Goal: Entertainment & Leisure: Consume media (video, audio)

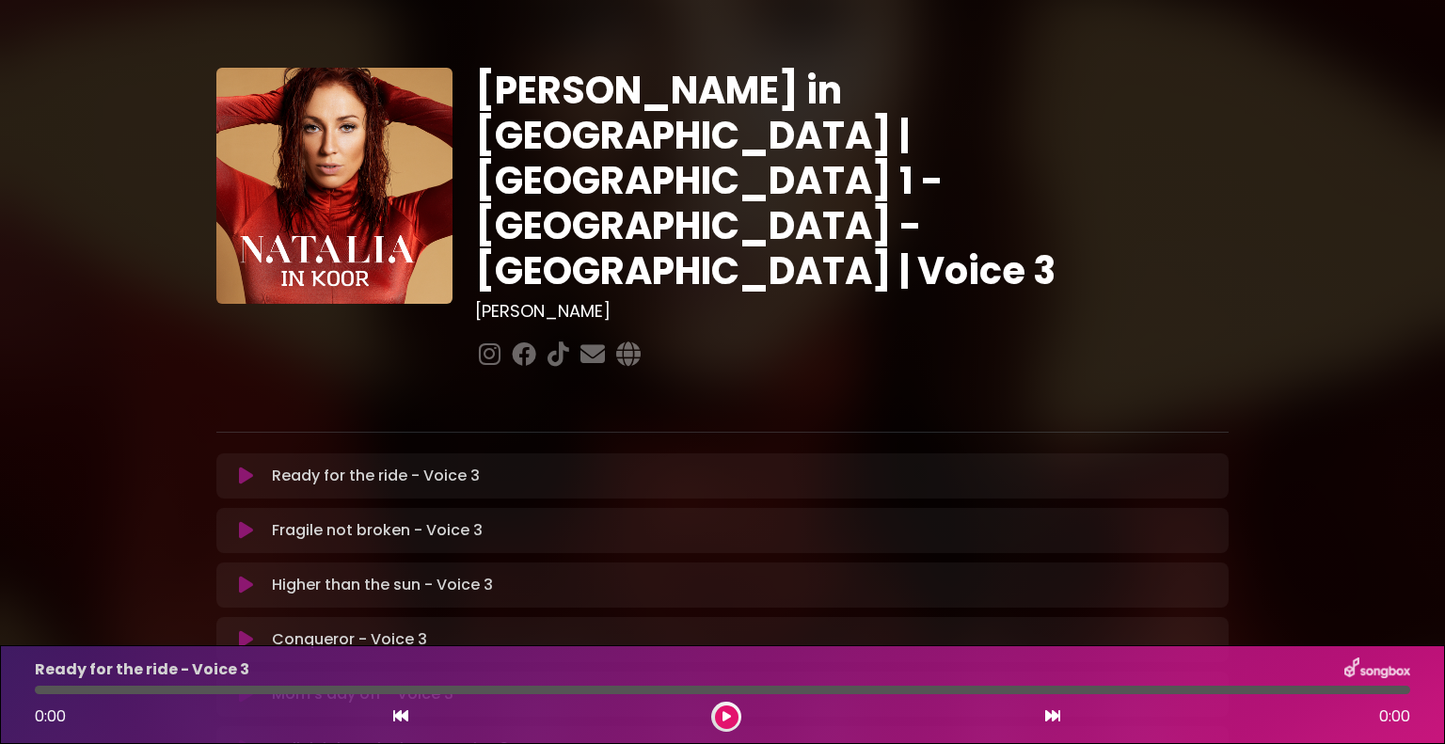
click at [243, 467] on icon at bounding box center [246, 476] width 14 height 19
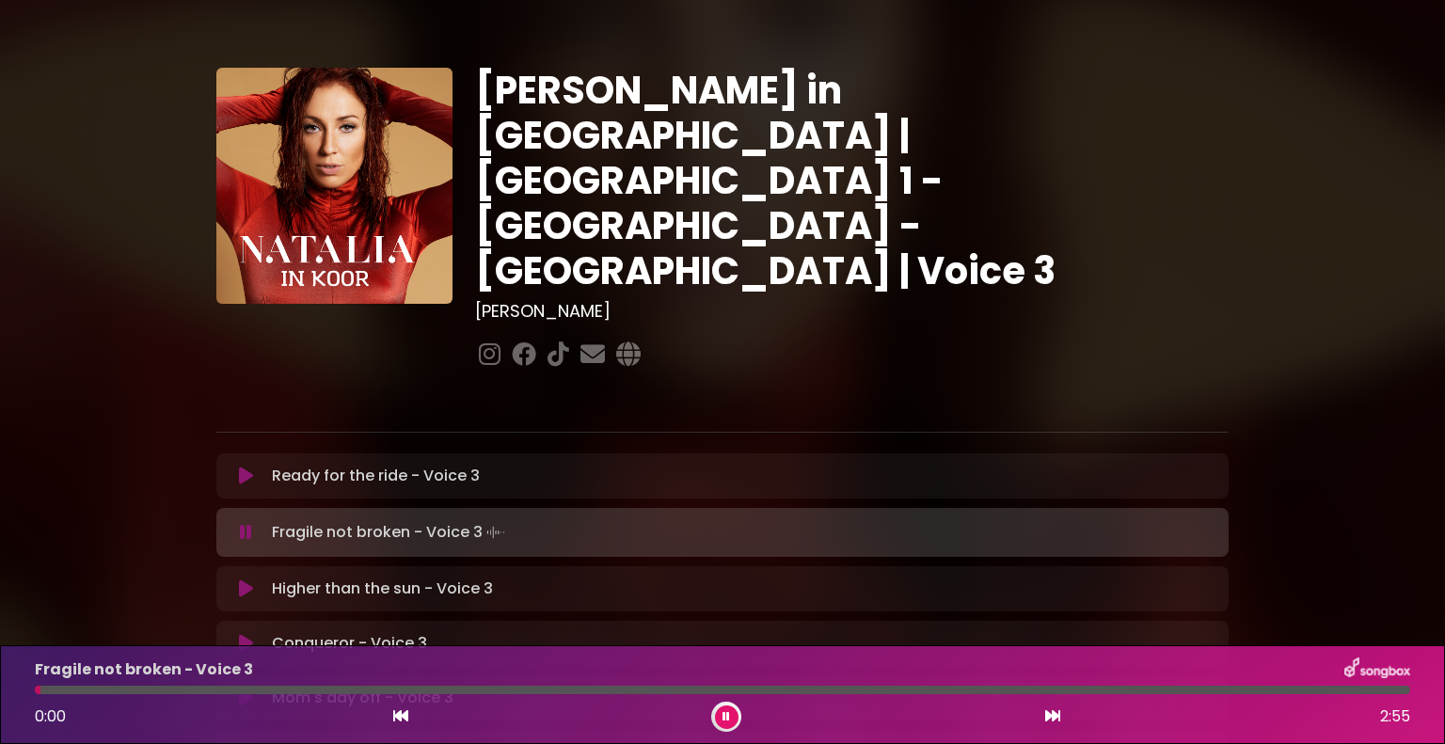
click at [243, 523] on icon at bounding box center [246, 532] width 12 height 19
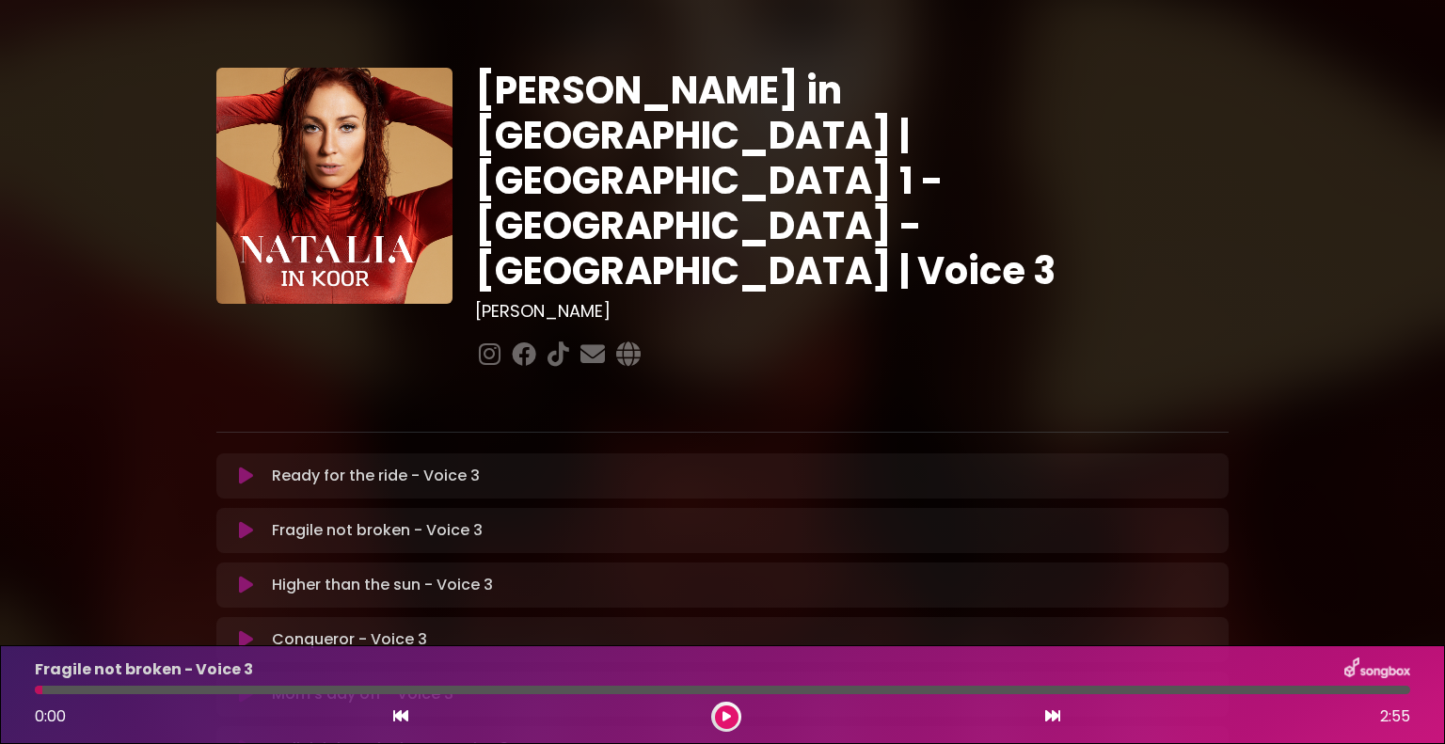
click at [242, 467] on icon at bounding box center [246, 476] width 14 height 19
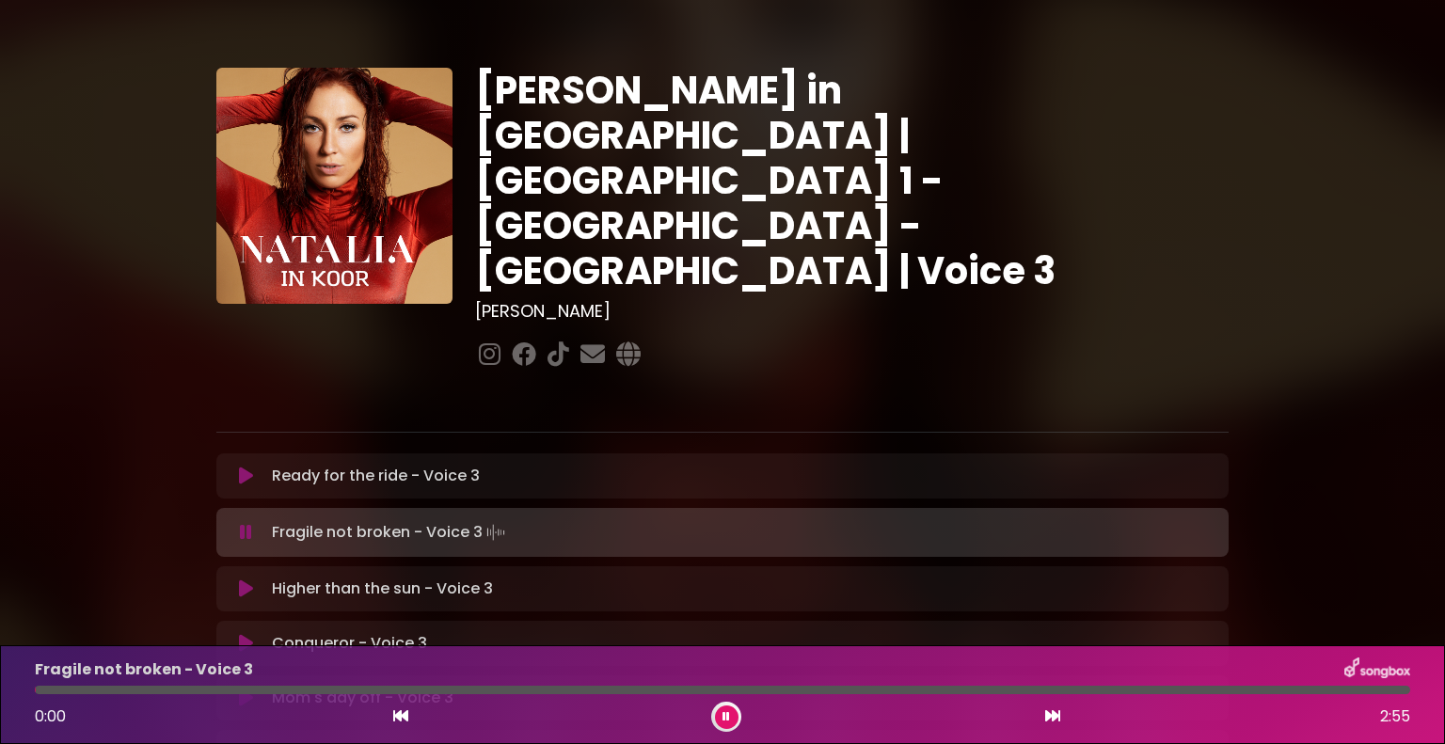
click at [248, 522] on icon at bounding box center [246, 532] width 16 height 21
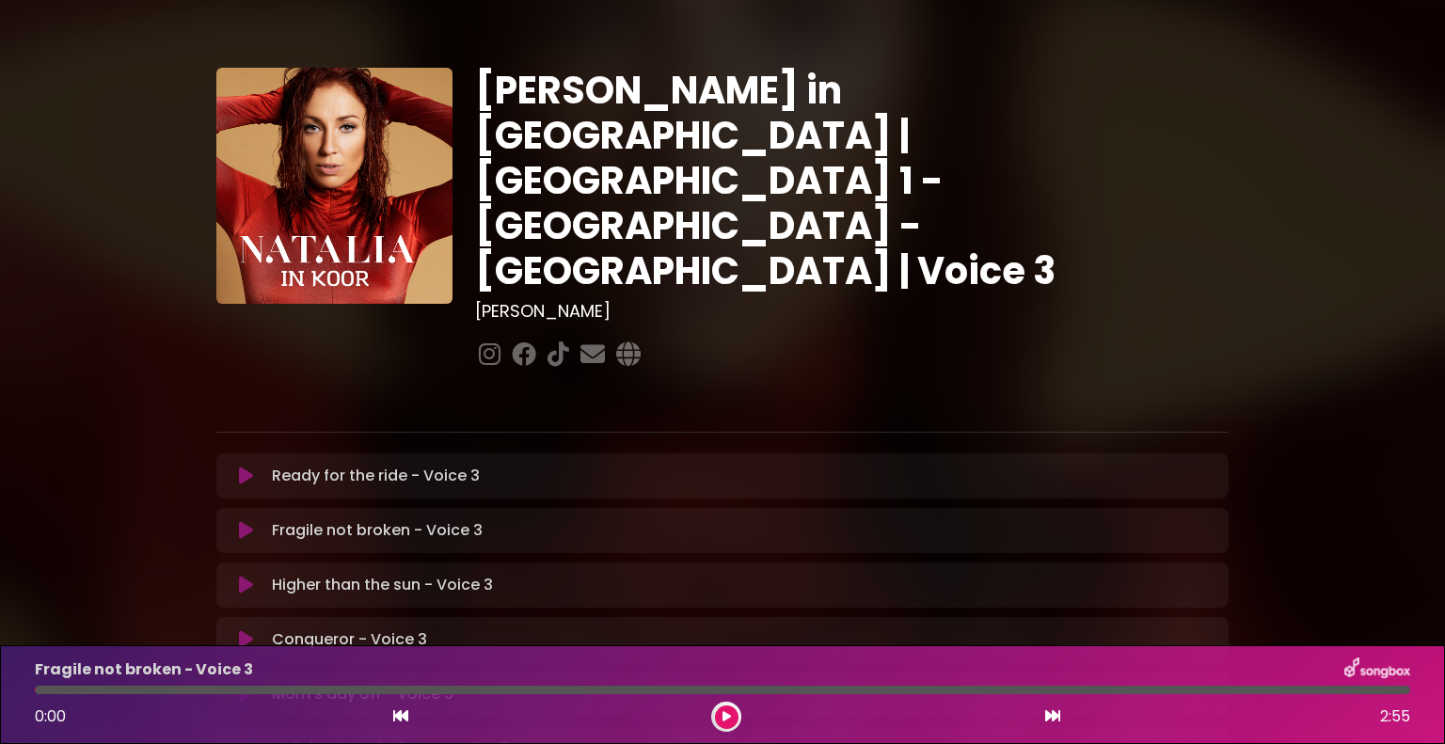
click at [248, 519] on icon at bounding box center [246, 530] width 20 height 23
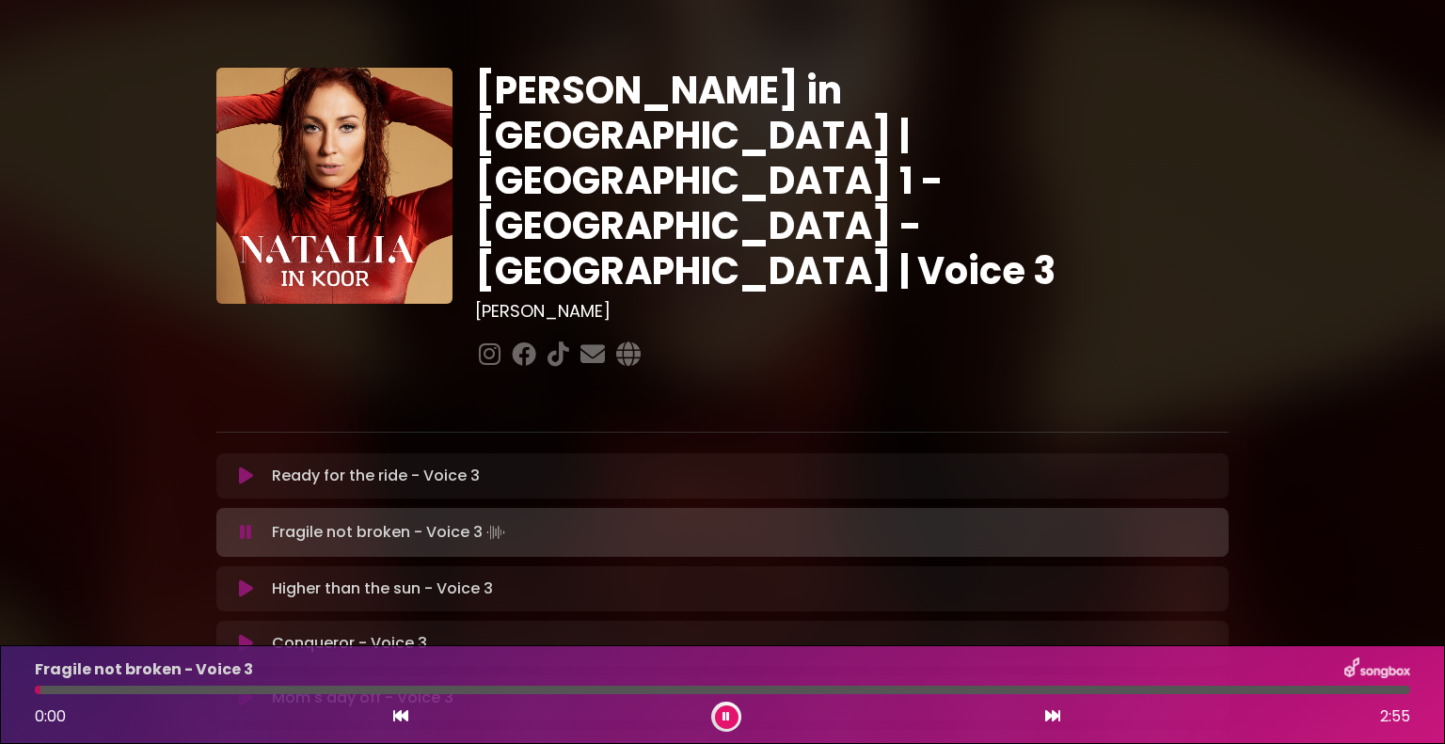
click at [248, 522] on icon at bounding box center [245, 533] width 19 height 23
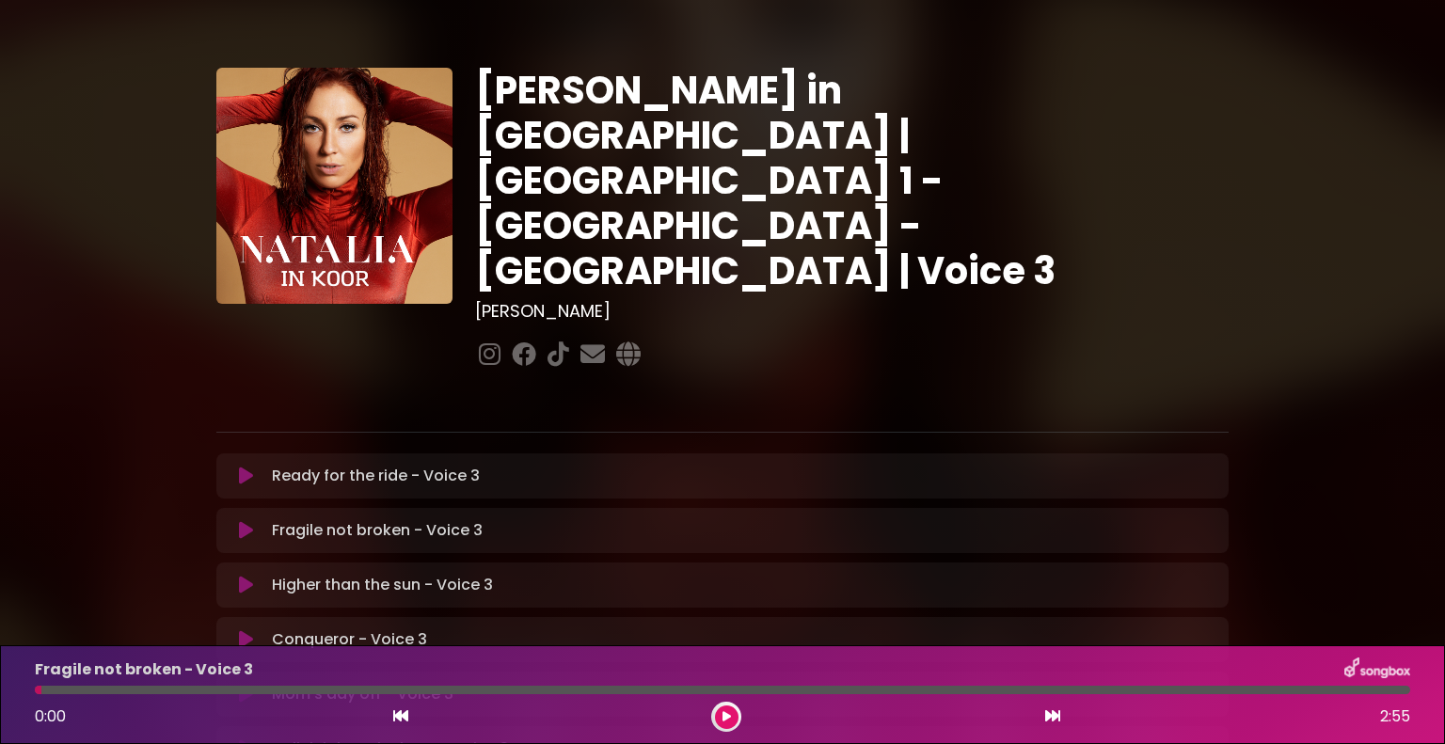
click at [239, 467] on icon at bounding box center [246, 476] width 14 height 19
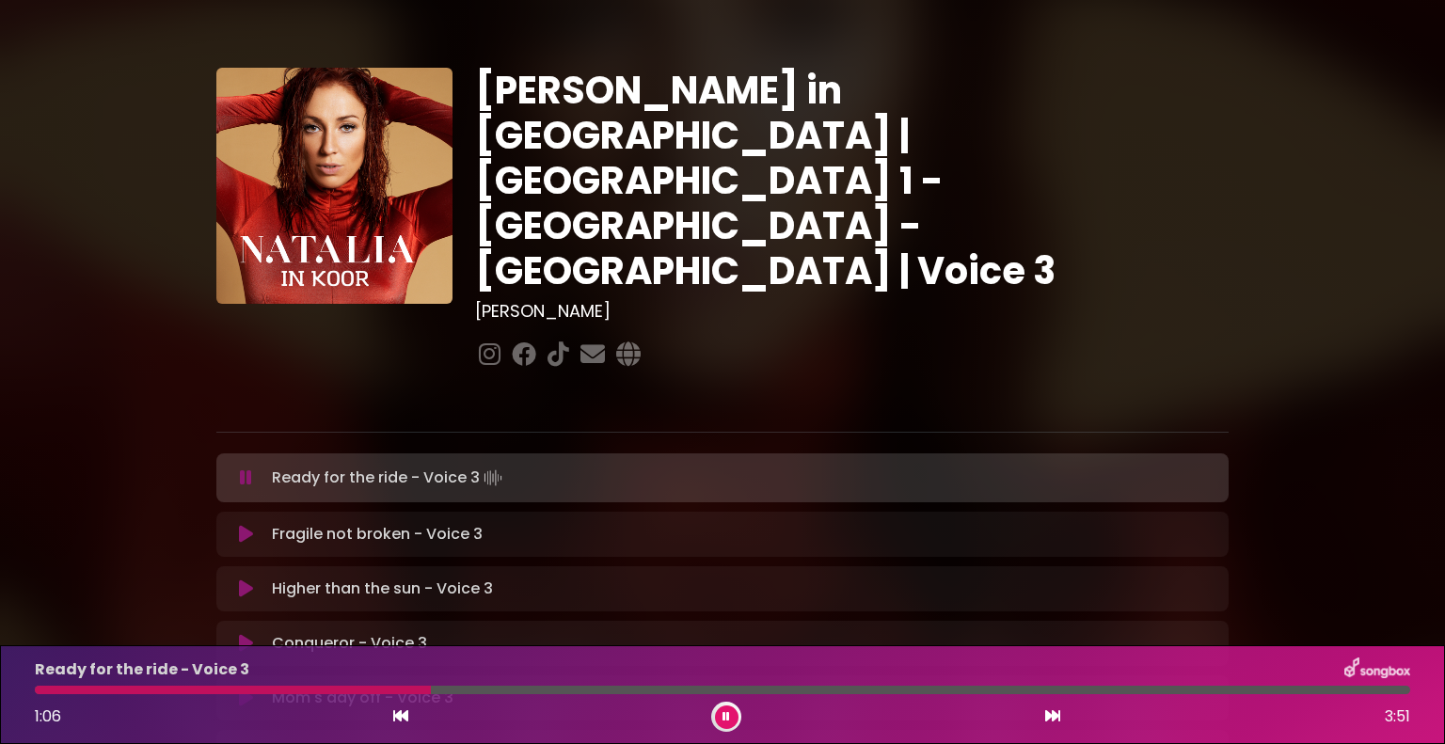
click at [235, 468] on button at bounding box center [246, 477] width 37 height 19
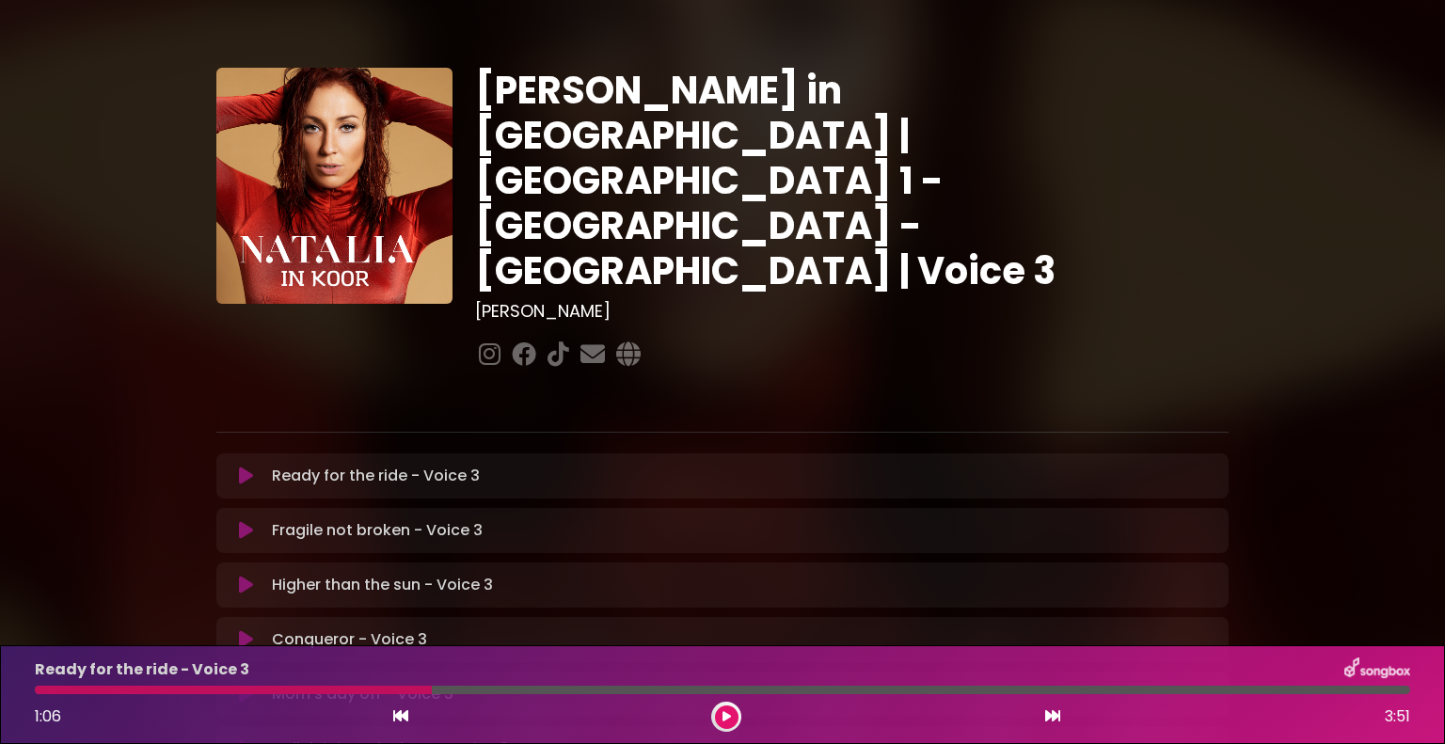
click at [246, 467] on icon at bounding box center [246, 476] width 14 height 19
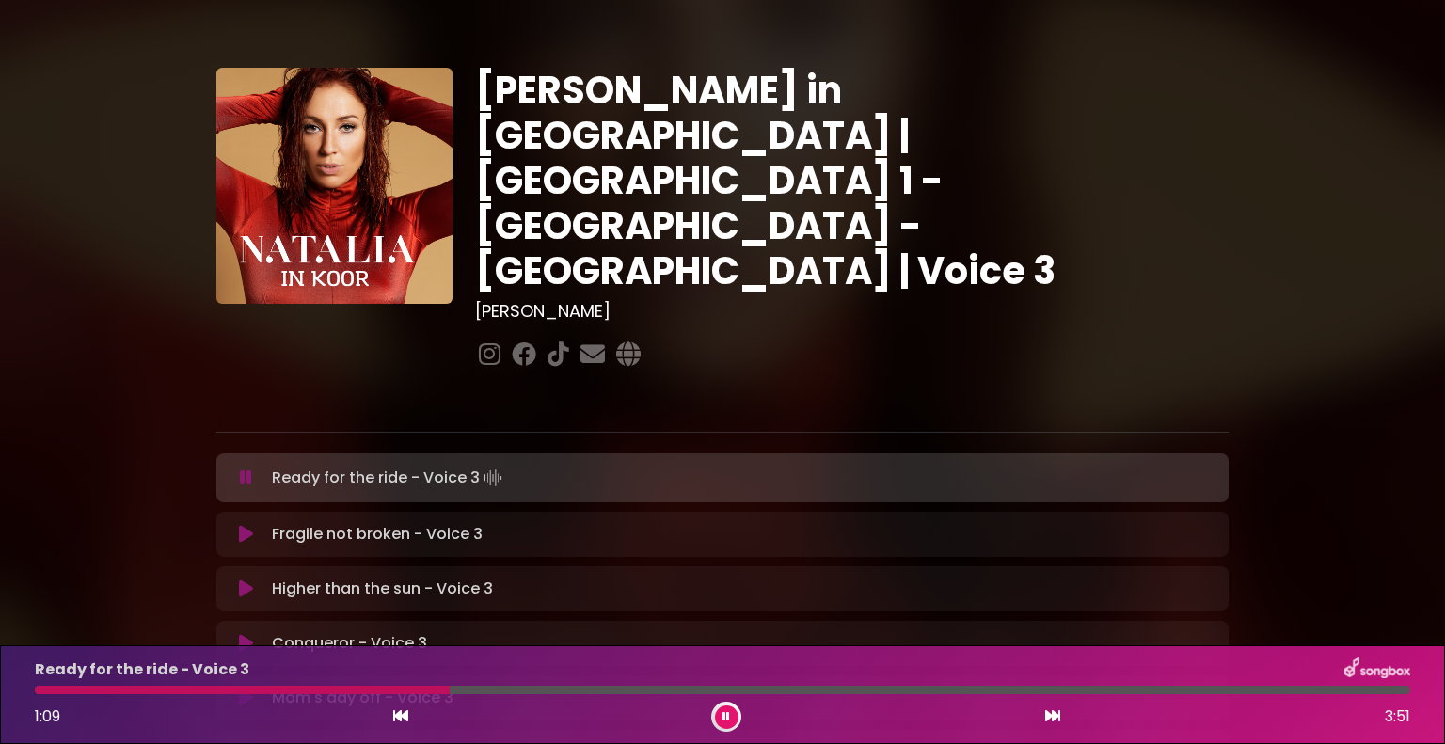
click at [246, 468] on icon at bounding box center [246, 477] width 12 height 19
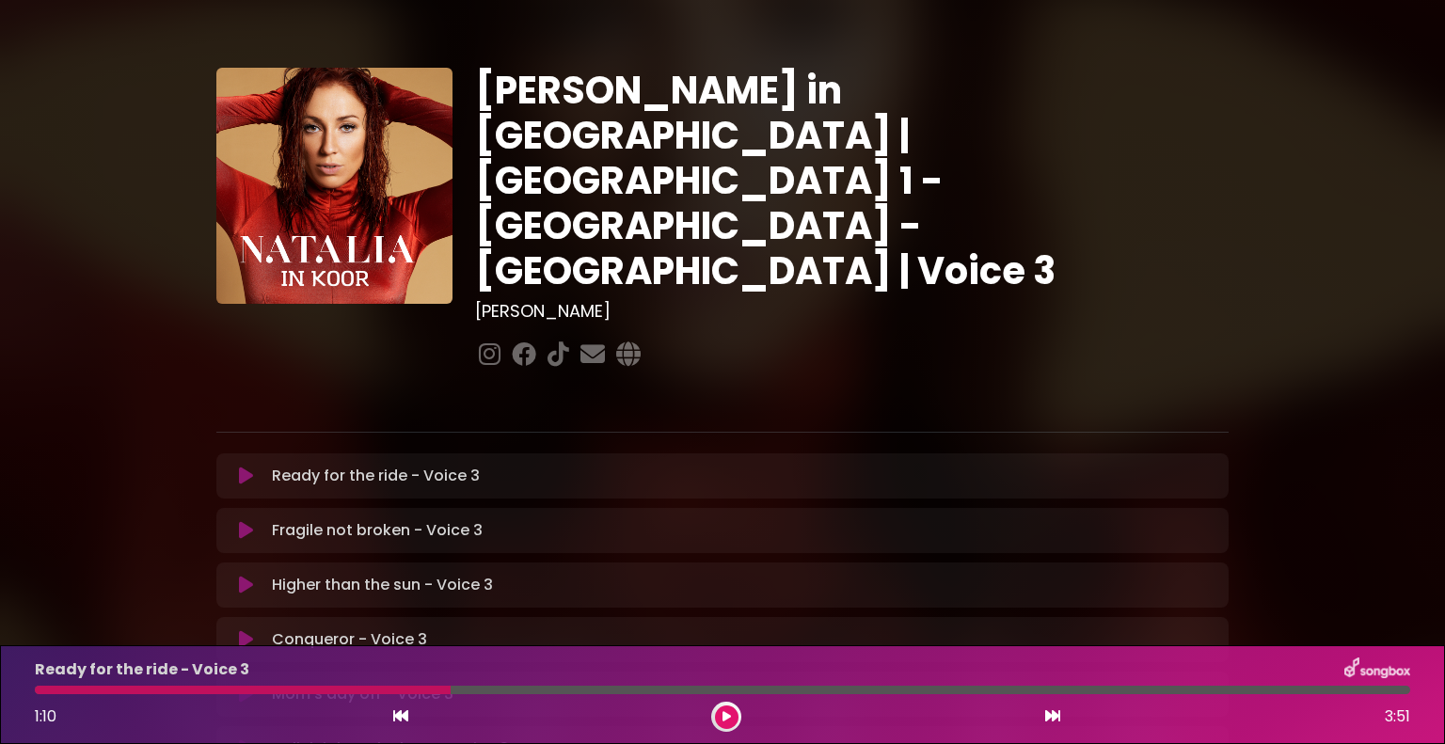
click at [38, 684] on div "Ready for the ride - Voice 3 1:10 3:51" at bounding box center [723, 695] width 1398 height 74
click at [38, 689] on div at bounding box center [243, 690] width 416 height 8
click at [38, 688] on div at bounding box center [243, 690] width 416 height 8
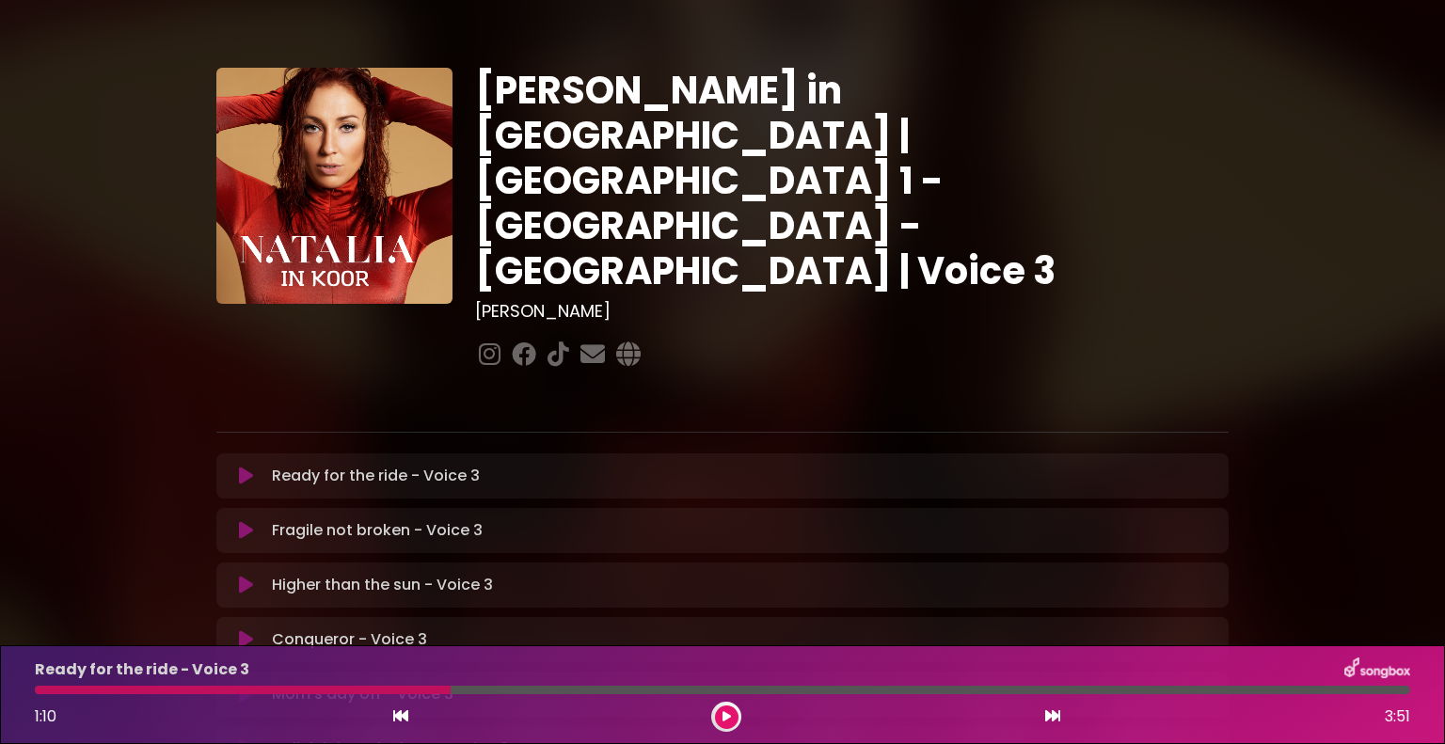
click at [247, 467] on icon at bounding box center [246, 476] width 14 height 19
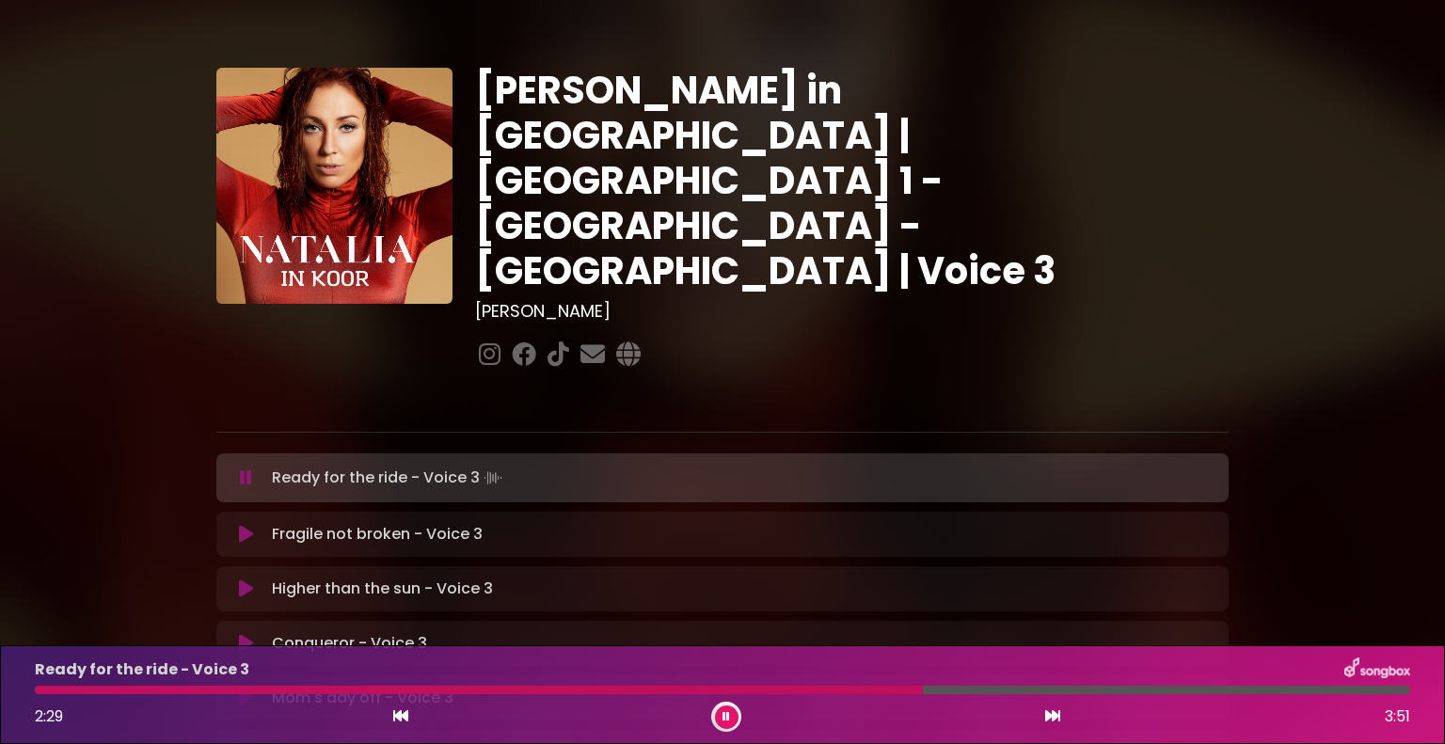
click at [817, 689] on div at bounding box center [722, 690] width 1375 height 8
click at [831, 688] on div at bounding box center [722, 690] width 1375 height 8
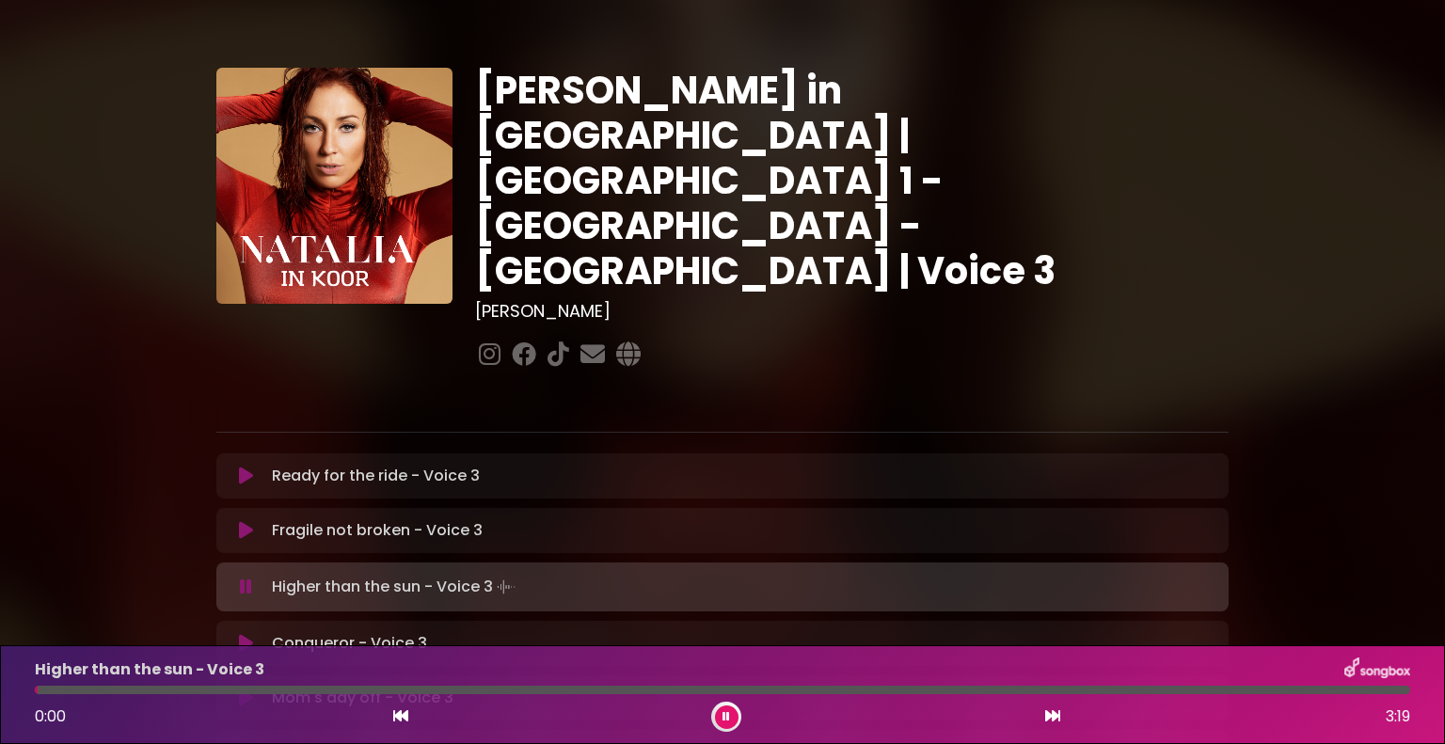
click at [247, 578] on icon at bounding box center [246, 587] width 12 height 19
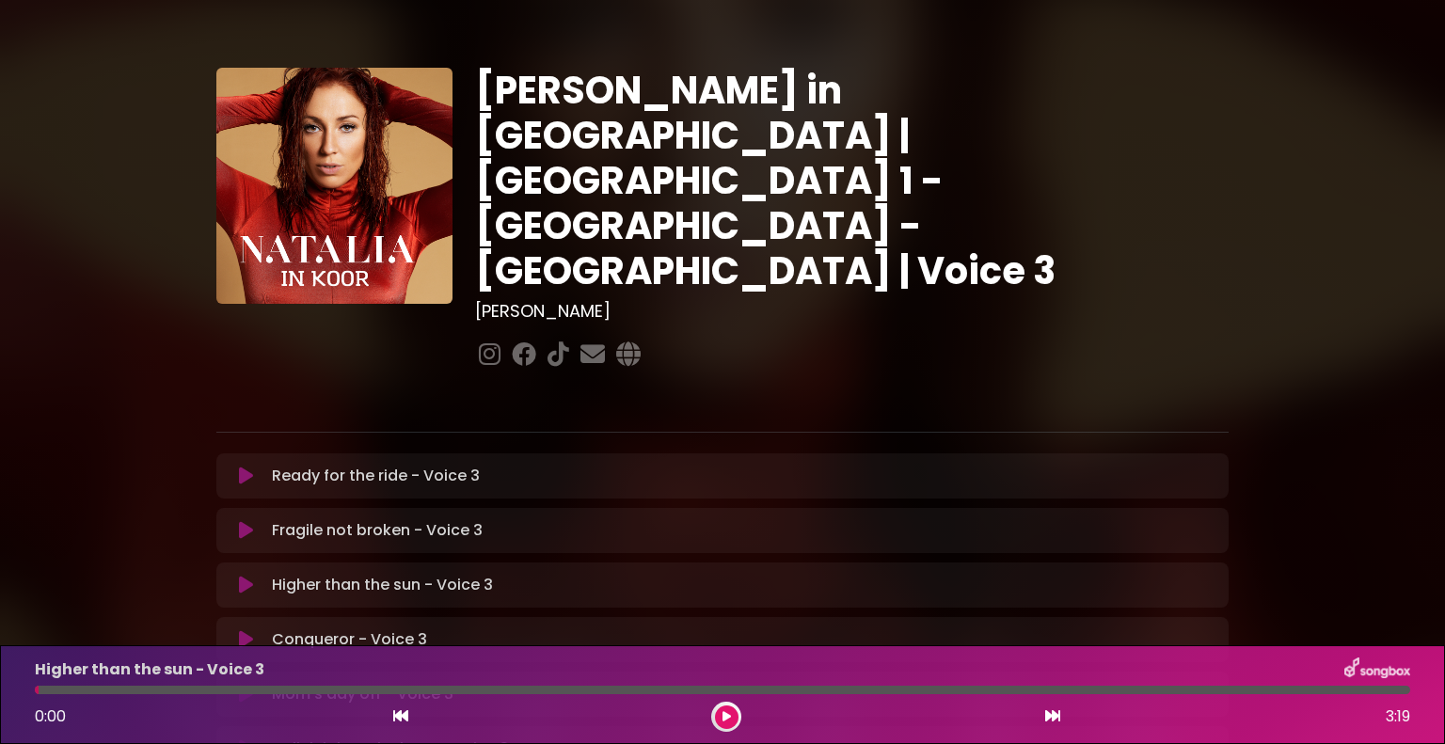
click at [243, 520] on icon at bounding box center [245, 530] width 17 height 21
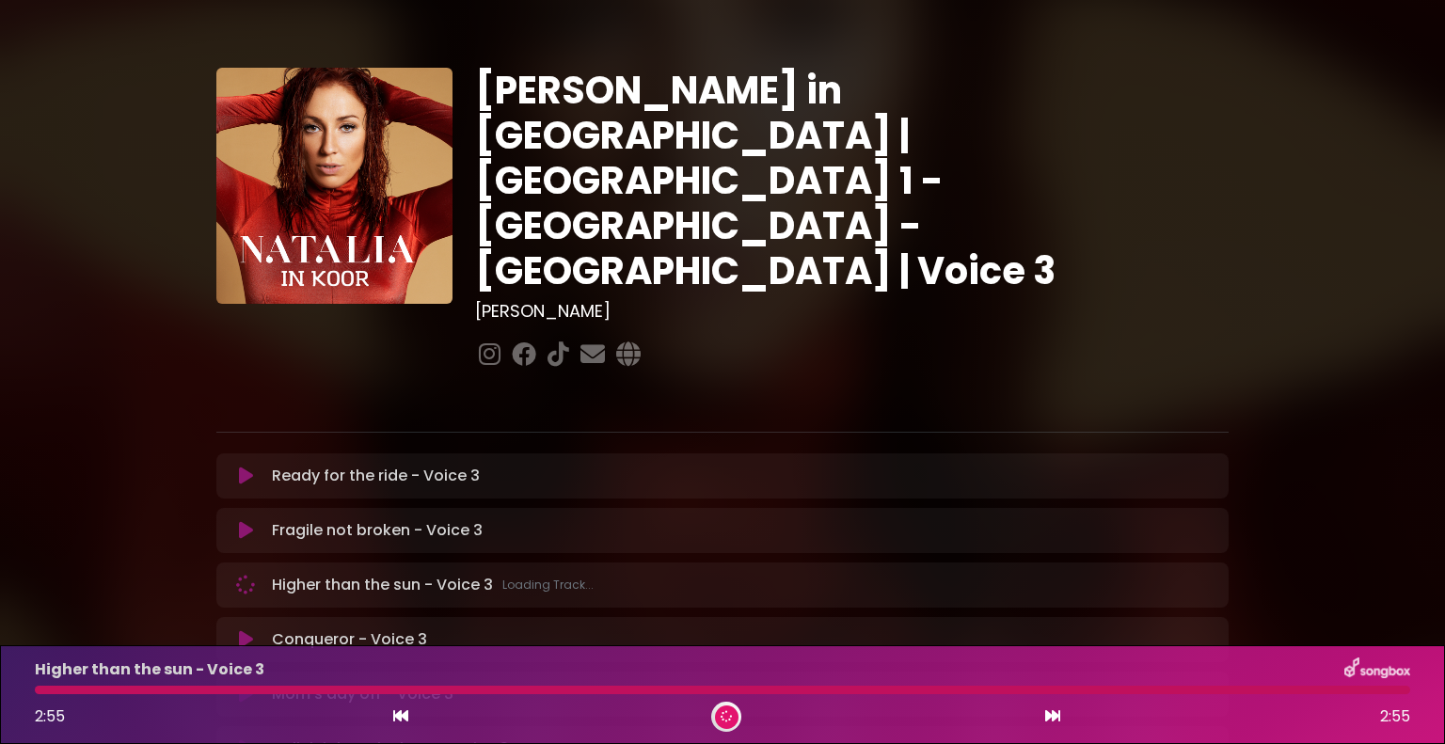
click at [248, 575] on icon at bounding box center [246, 586] width 22 height 22
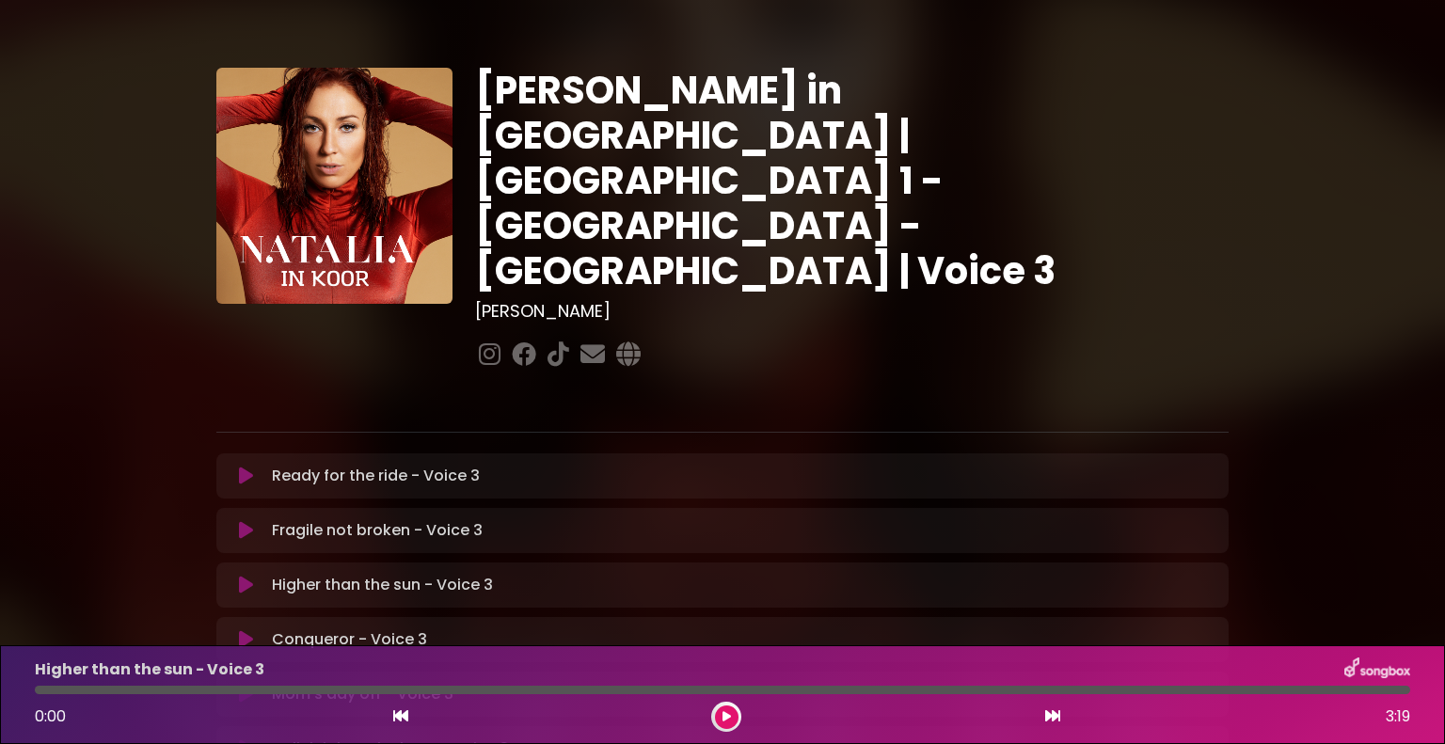
click at [248, 575] on icon at bounding box center [245, 585] width 17 height 21
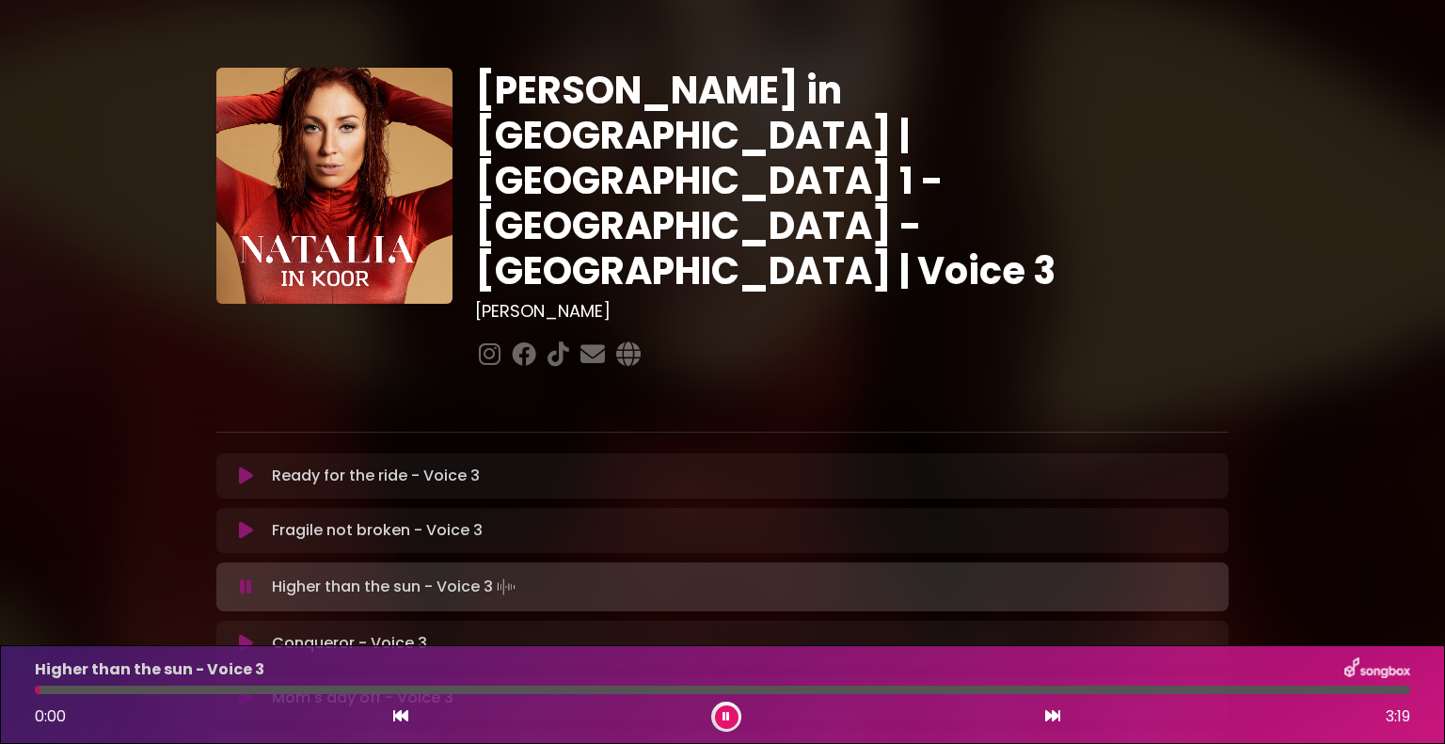
click at [248, 576] on icon at bounding box center [245, 587] width 21 height 23
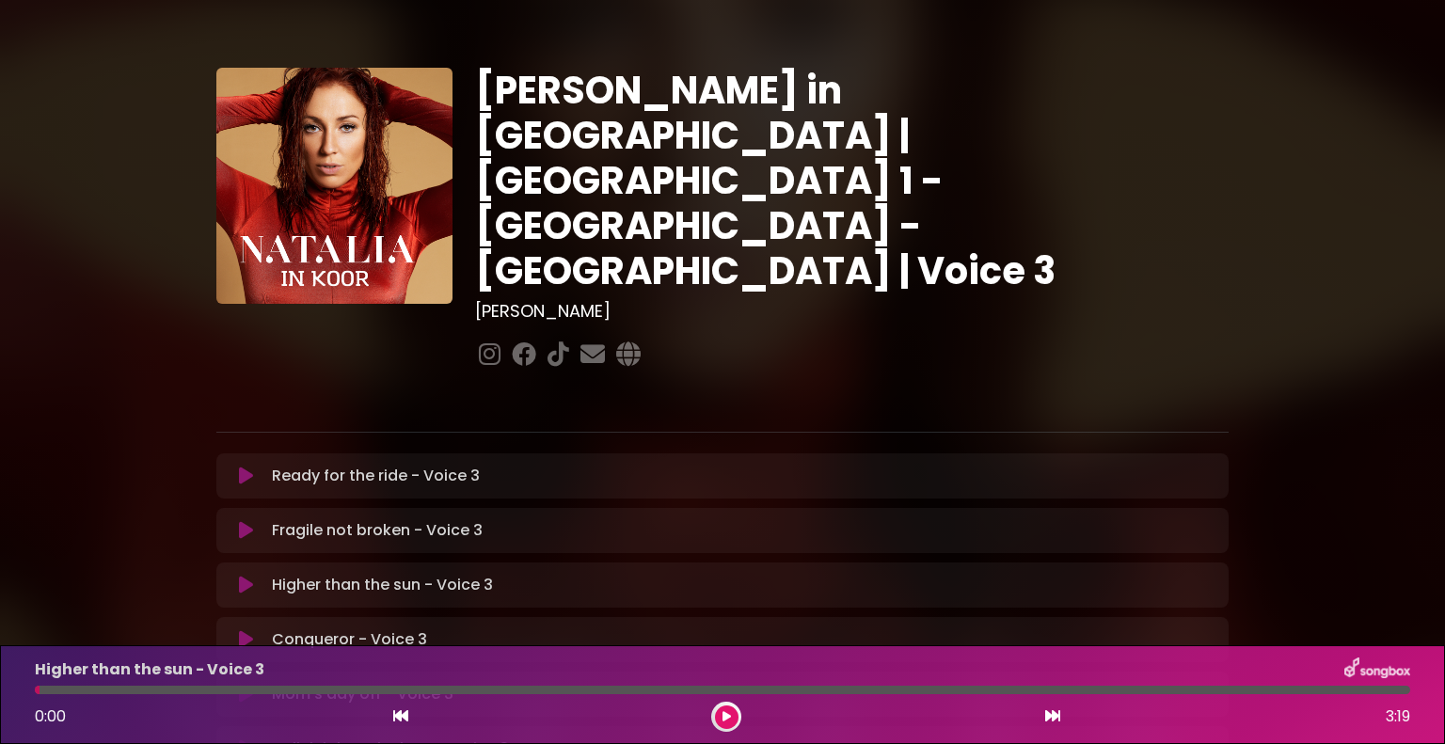
click at [244, 520] on icon at bounding box center [246, 531] width 18 height 22
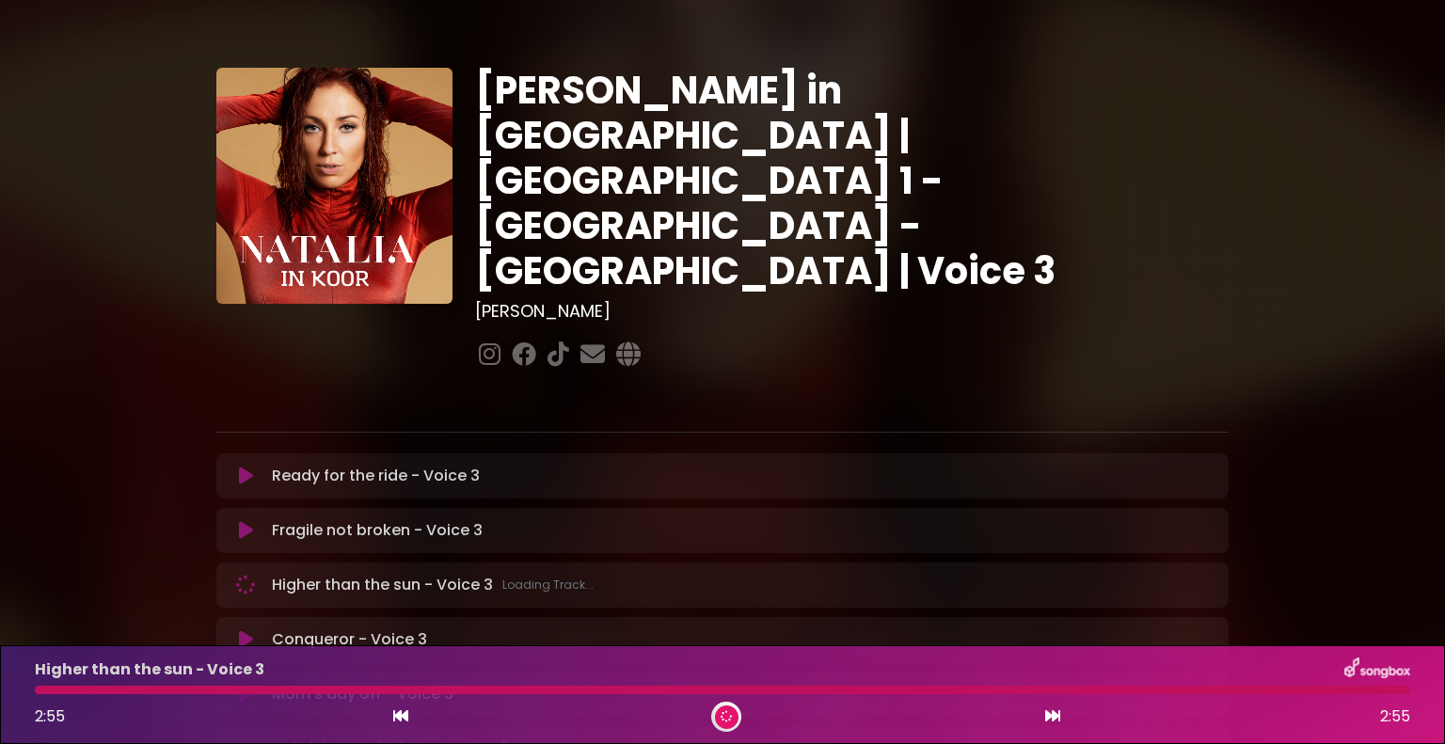
click at [242, 573] on icon at bounding box center [245, 585] width 24 height 24
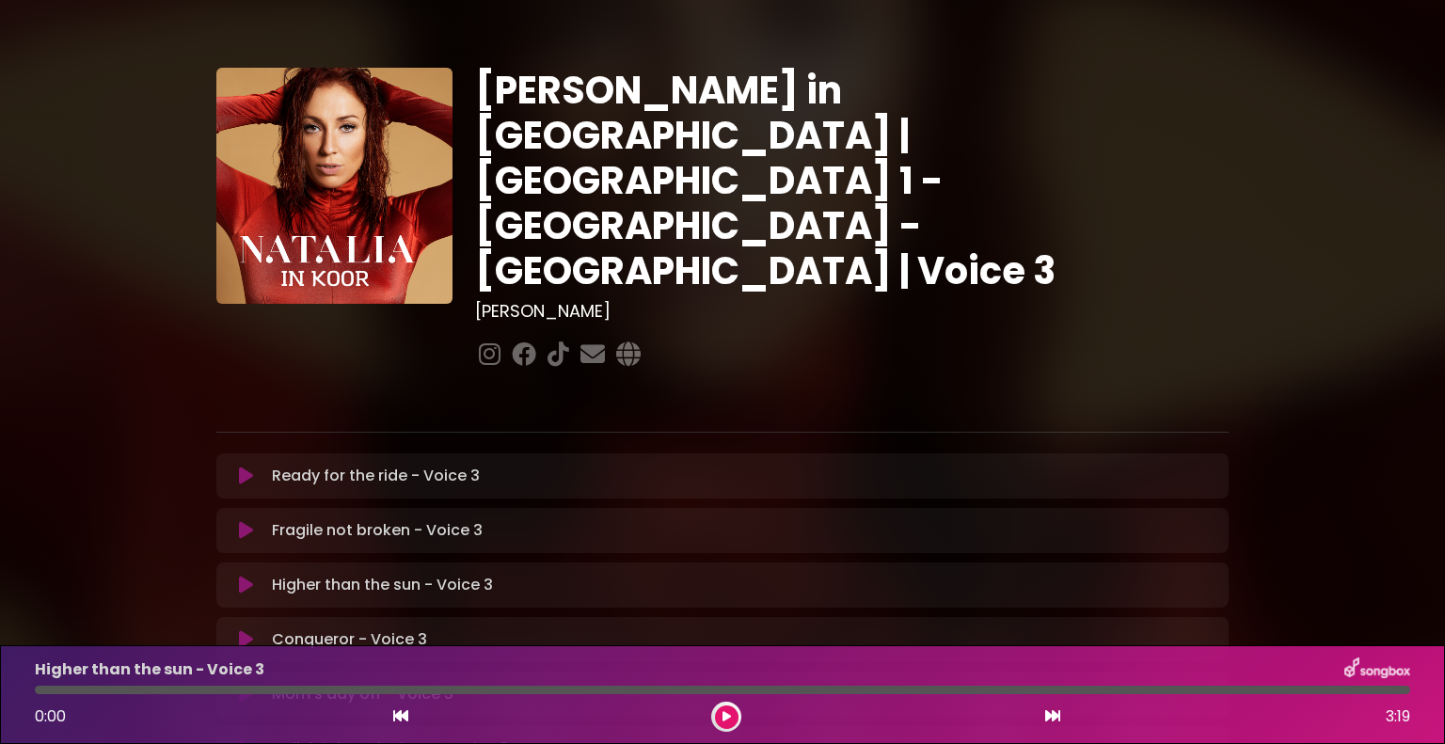
click at [242, 575] on icon at bounding box center [246, 586] width 18 height 22
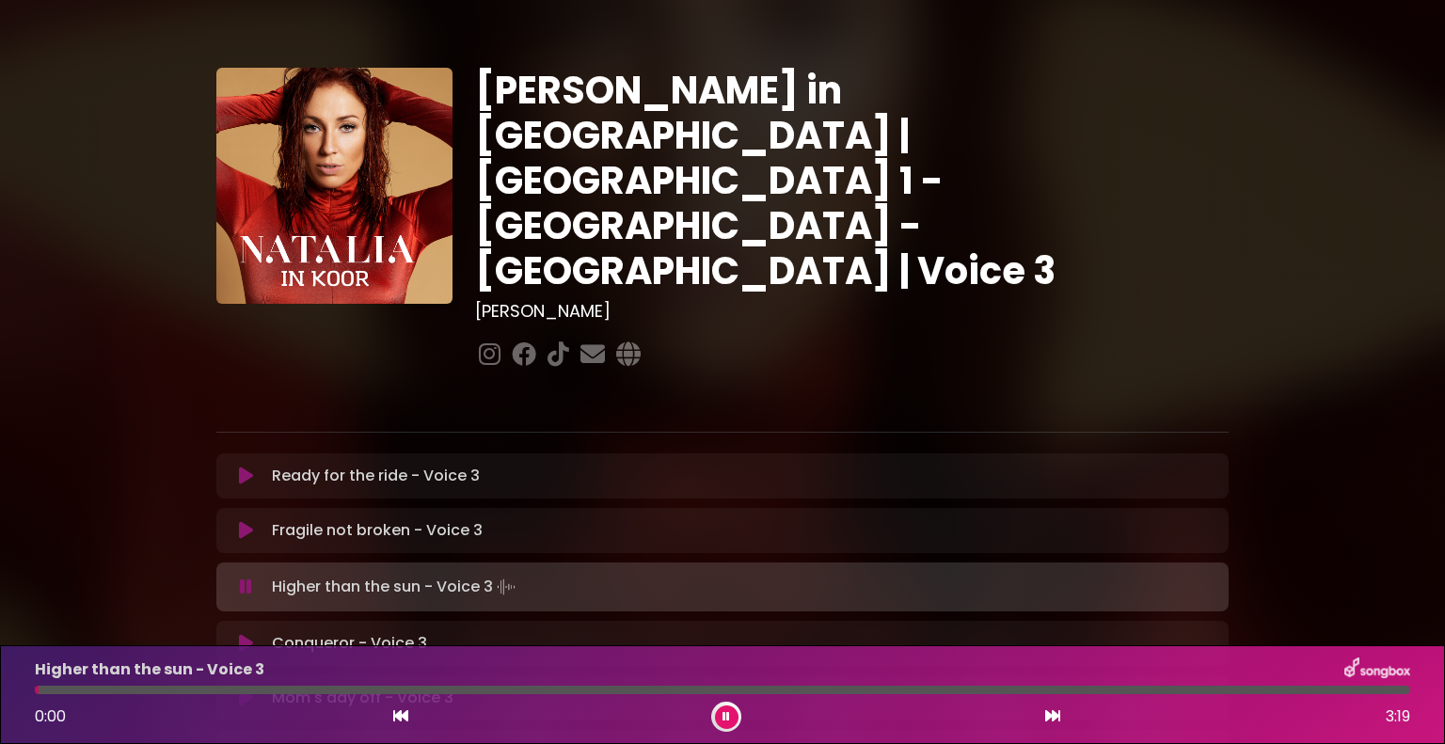
click at [242, 577] on icon at bounding box center [245, 588] width 17 height 22
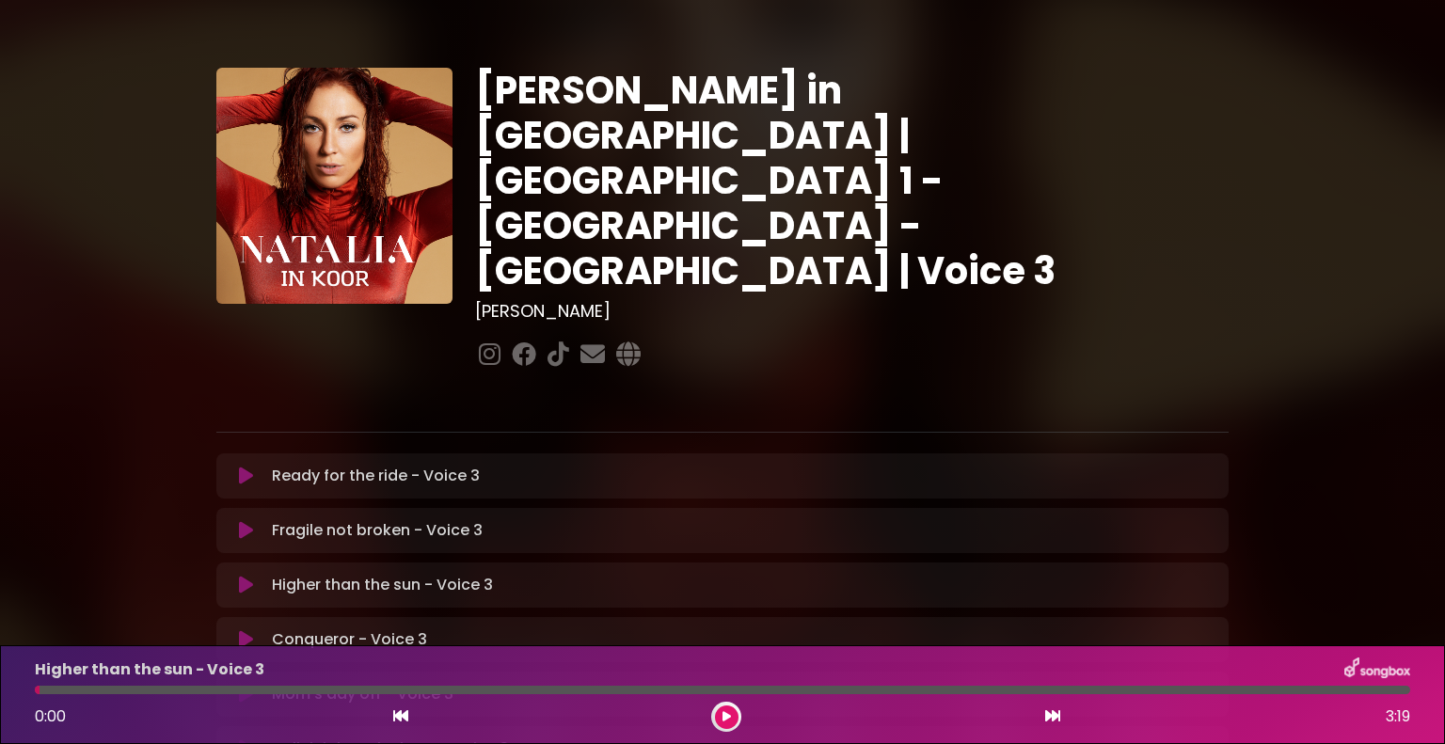
click at [248, 520] on icon at bounding box center [246, 531] width 18 height 22
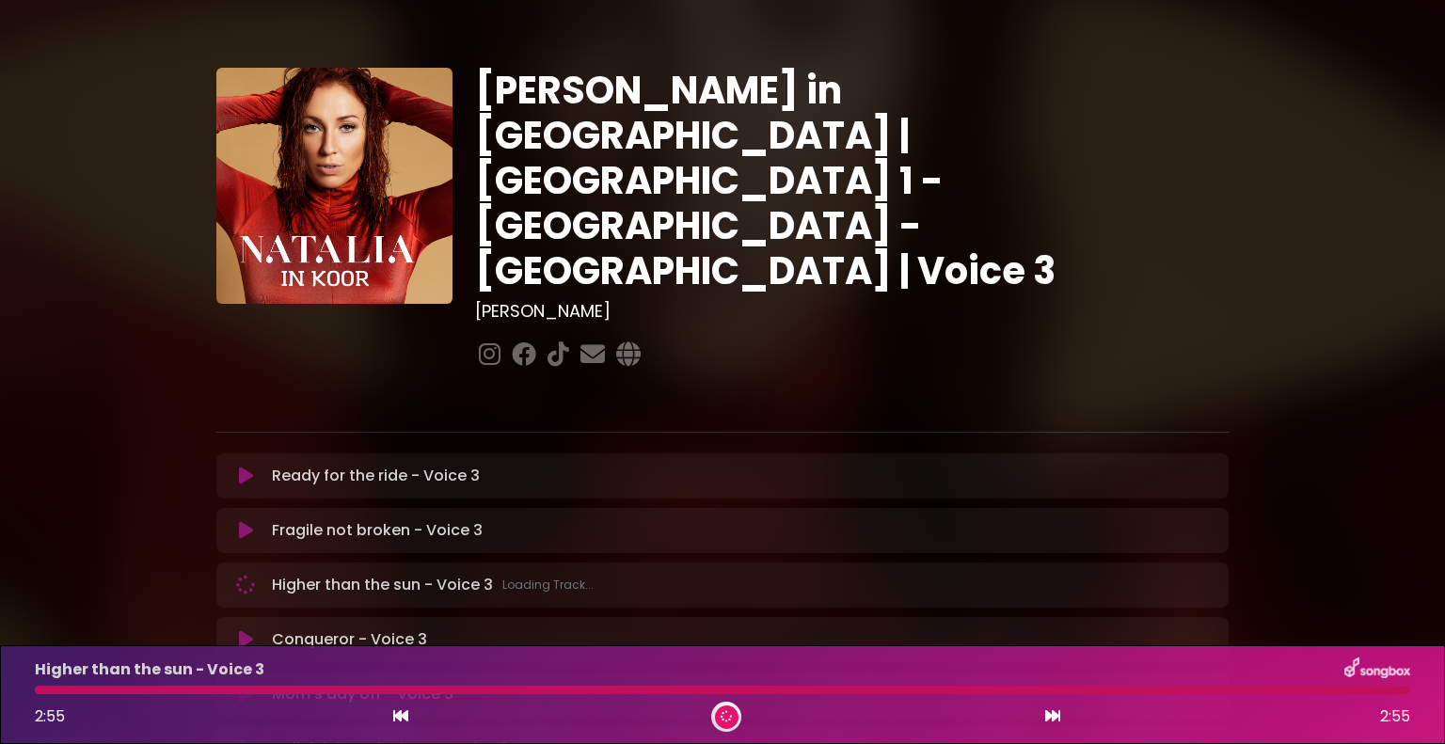
click at [248, 573] on icon at bounding box center [245, 585] width 25 height 25
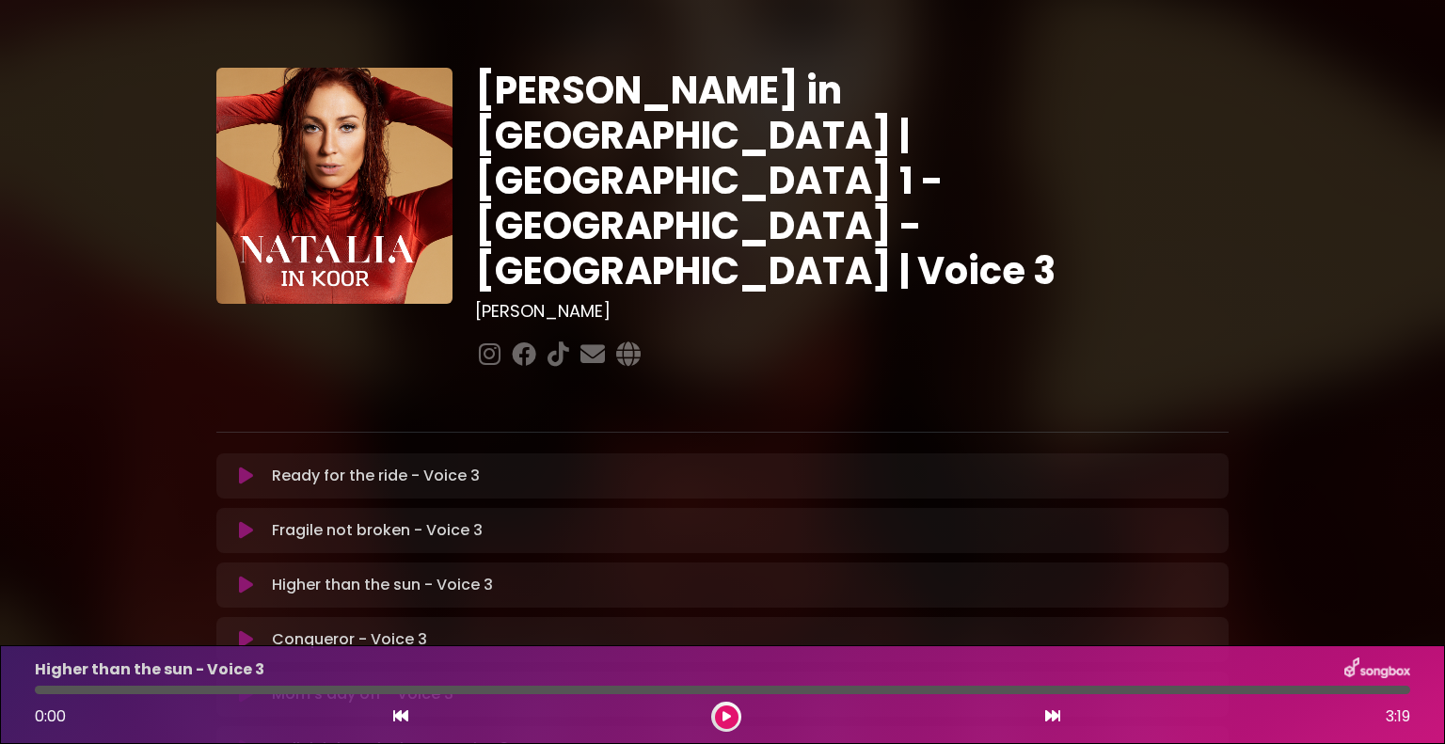
click at [248, 574] on icon at bounding box center [246, 586] width 24 height 24
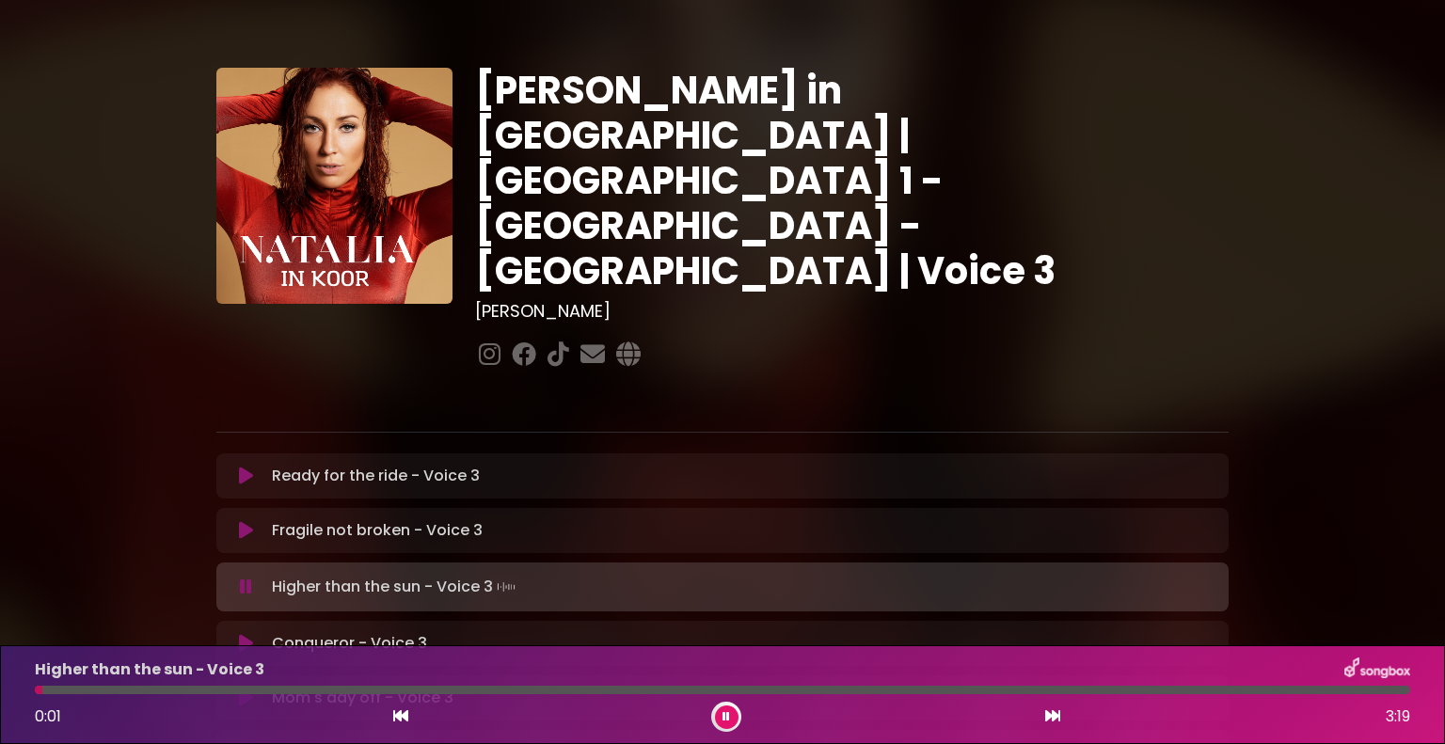
click at [234, 578] on button at bounding box center [246, 587] width 37 height 19
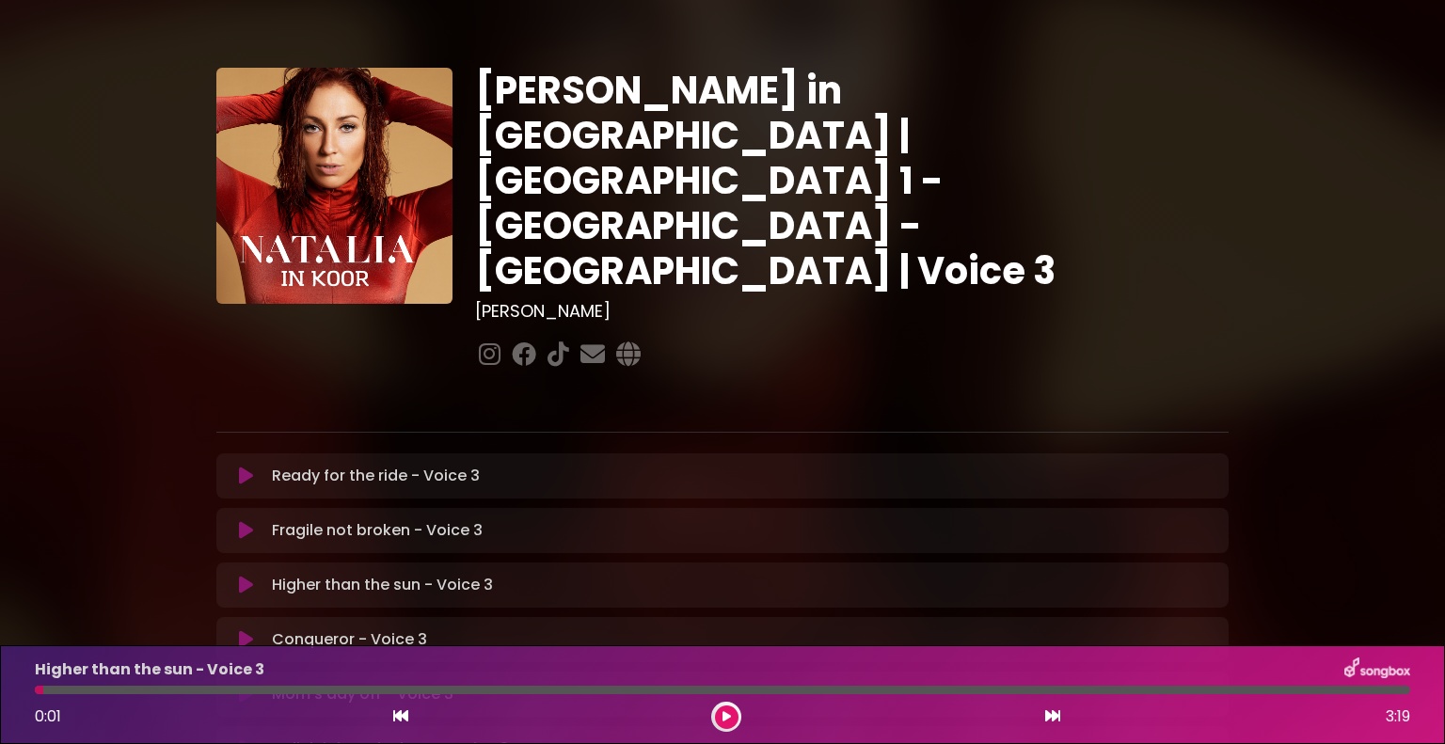
click at [250, 520] on icon at bounding box center [245, 531] width 19 height 22
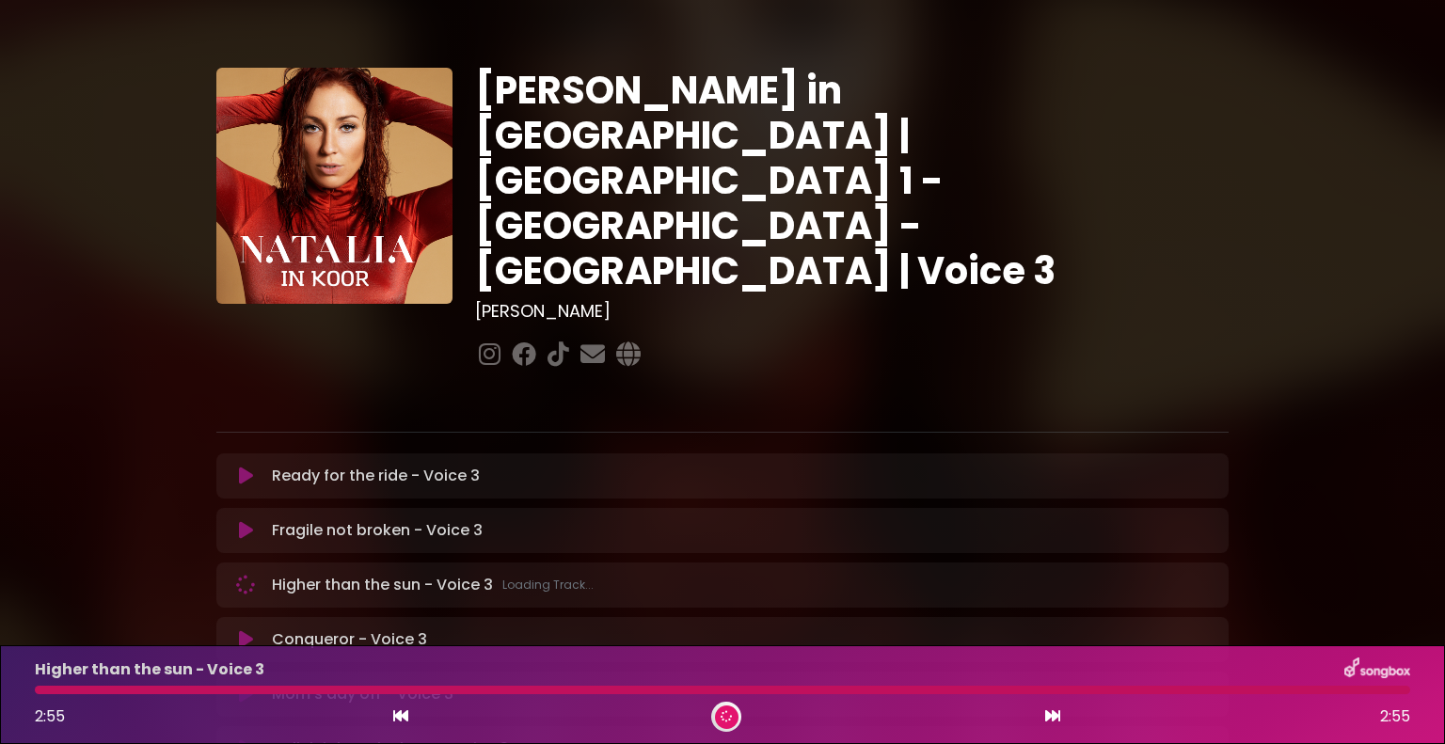
click at [241, 575] on icon at bounding box center [245, 585] width 21 height 21
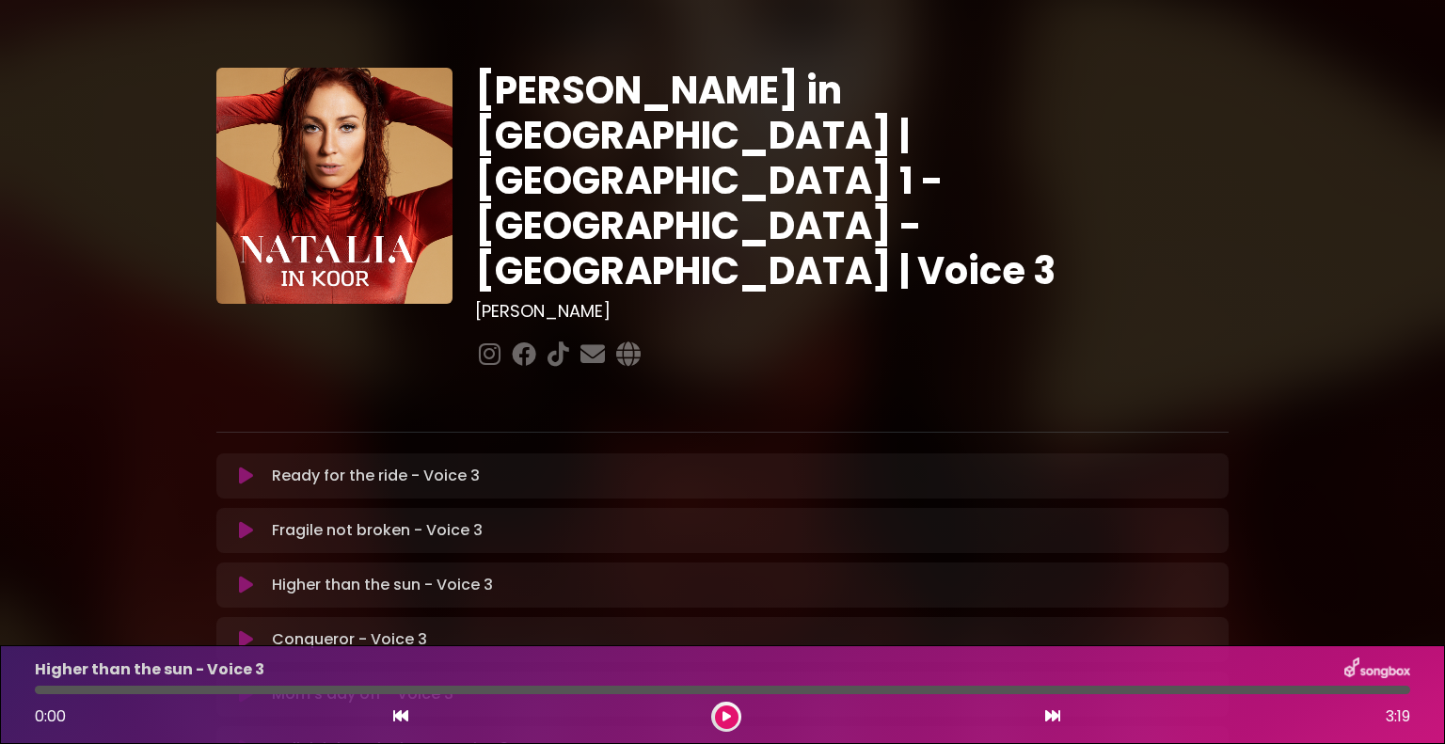
click at [241, 576] on icon at bounding box center [246, 586] width 16 height 20
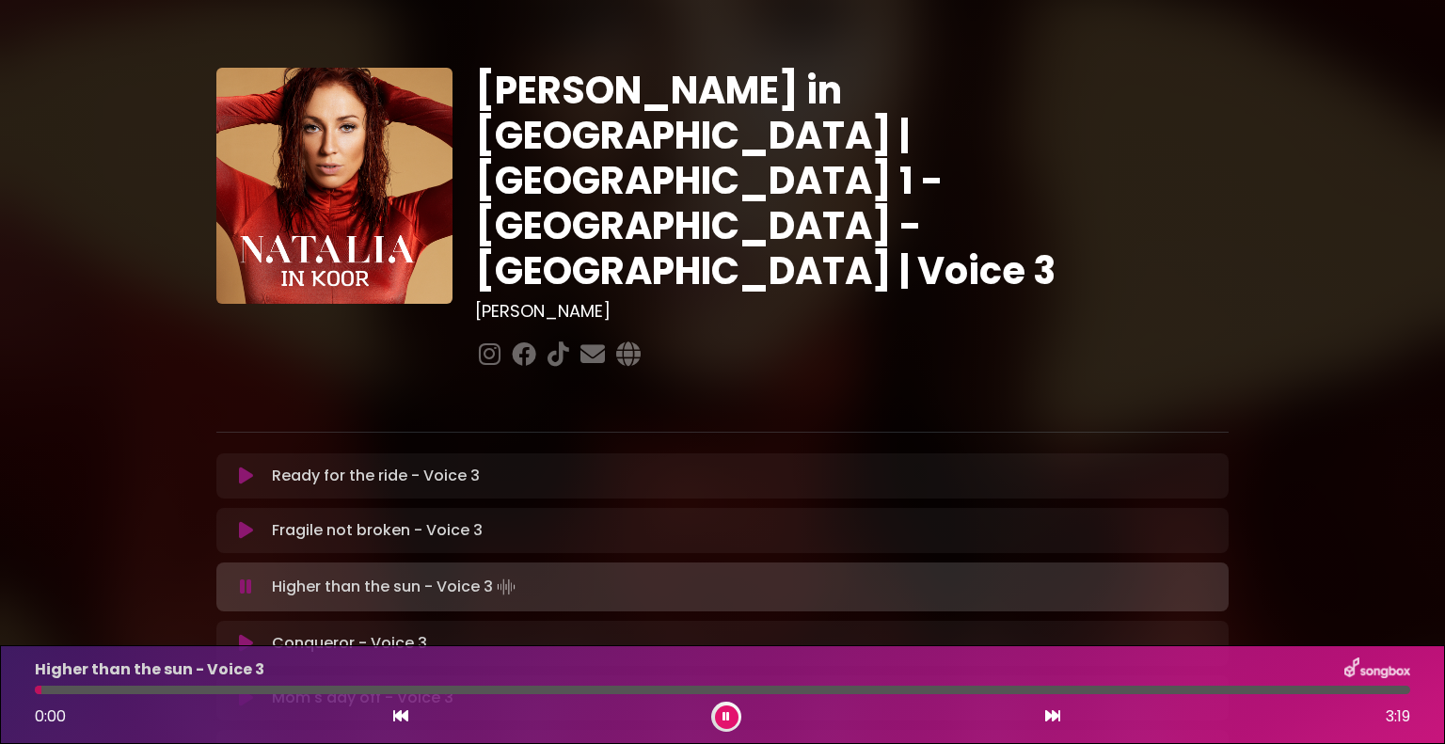
click at [252, 578] on button at bounding box center [246, 587] width 37 height 19
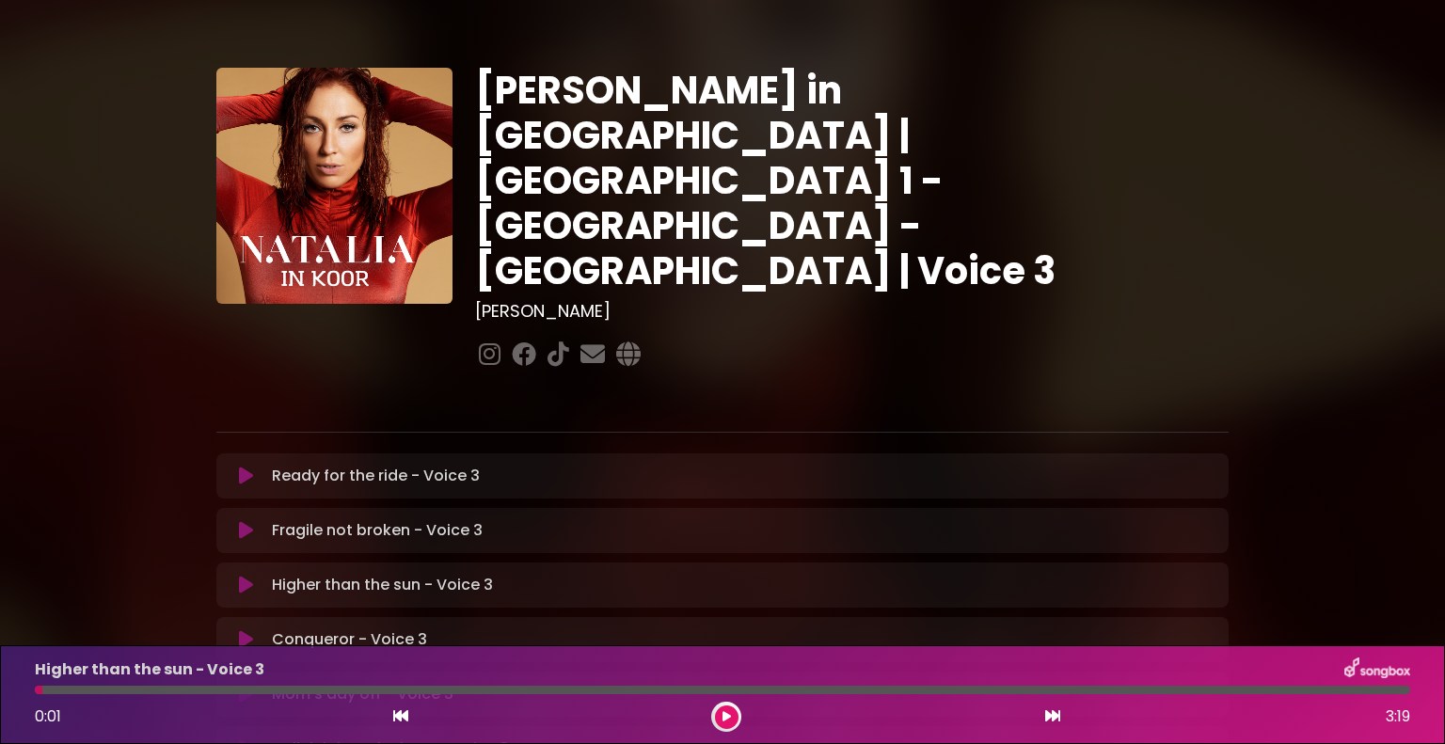
click at [241, 521] on icon at bounding box center [246, 531] width 16 height 20
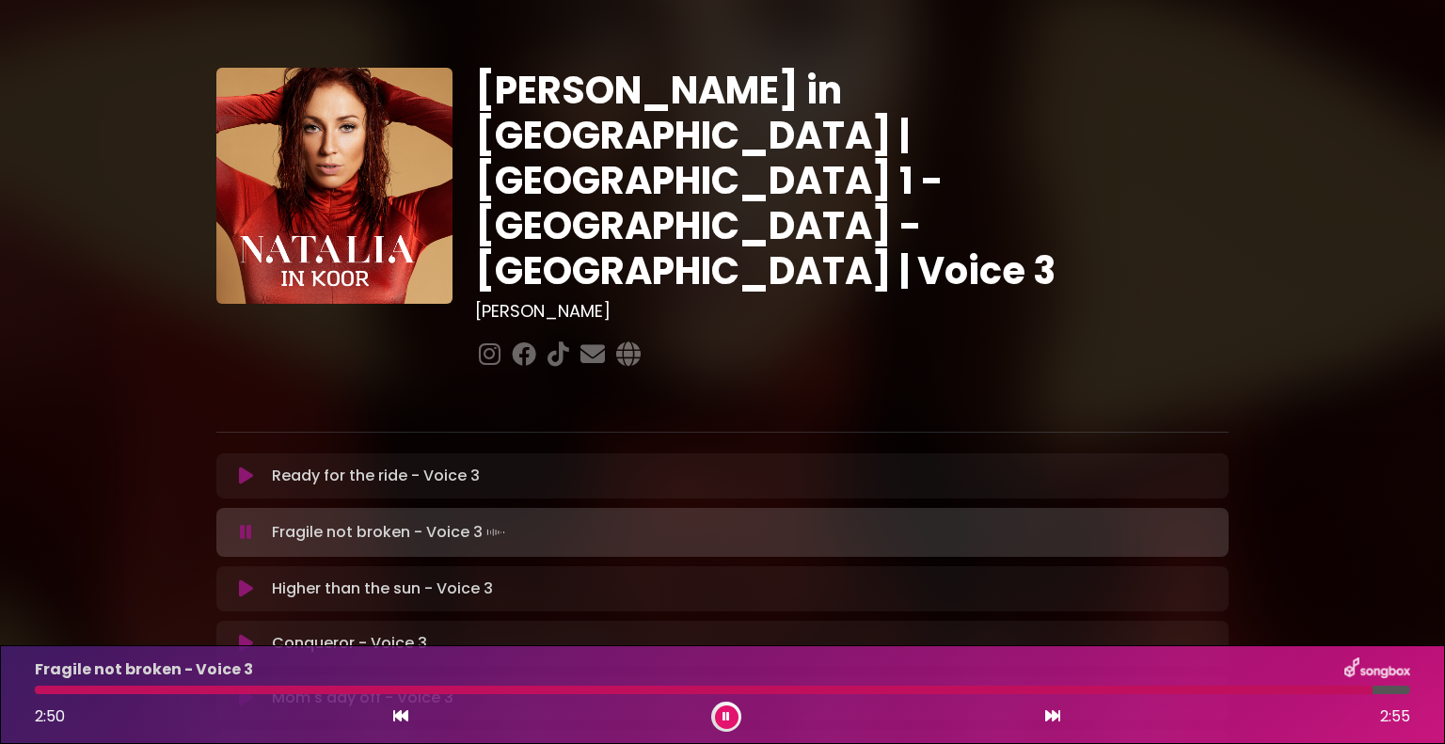
click at [1155, 373] on div at bounding box center [722, 392] width 1035 height 38
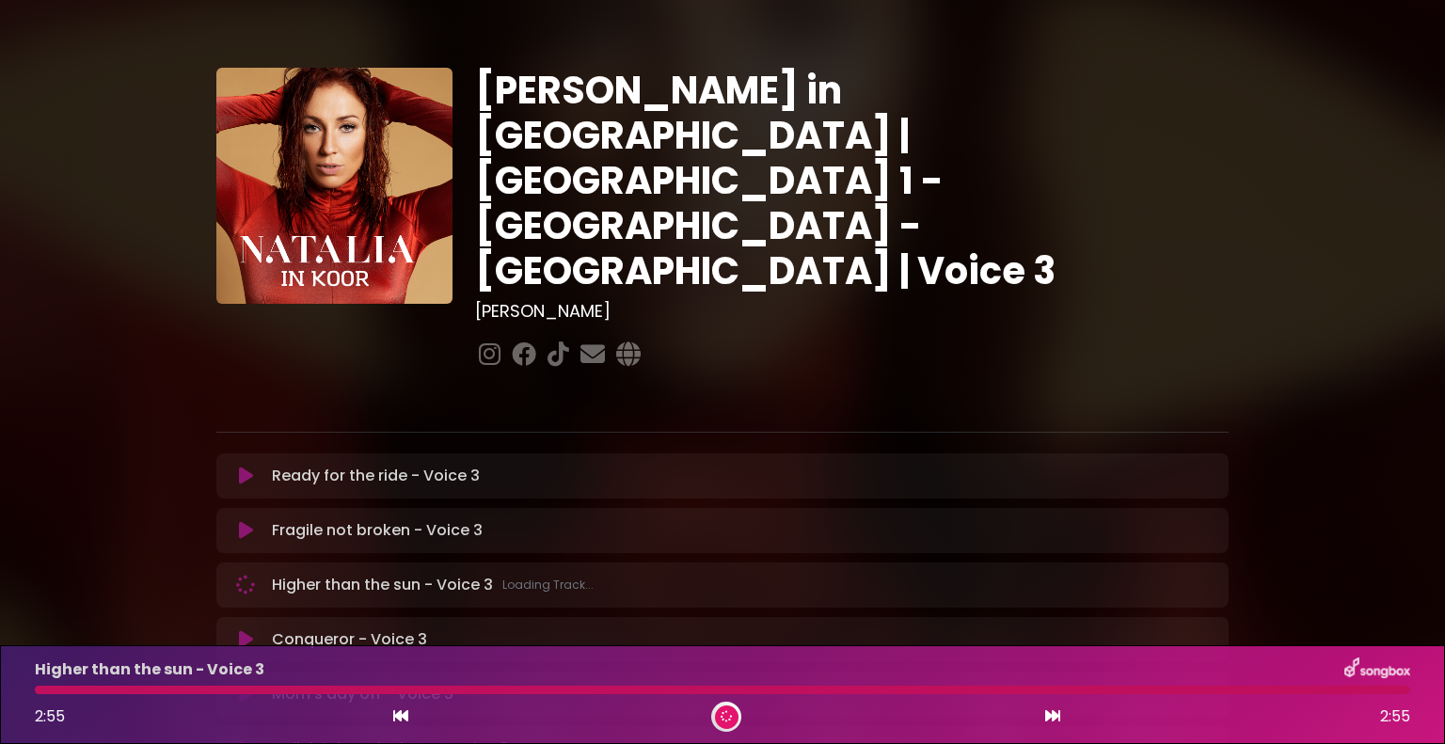
click at [243, 575] on icon at bounding box center [245, 586] width 23 height 23
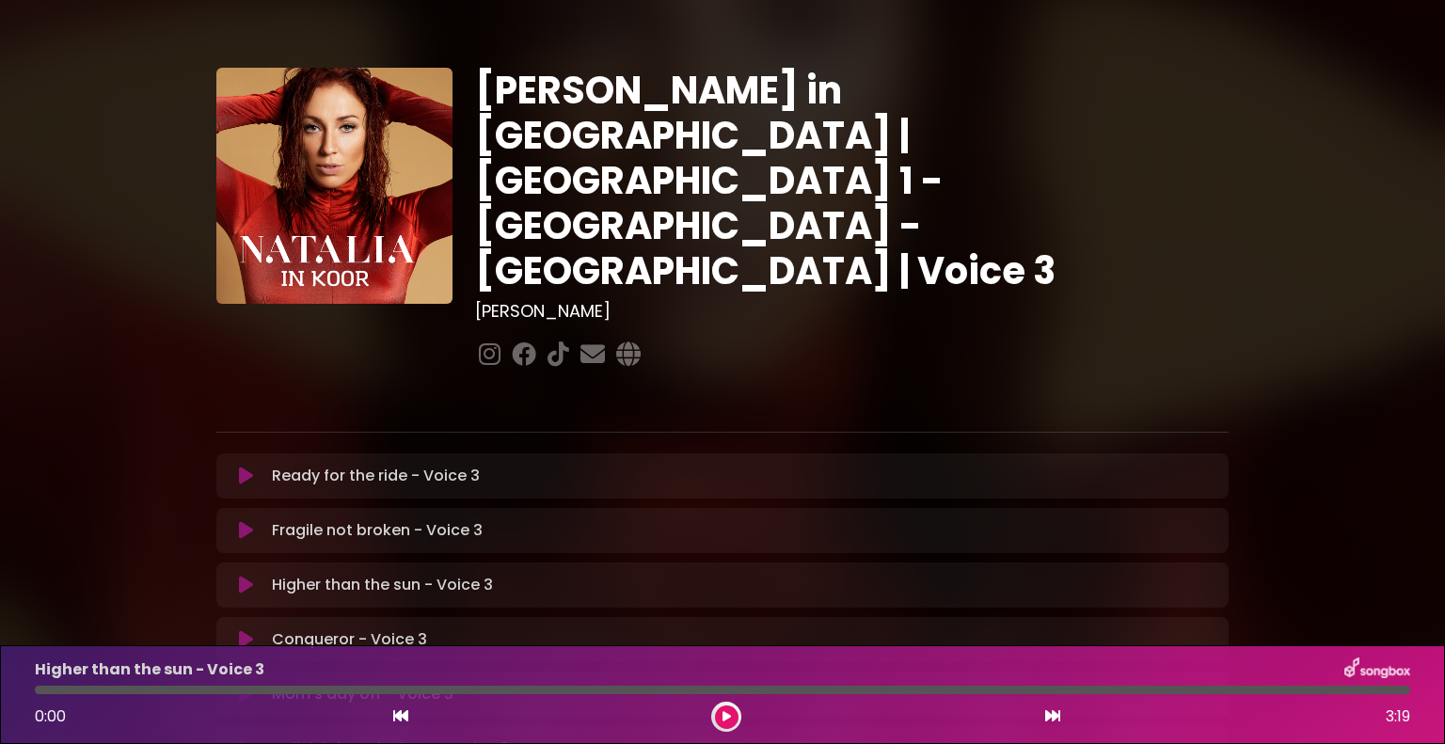
click at [248, 575] on icon at bounding box center [245, 586] width 19 height 23
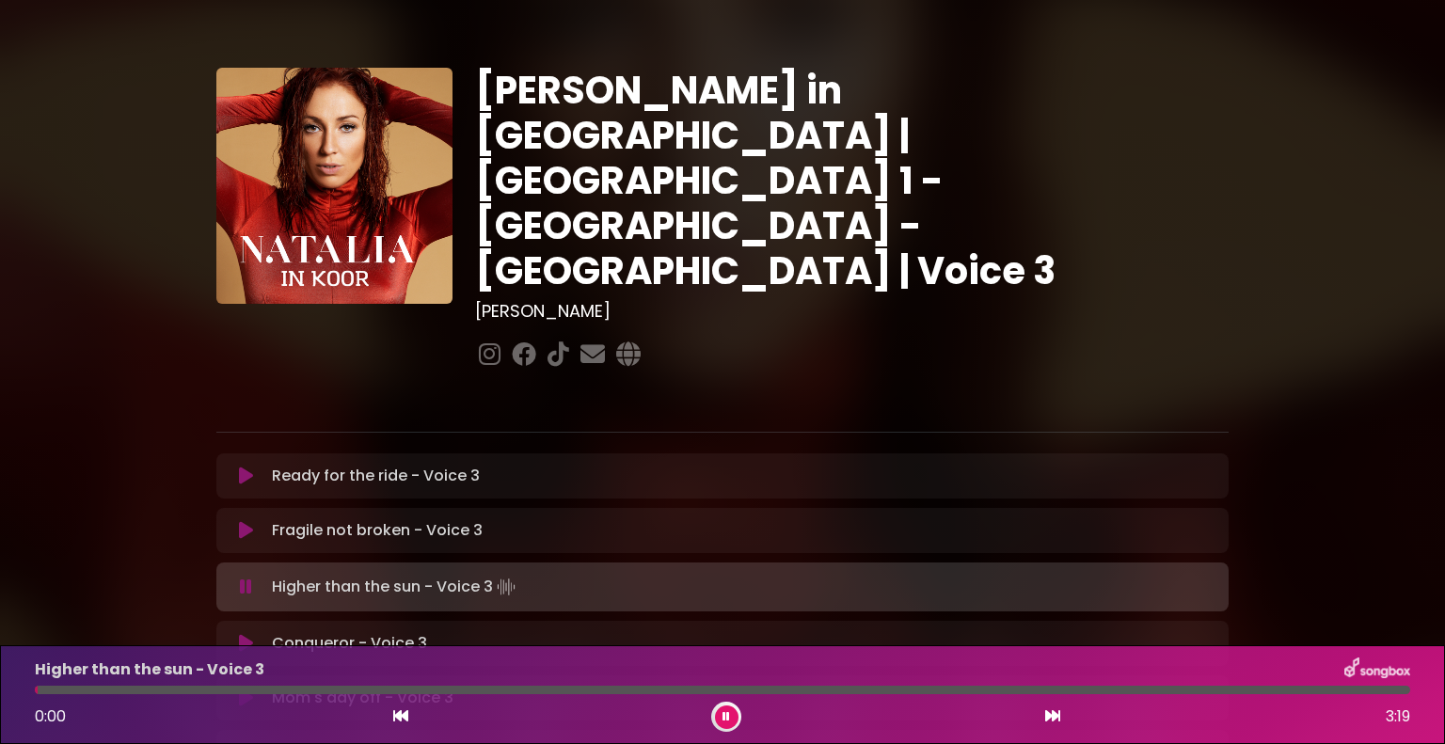
click at [248, 577] on icon at bounding box center [246, 587] width 16 height 21
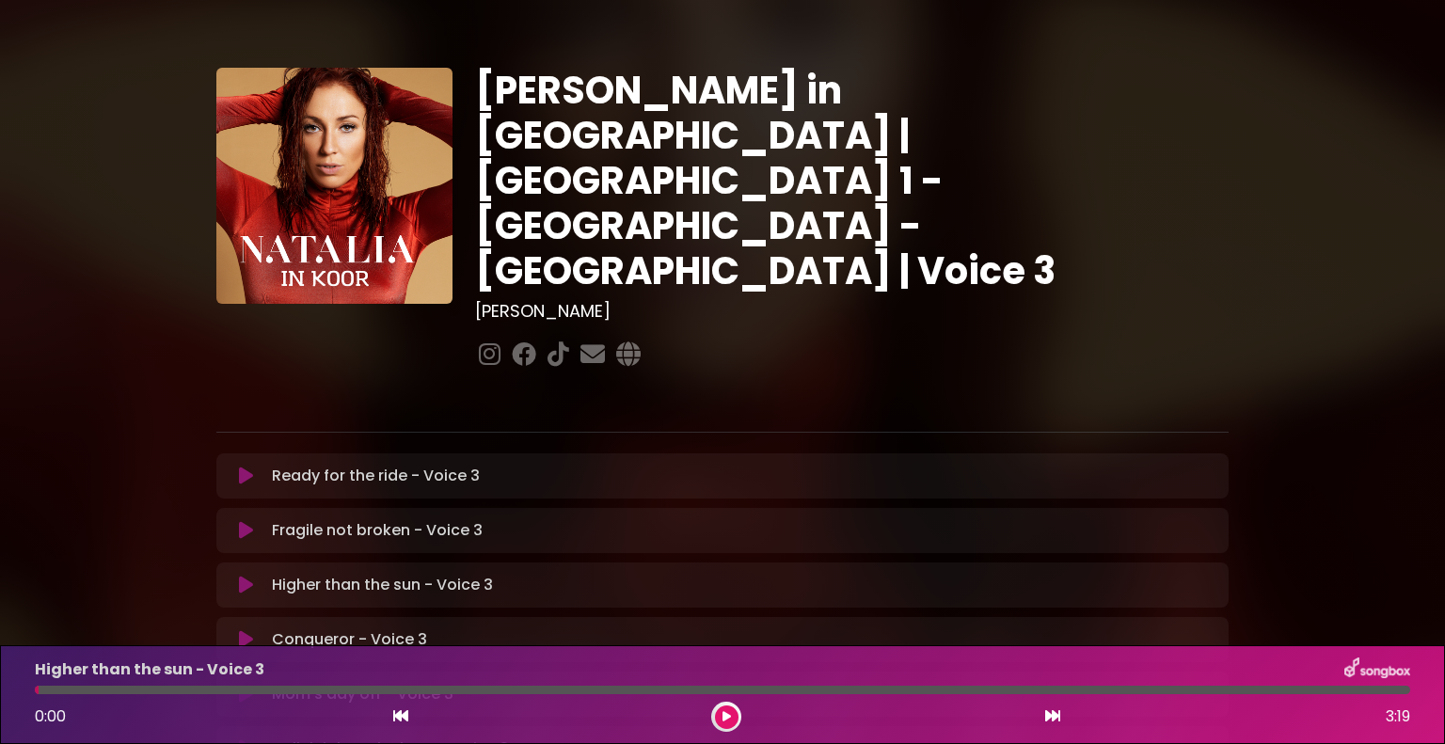
click at [247, 519] on icon at bounding box center [246, 530] width 20 height 23
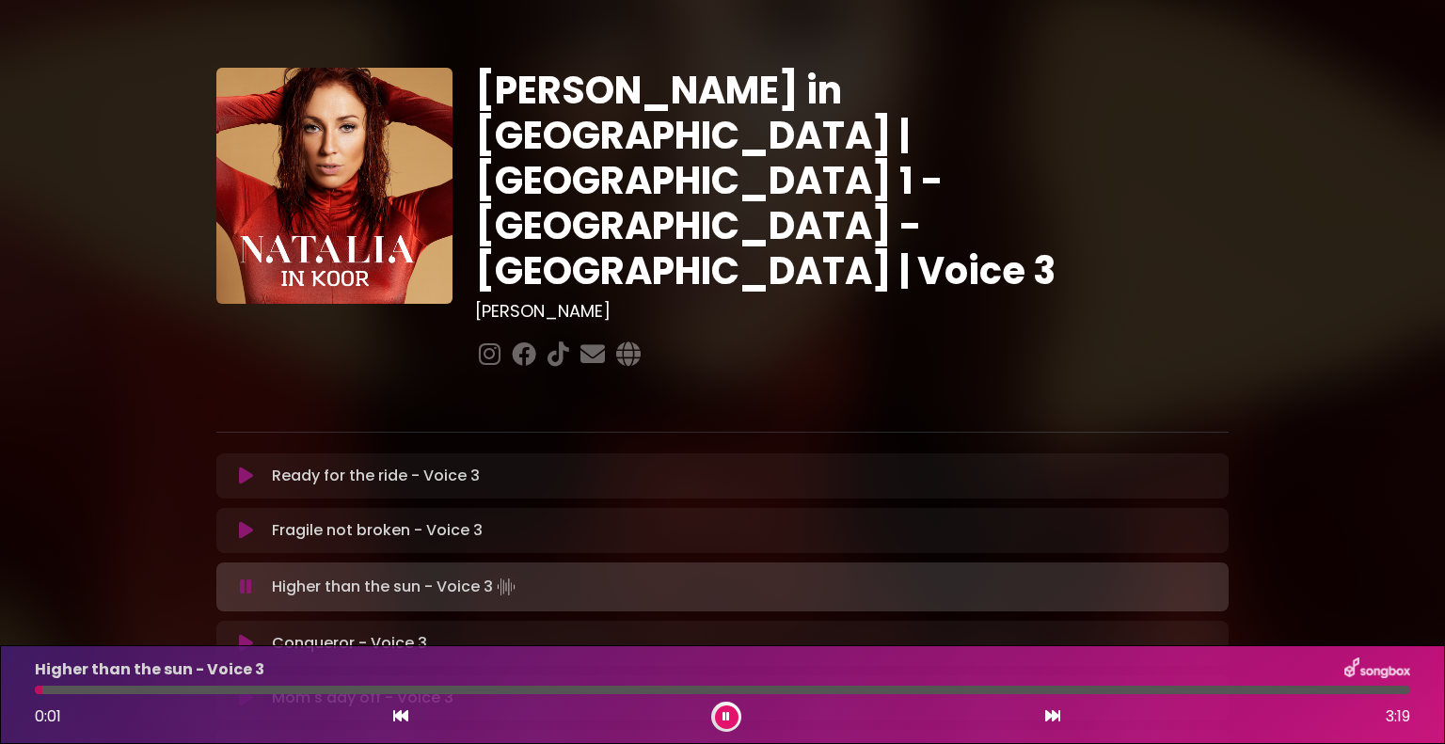
click at [256, 578] on button at bounding box center [246, 587] width 37 height 19
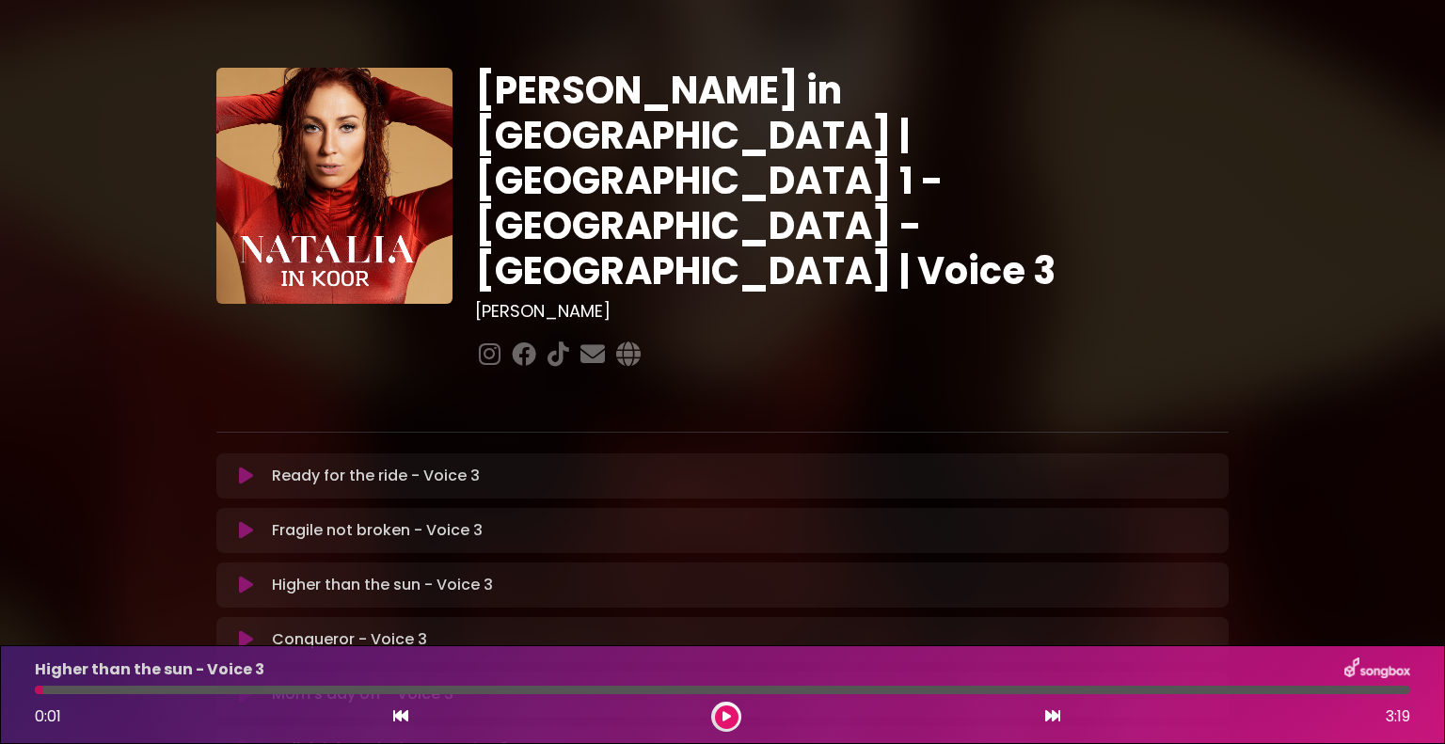
click at [257, 521] on button at bounding box center [246, 530] width 37 height 19
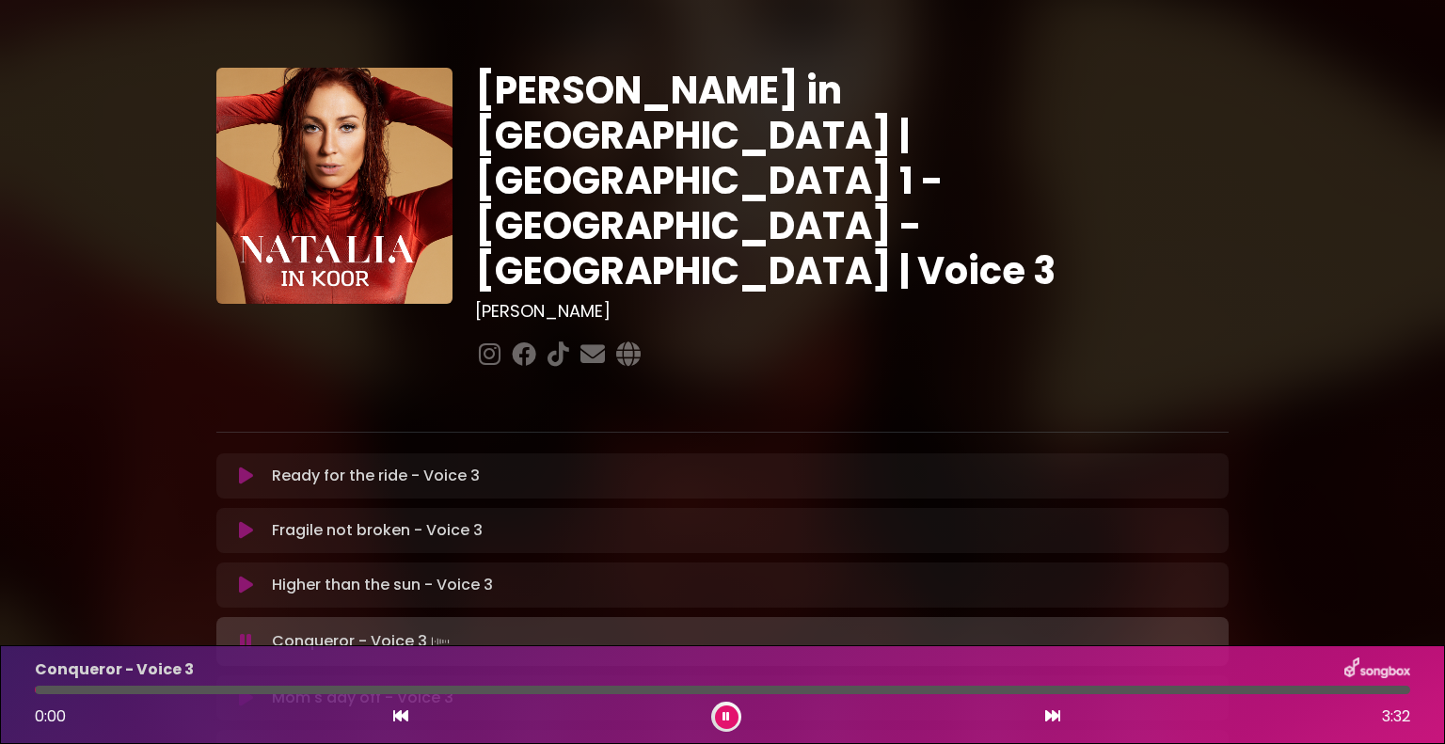
click at [245, 632] on icon at bounding box center [246, 641] width 12 height 19
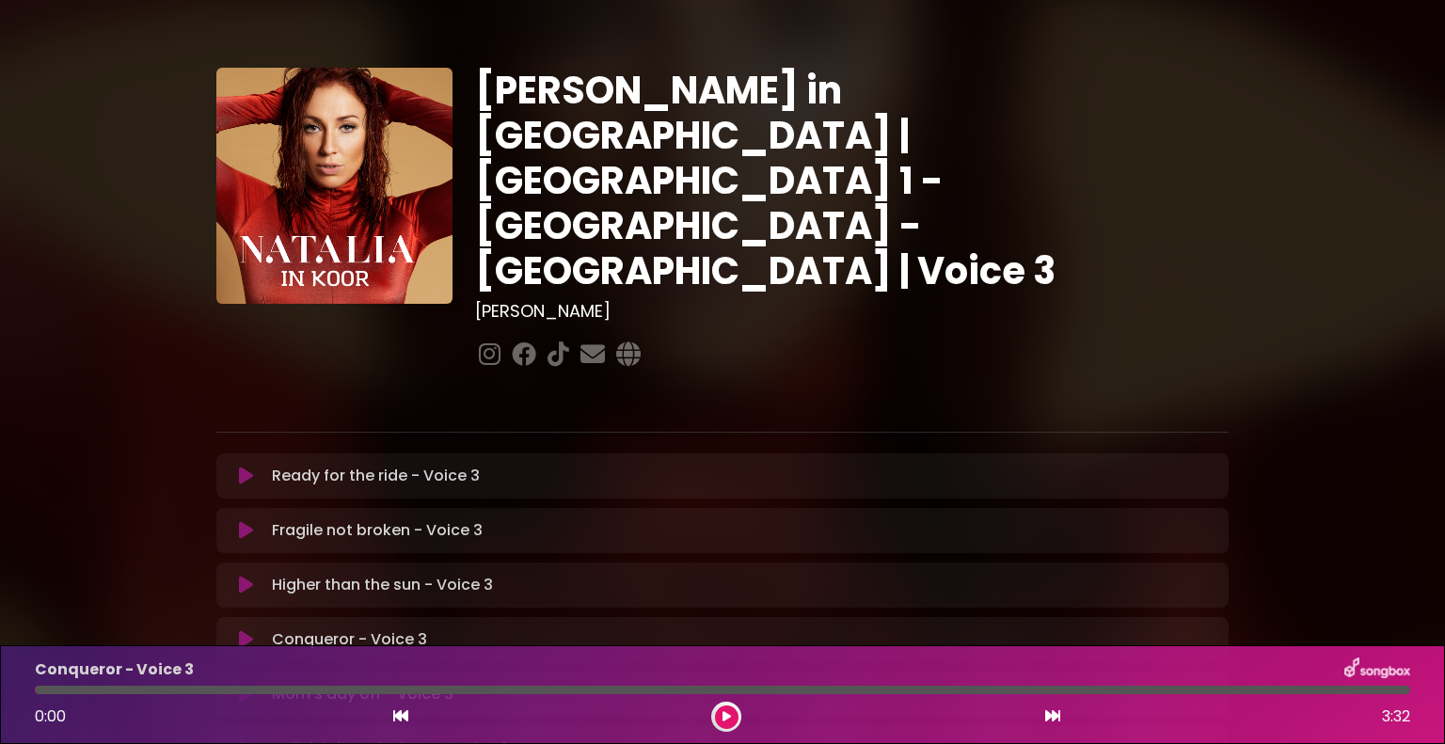
click at [245, 630] on icon at bounding box center [246, 639] width 14 height 19
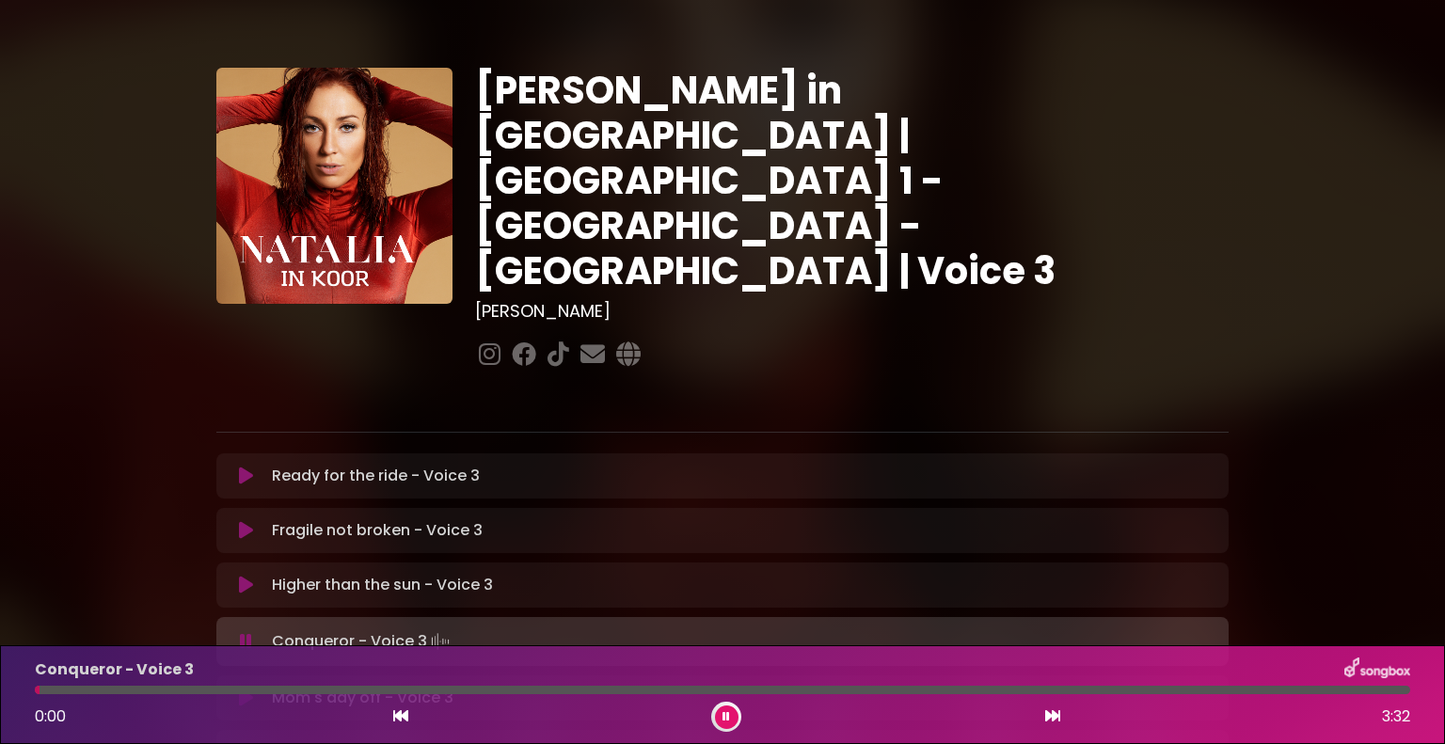
click at [245, 632] on icon at bounding box center [246, 641] width 12 height 19
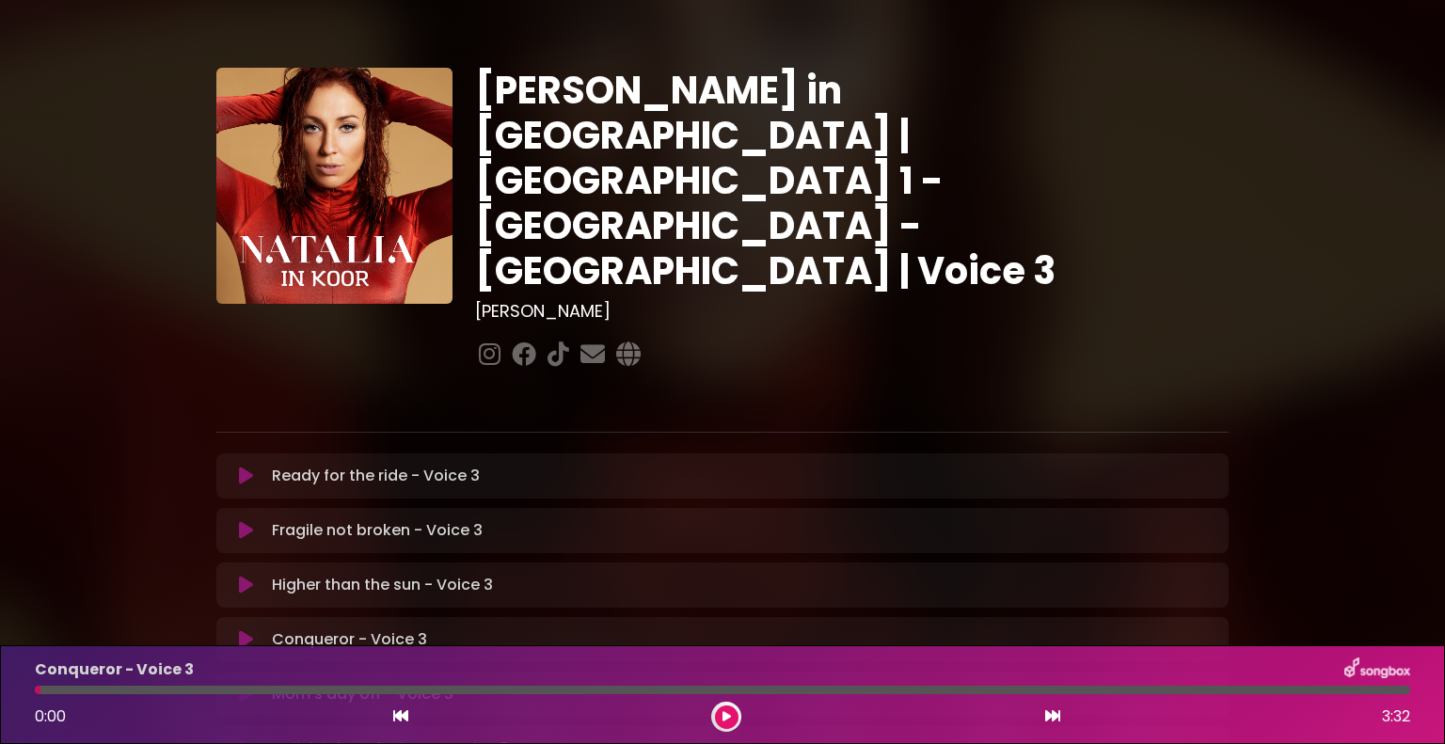
click at [237, 576] on button at bounding box center [246, 585] width 37 height 19
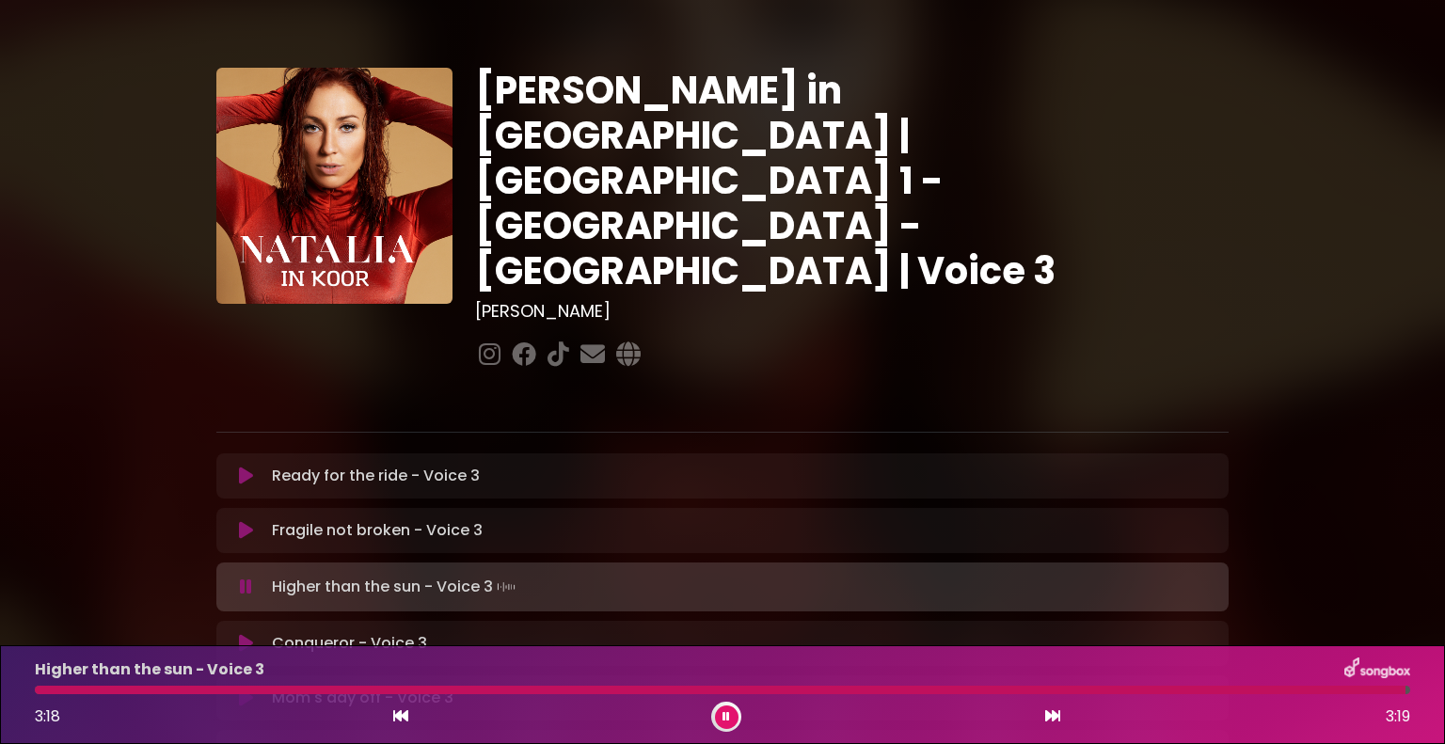
click at [241, 634] on icon at bounding box center [246, 643] width 14 height 19
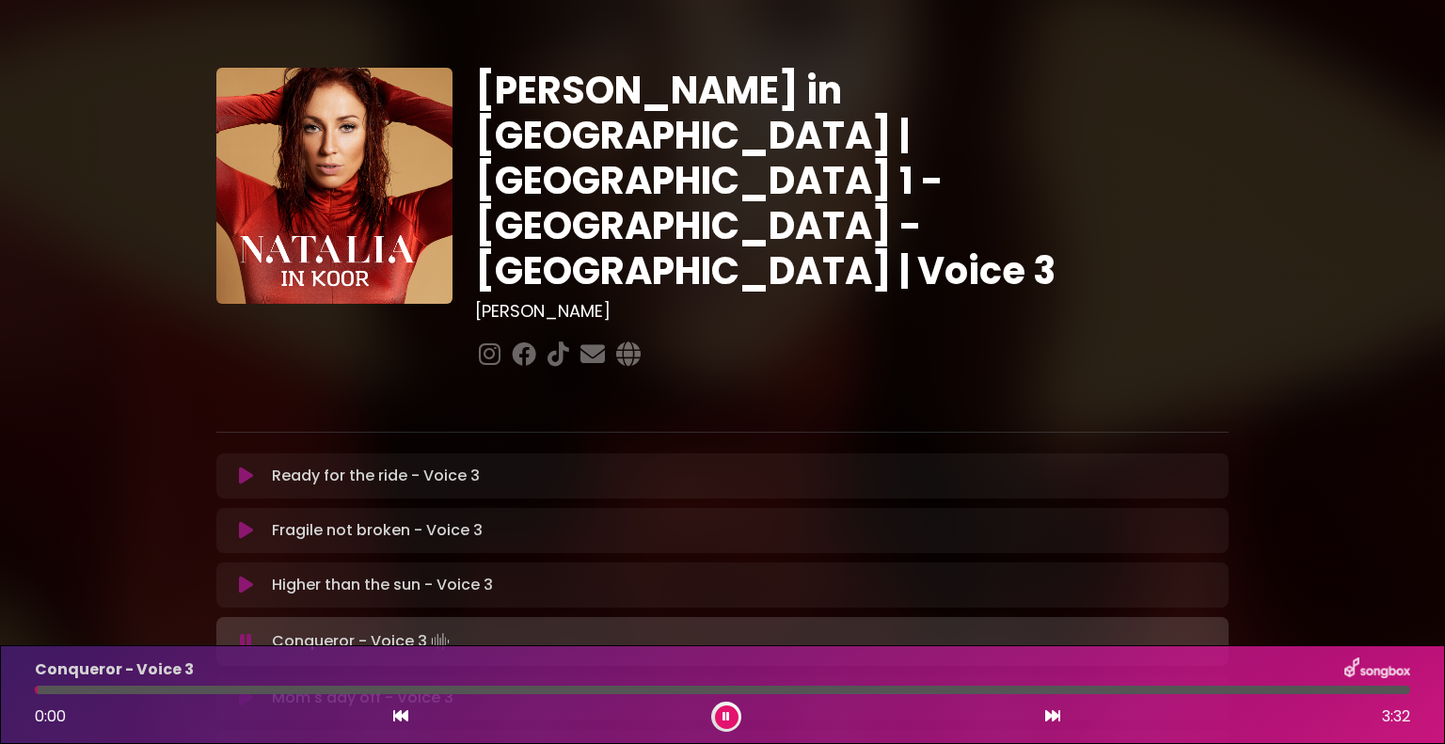
click at [245, 632] on icon at bounding box center [246, 641] width 12 height 19
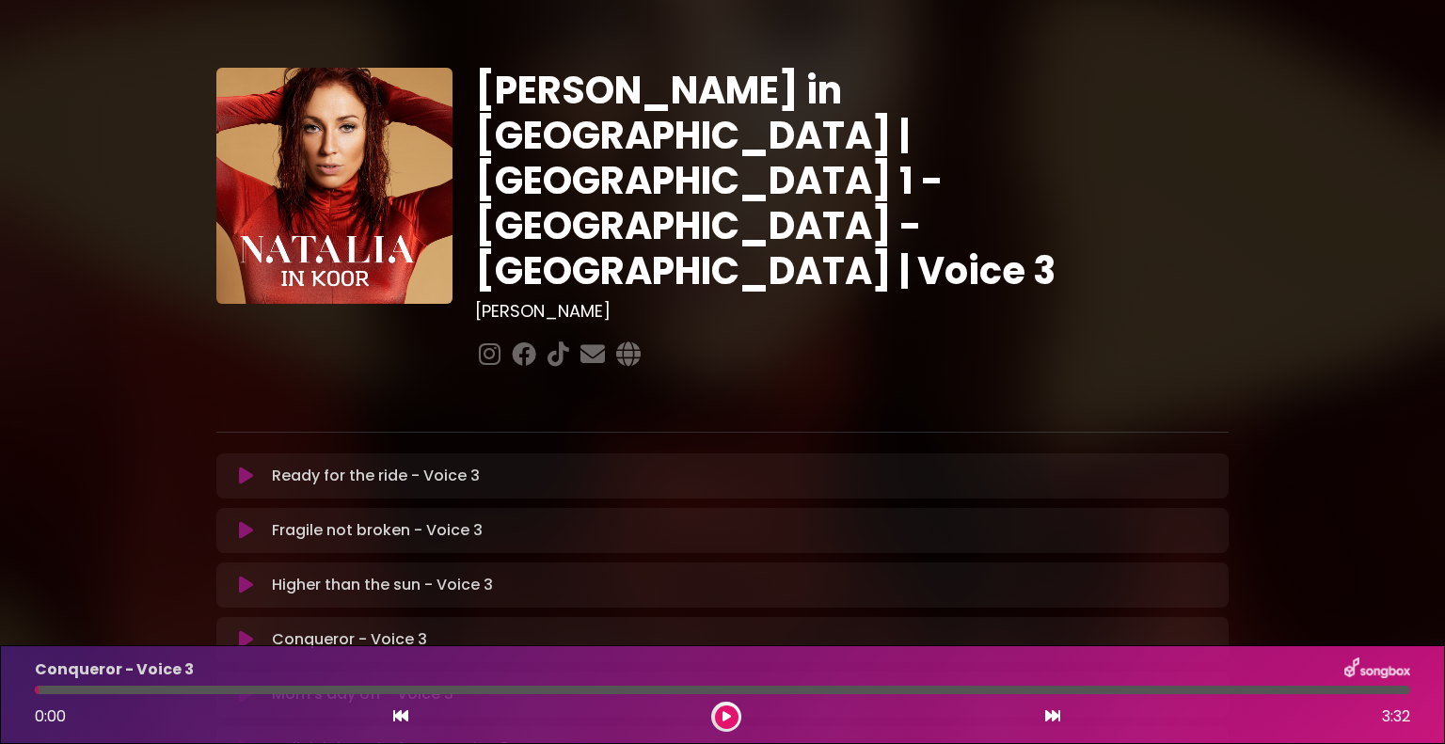
click at [248, 575] on icon at bounding box center [245, 586] width 19 height 23
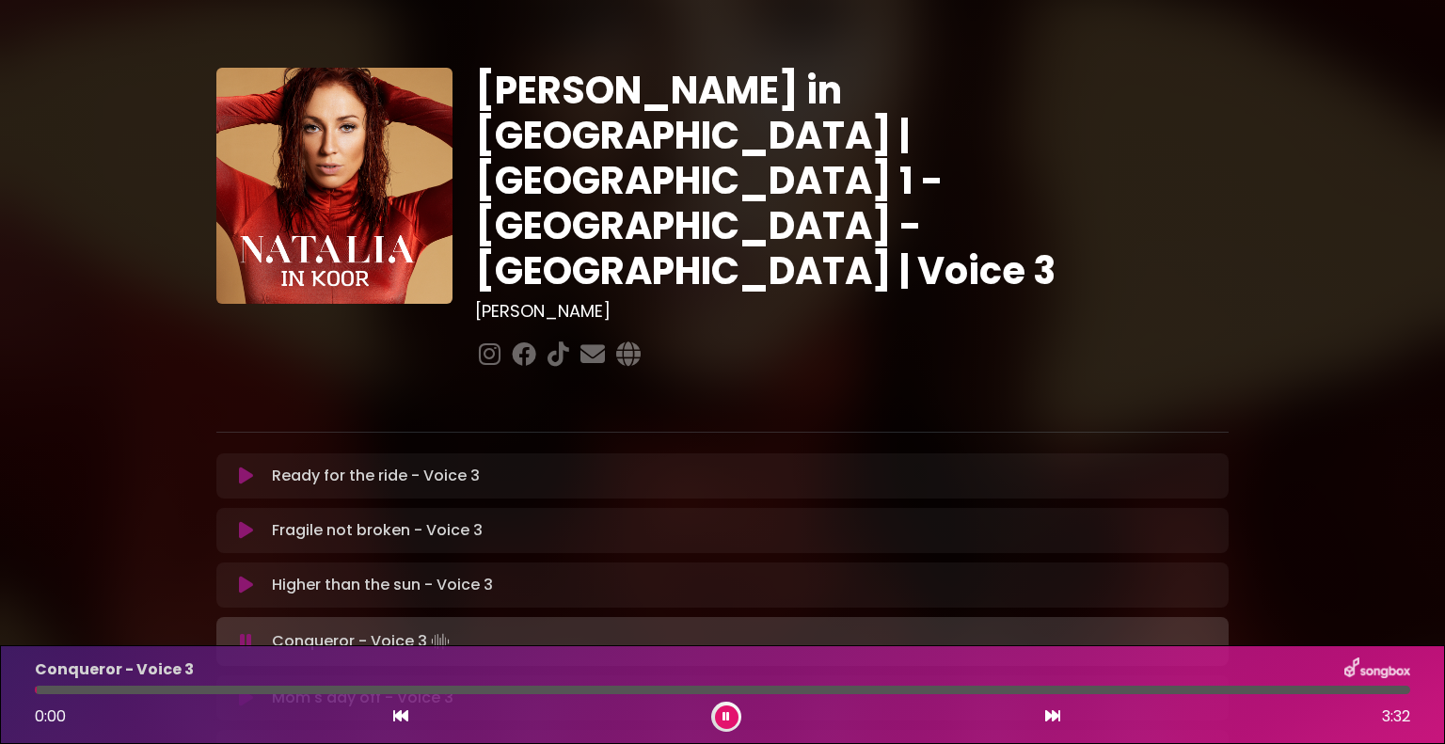
click at [245, 632] on icon at bounding box center [246, 641] width 12 height 19
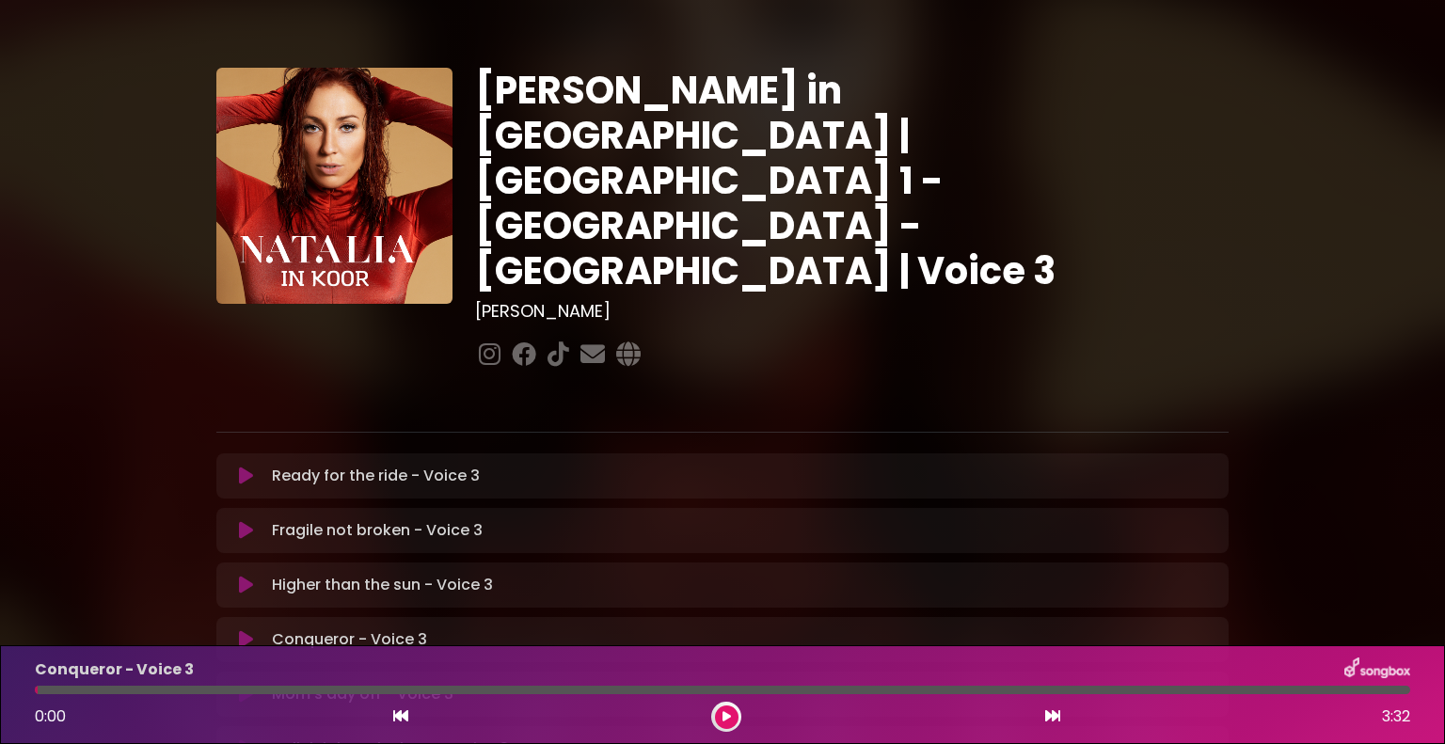
click at [241, 576] on icon at bounding box center [246, 586] width 16 height 20
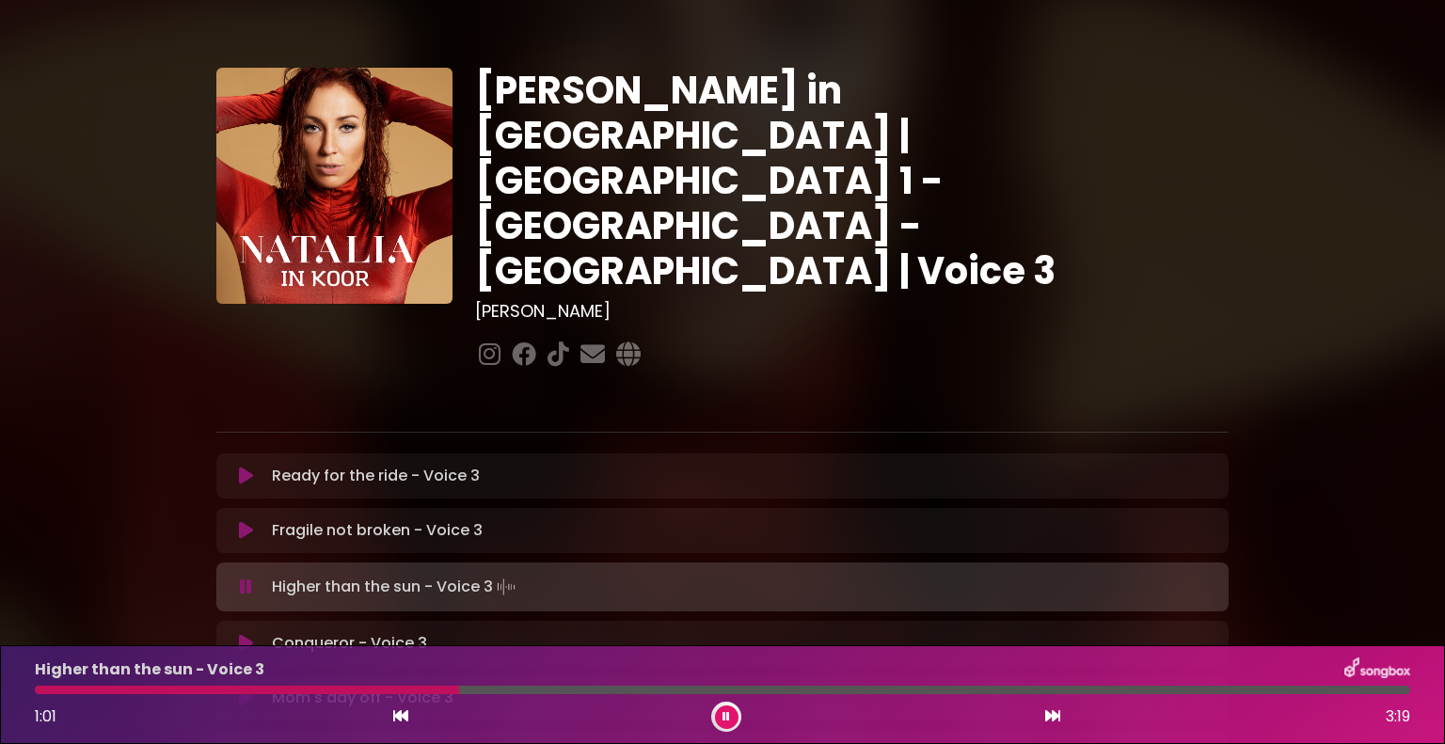
click at [148, 691] on div at bounding box center [722, 690] width 1375 height 8
click at [184, 690] on div at bounding box center [722, 690] width 1375 height 8
click at [239, 688] on div at bounding box center [244, 690] width 419 height 8
click at [225, 691] on div at bounding box center [141, 690] width 213 height 8
click at [207, 688] on div at bounding box center [134, 690] width 199 height 8
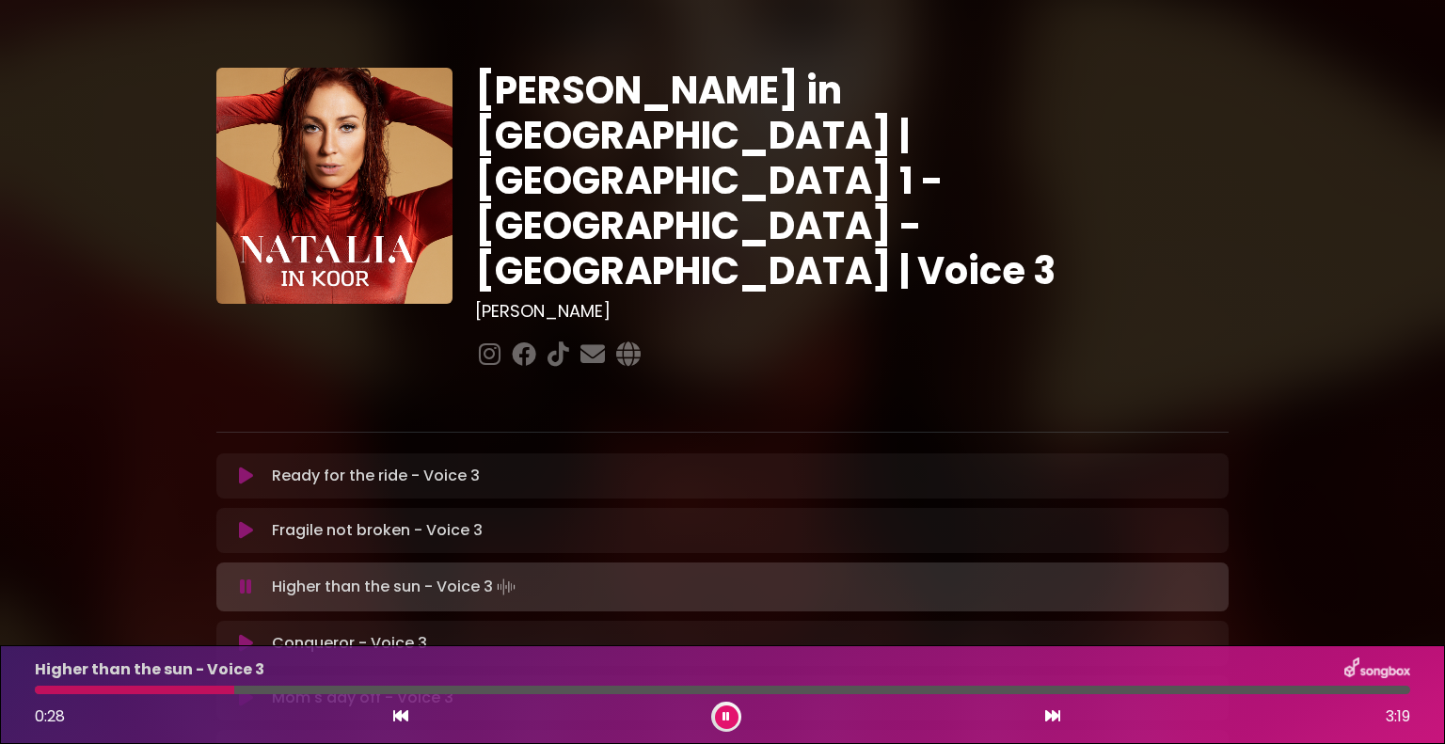
click at [244, 578] on icon at bounding box center [245, 588] width 13 height 20
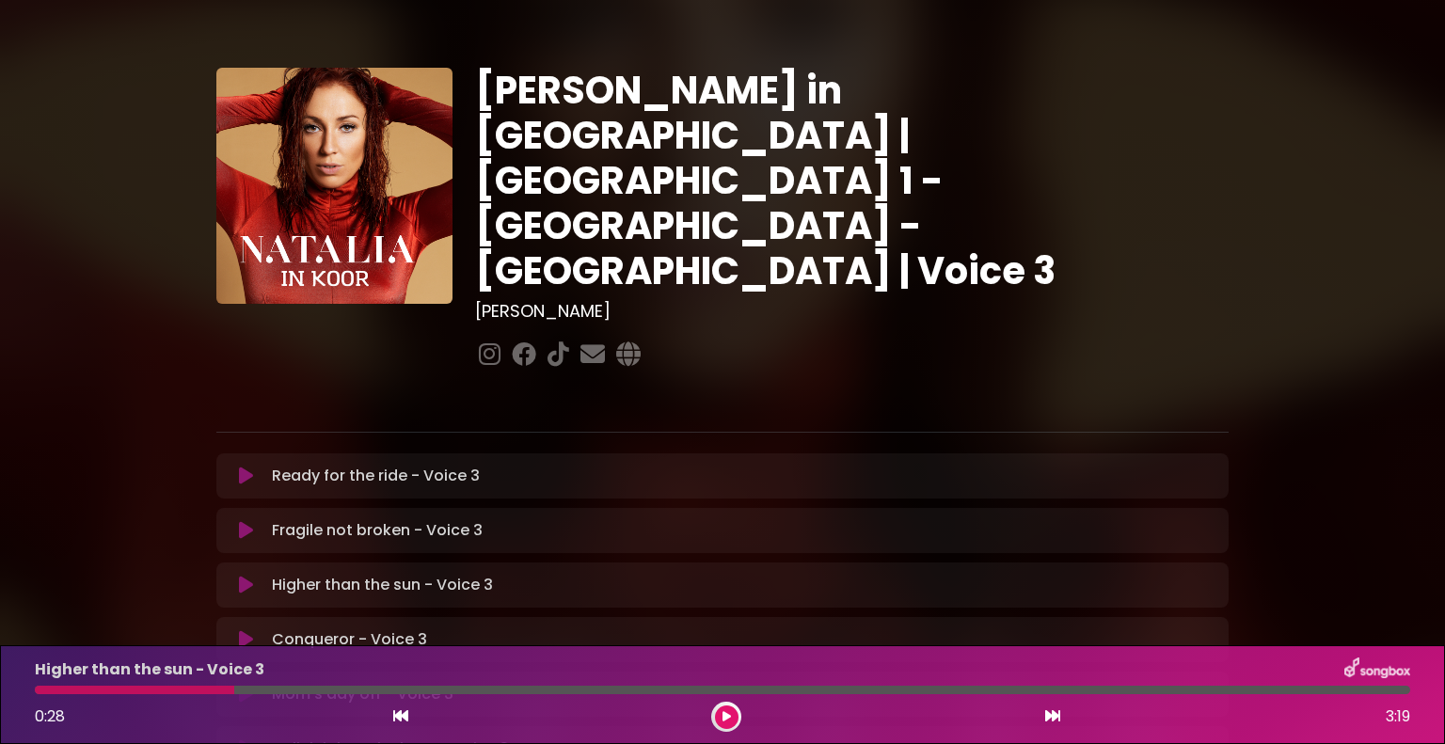
click at [40, 690] on div at bounding box center [134, 690] width 199 height 8
click at [166, 689] on div at bounding box center [134, 690] width 199 height 8
click at [165, 688] on div at bounding box center [134, 690] width 199 height 8
click at [248, 576] on icon at bounding box center [246, 586] width 16 height 20
click at [248, 687] on icon at bounding box center [246, 696] width 12 height 19
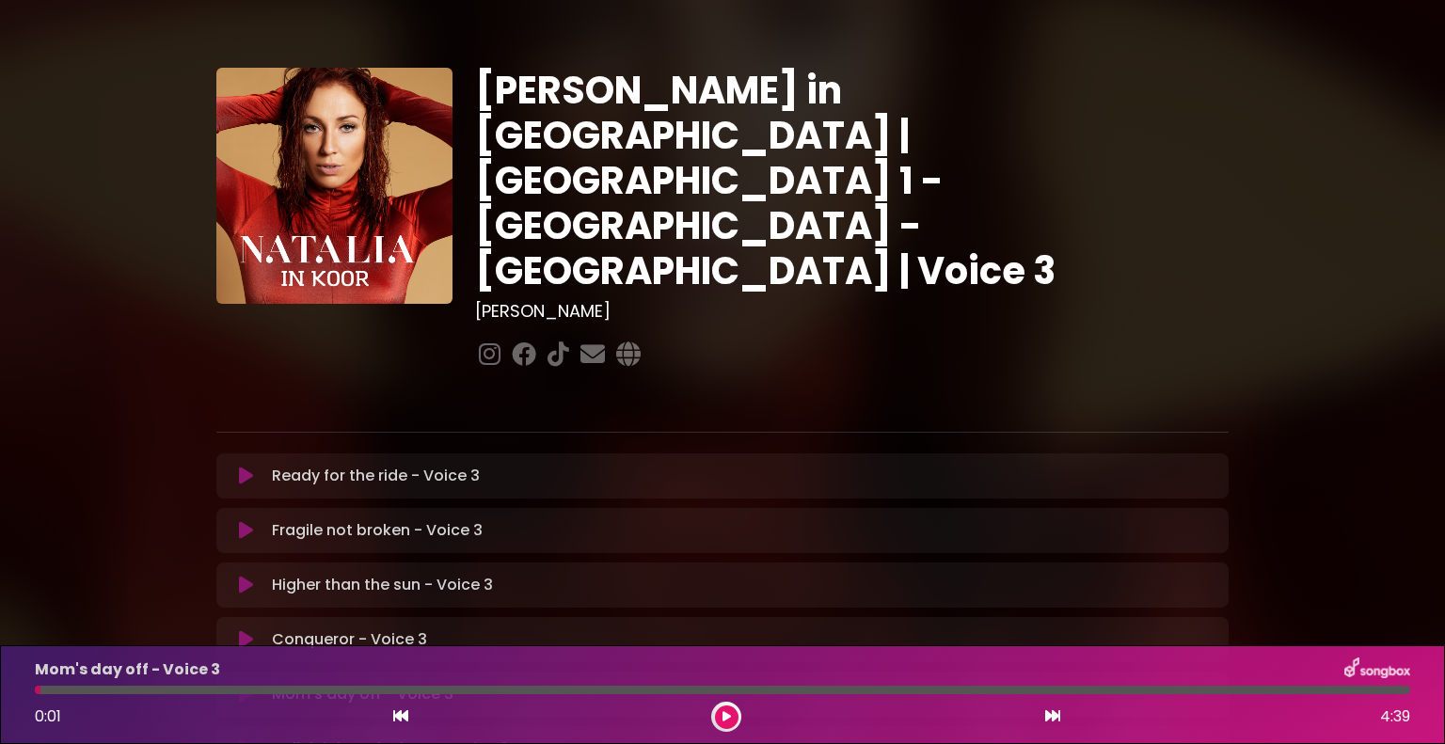
click at [248, 630] on icon at bounding box center [246, 639] width 14 height 19
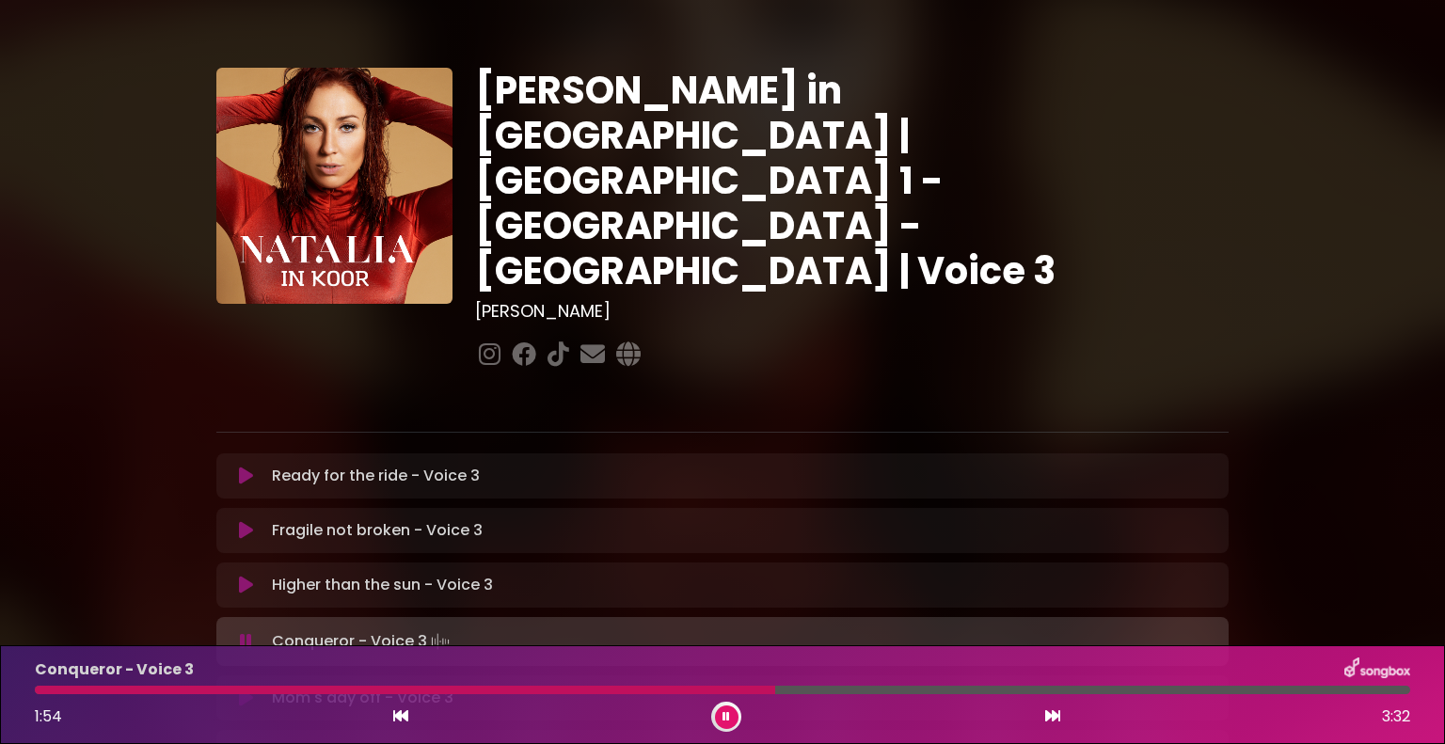
click at [591, 688] on div at bounding box center [722, 690] width 1375 height 8
click at [549, 689] on div at bounding box center [321, 690] width 572 height 8
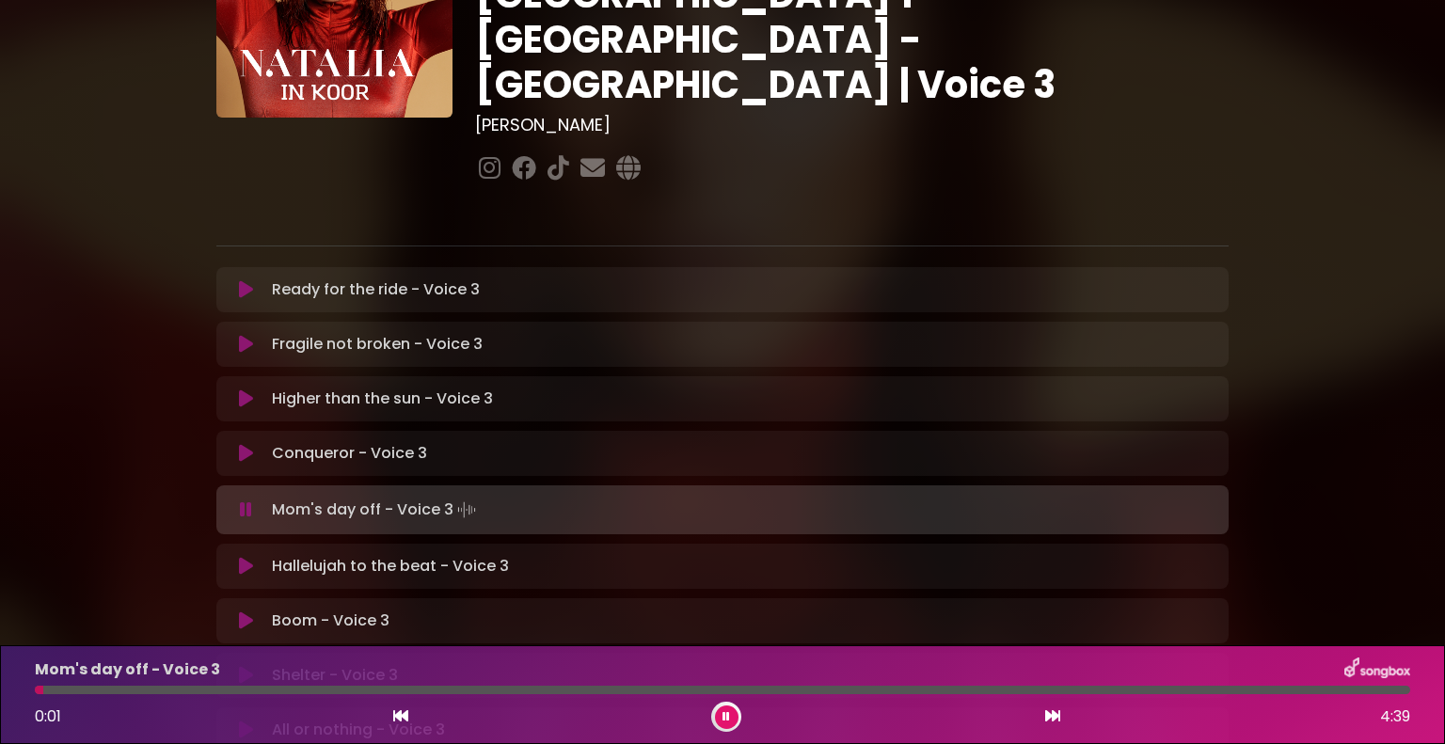
scroll to position [188, 0]
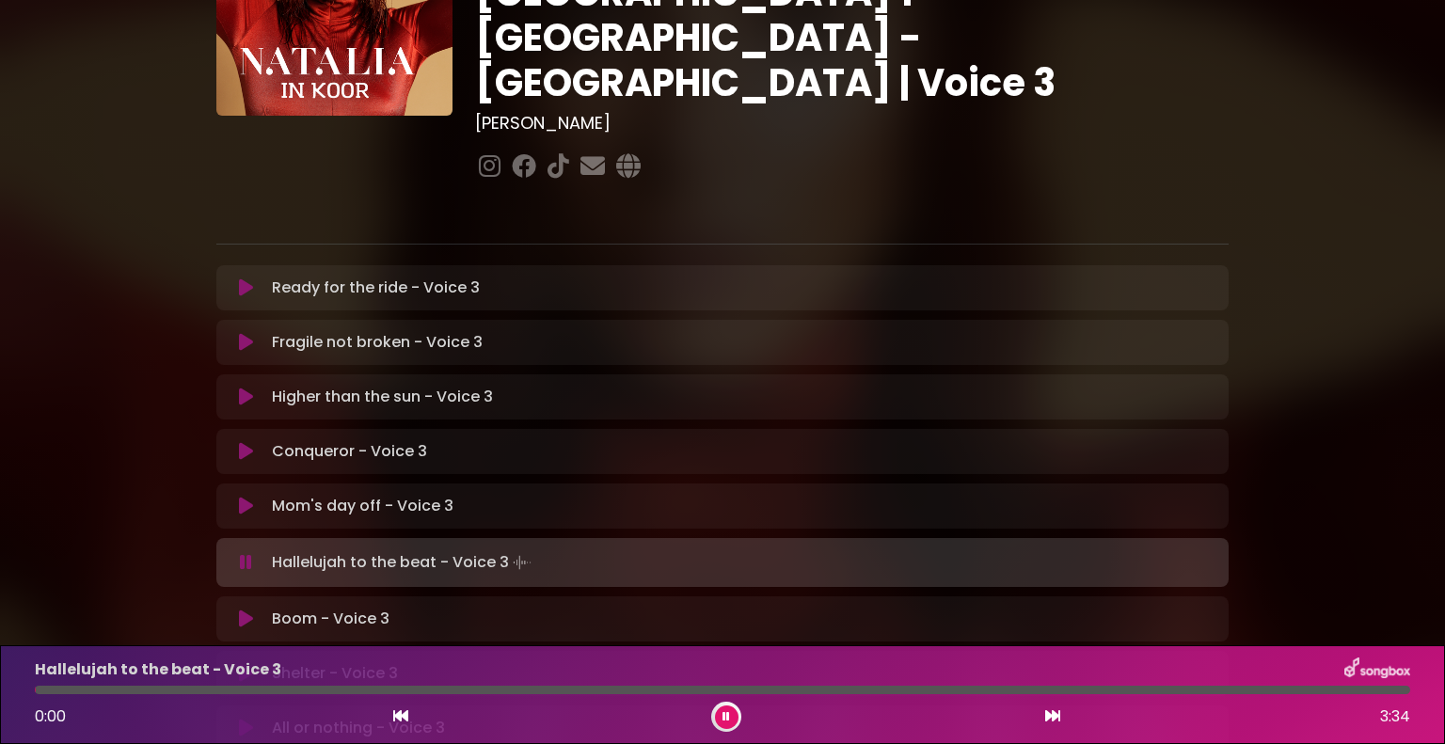
click at [245, 553] on icon at bounding box center [246, 562] width 12 height 19
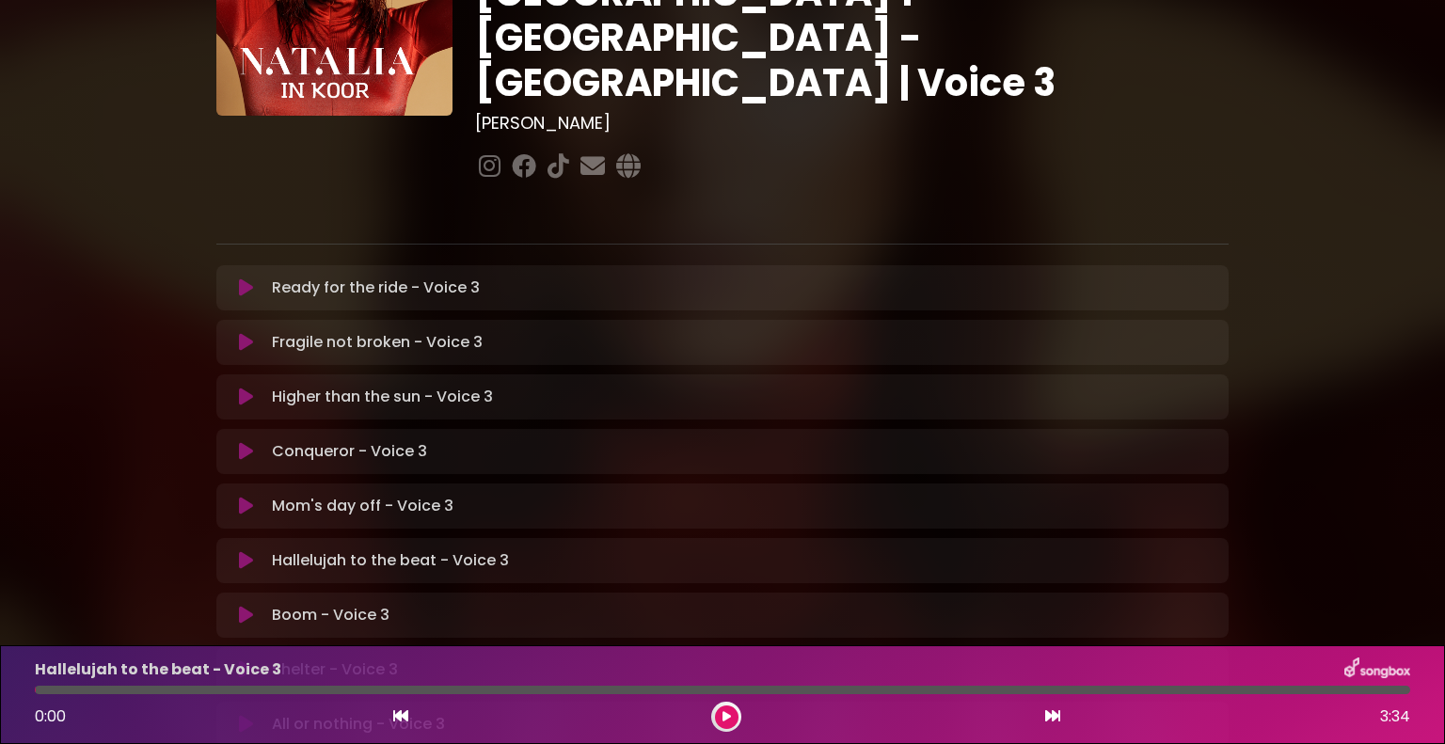
click at [247, 495] on div "Mom's day off - Voice 3 Loading Track..." at bounding box center [723, 506] width 990 height 23
click at [241, 497] on icon at bounding box center [246, 506] width 14 height 19
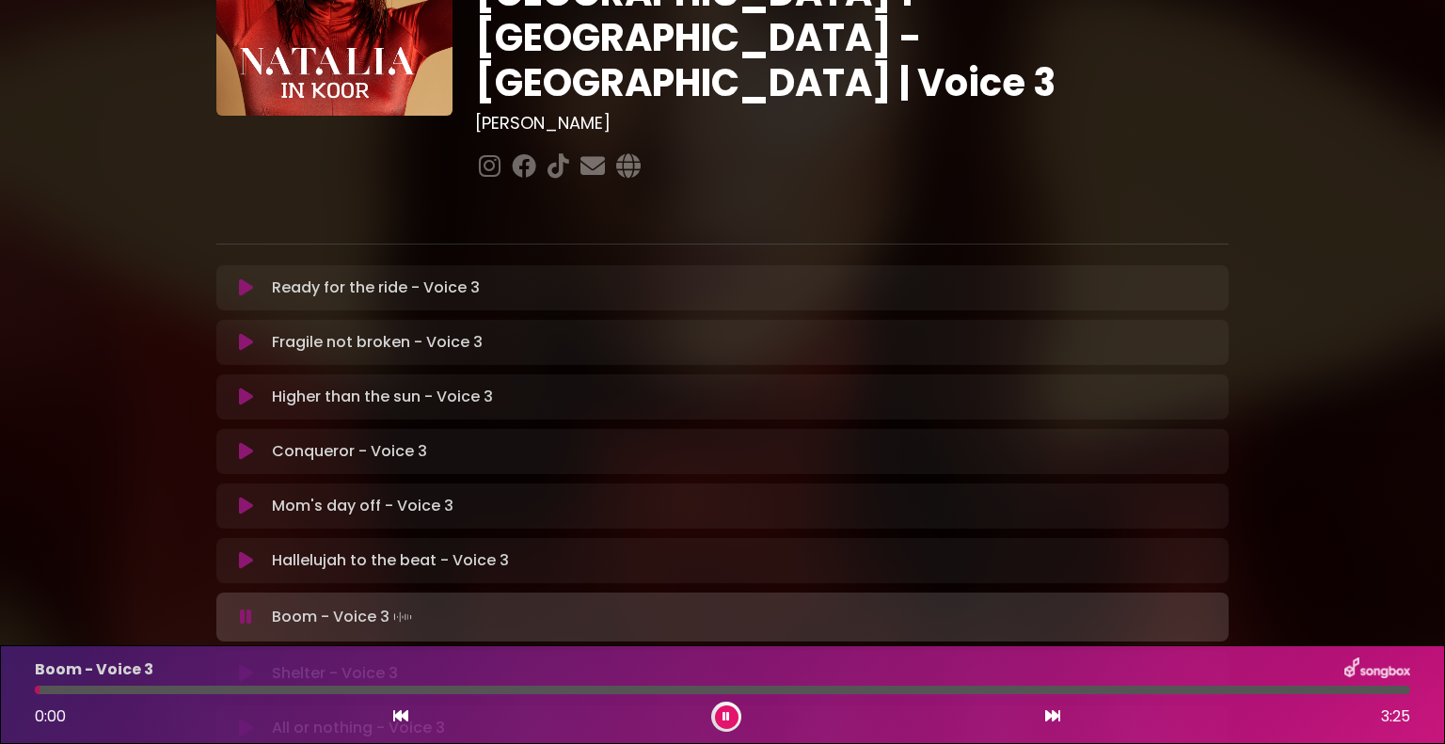
click at [249, 608] on icon at bounding box center [246, 617] width 12 height 19
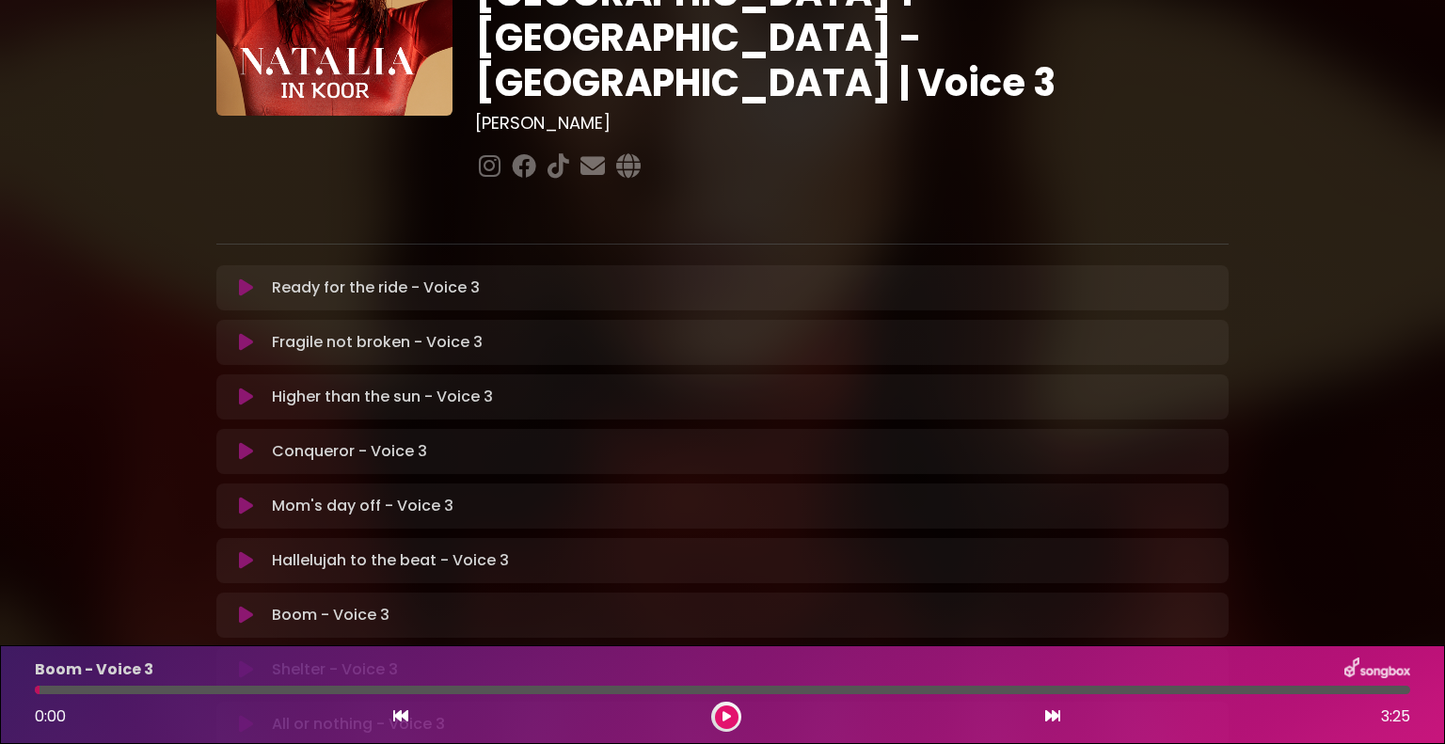
click at [251, 551] on icon at bounding box center [246, 560] width 14 height 19
click at [239, 662] on button at bounding box center [246, 671] width 37 height 19
click at [246, 606] on icon at bounding box center [246, 615] width 14 height 19
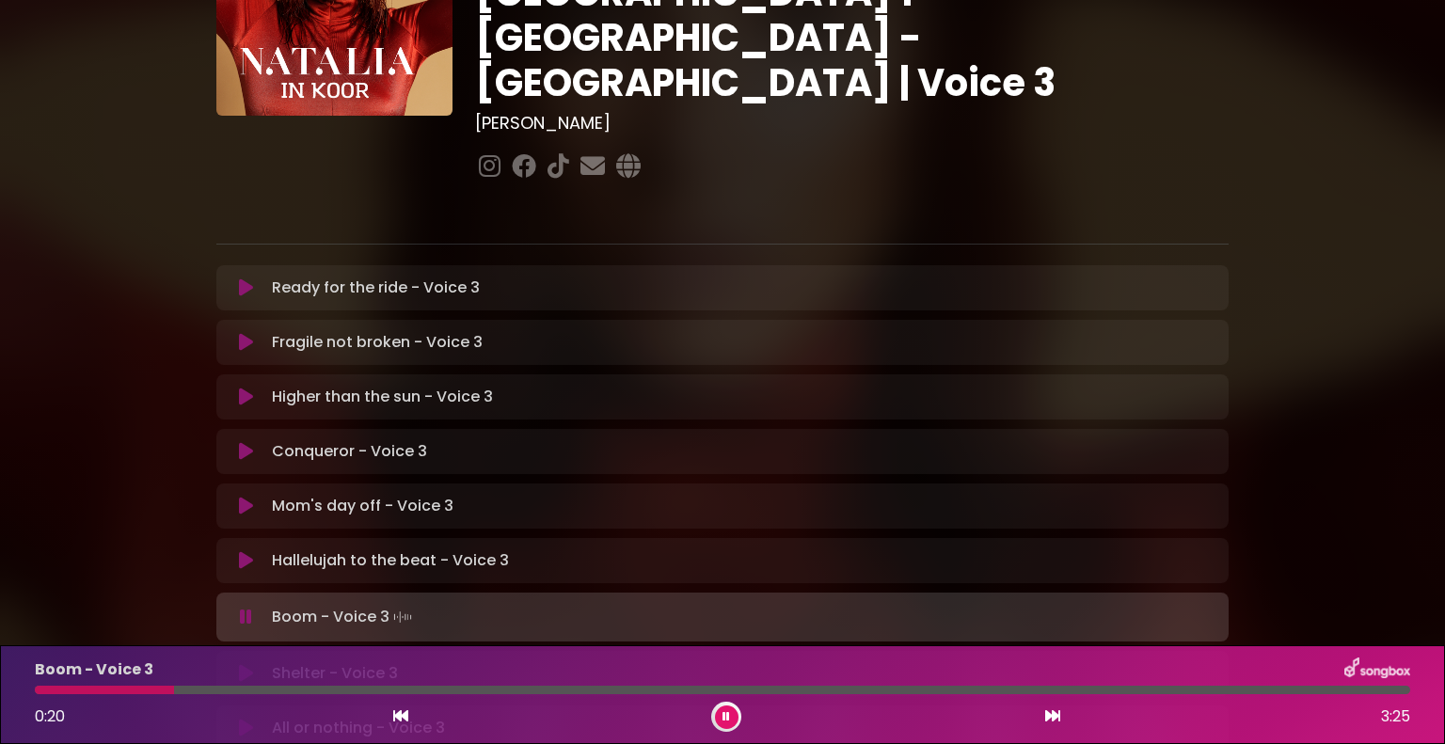
scroll to position [470, 0]
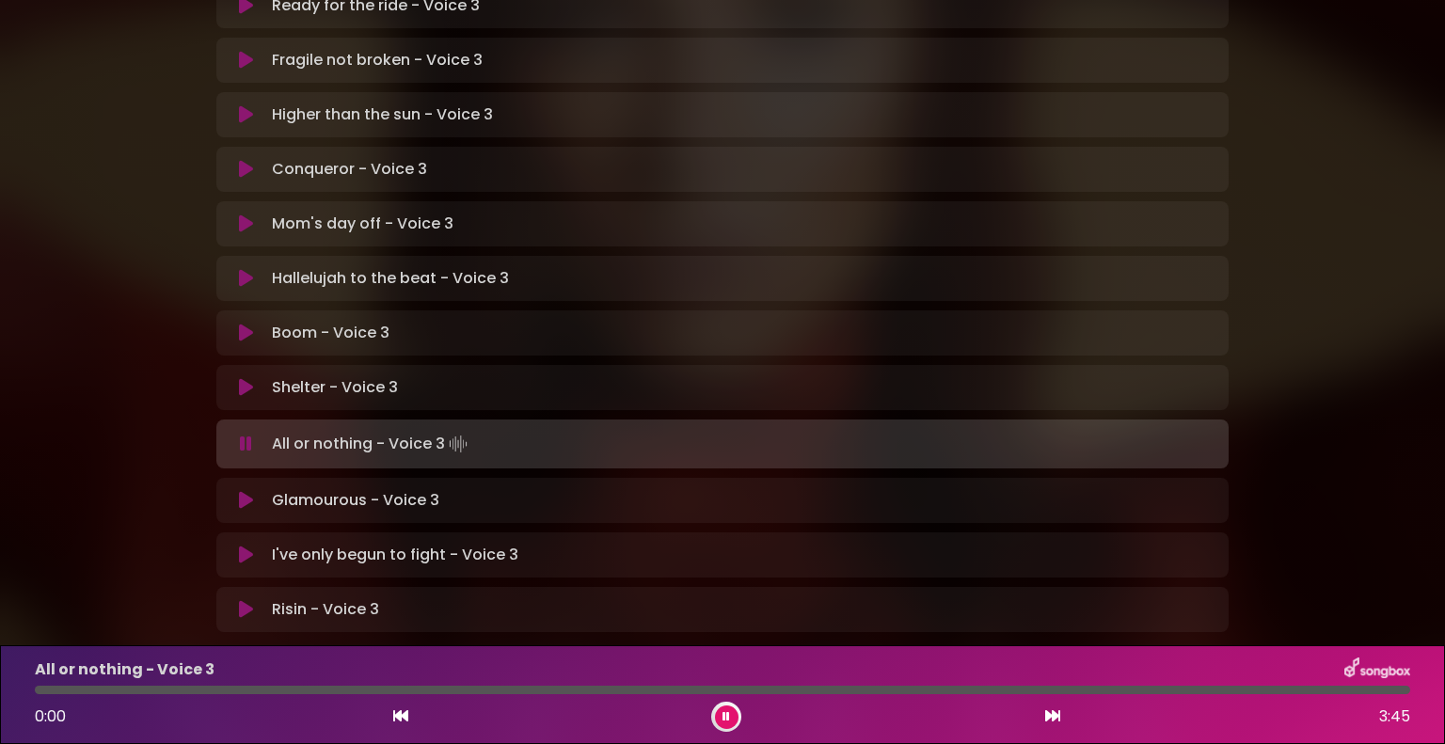
click at [246, 435] on icon at bounding box center [245, 445] width 13 height 20
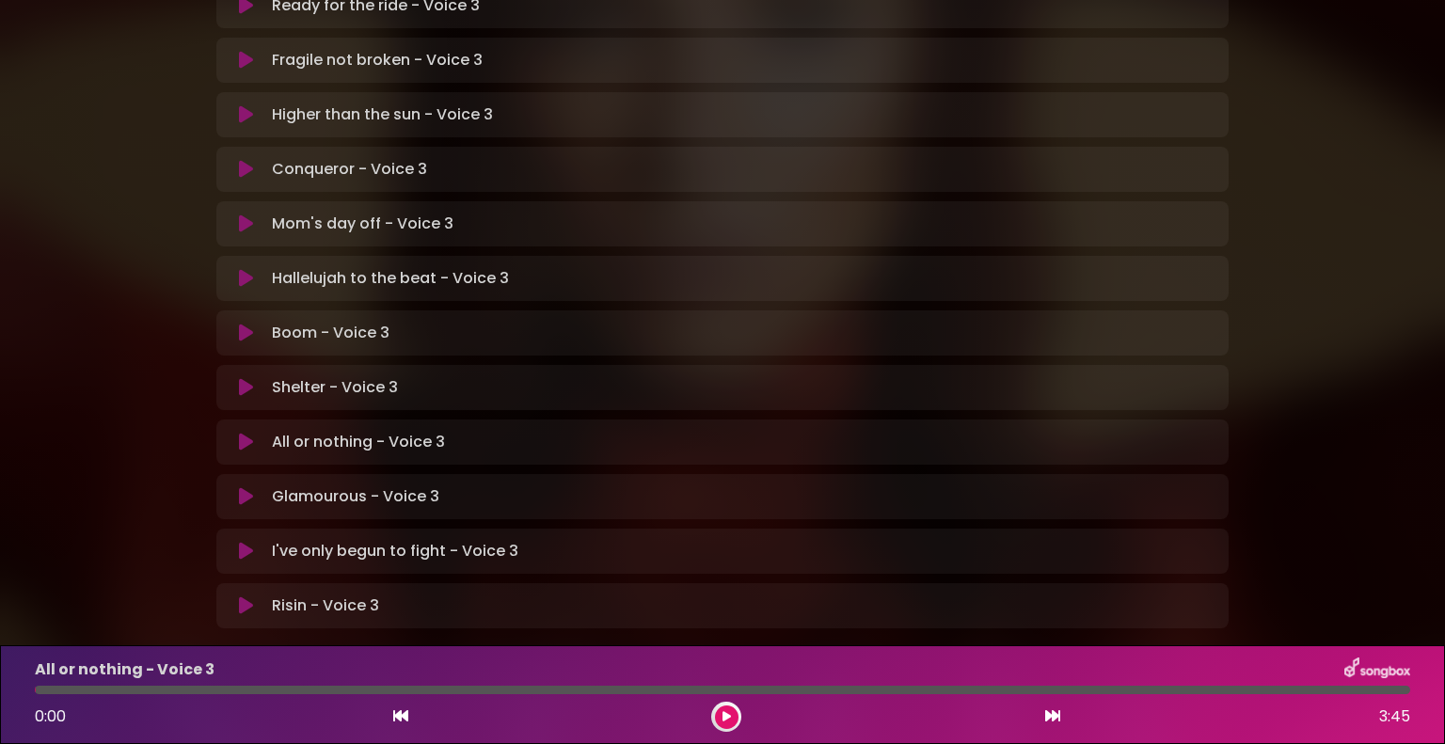
click at [246, 432] on icon at bounding box center [245, 442] width 17 height 21
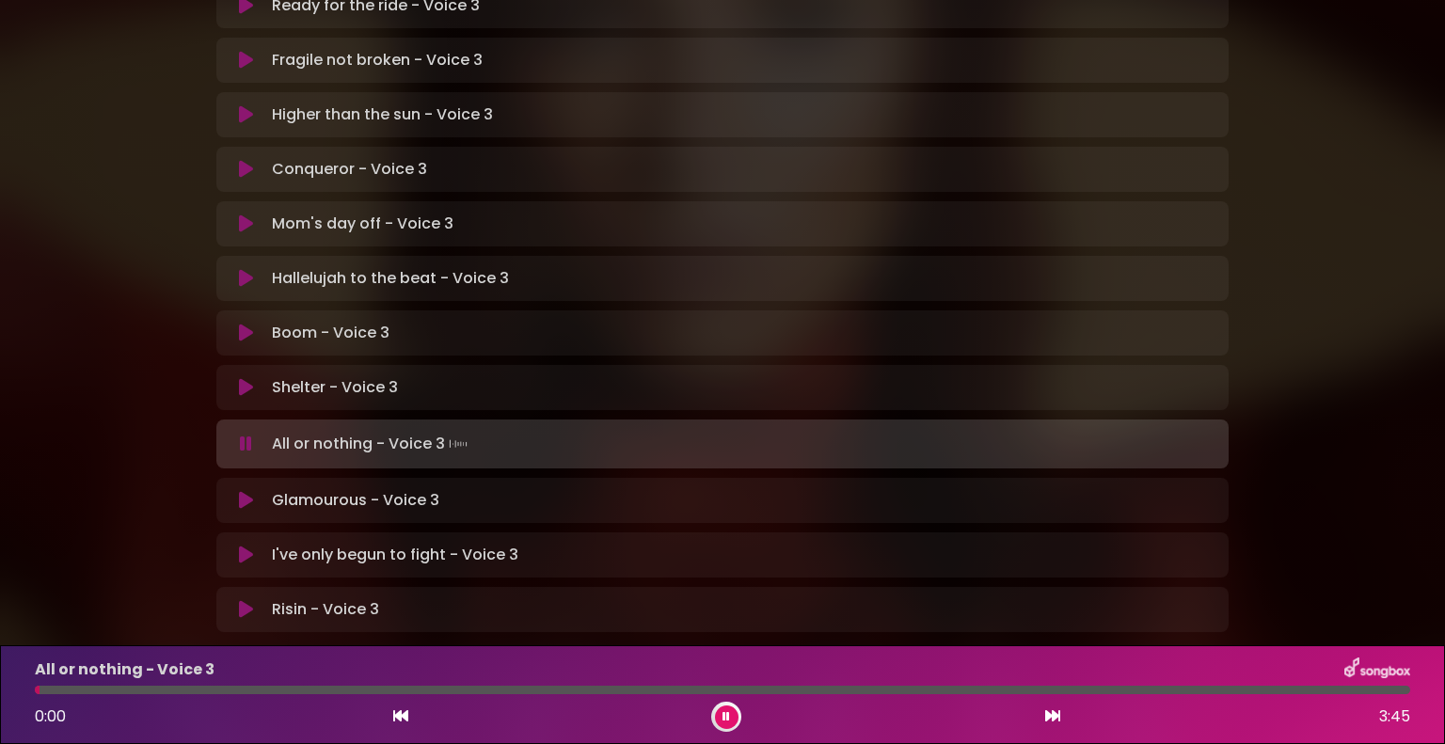
click at [250, 434] on icon at bounding box center [245, 445] width 17 height 22
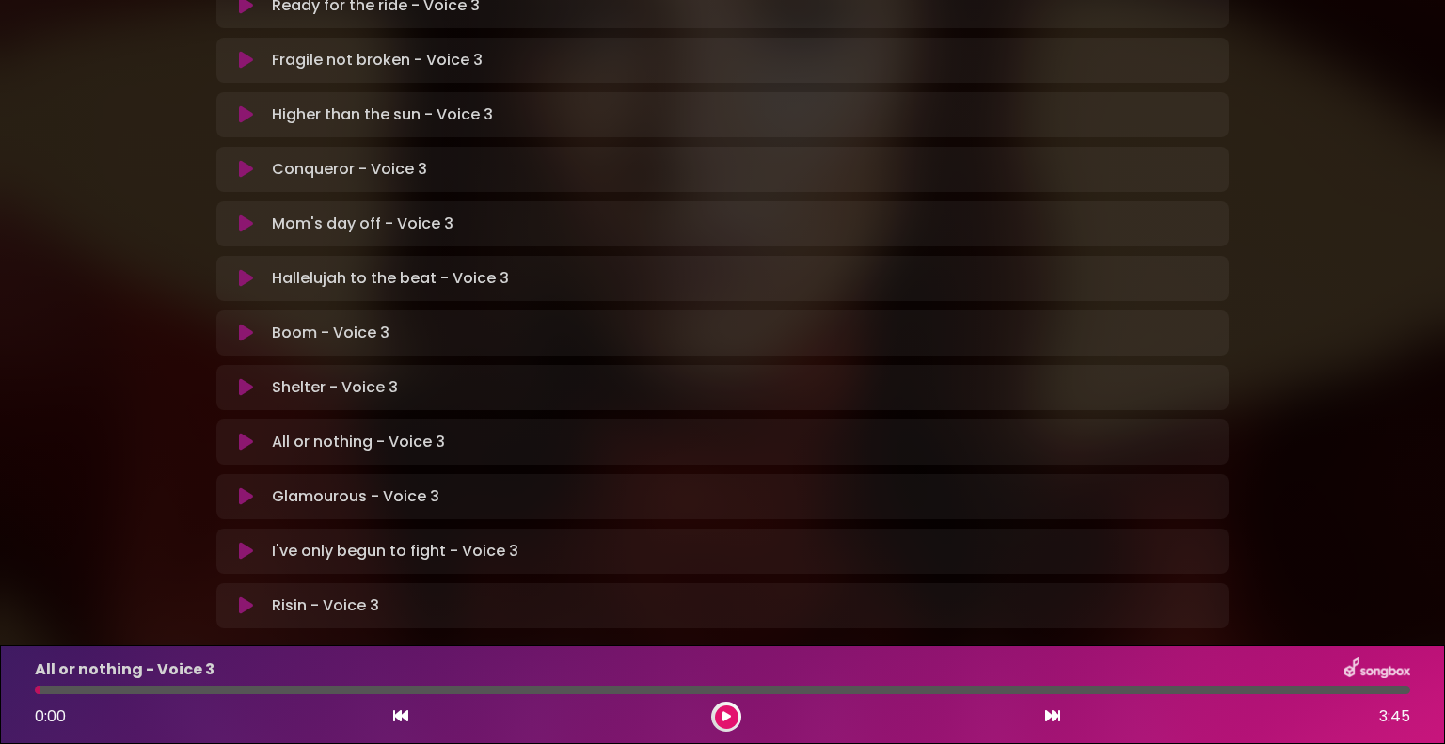
click at [245, 378] on icon at bounding box center [246, 387] width 14 height 19
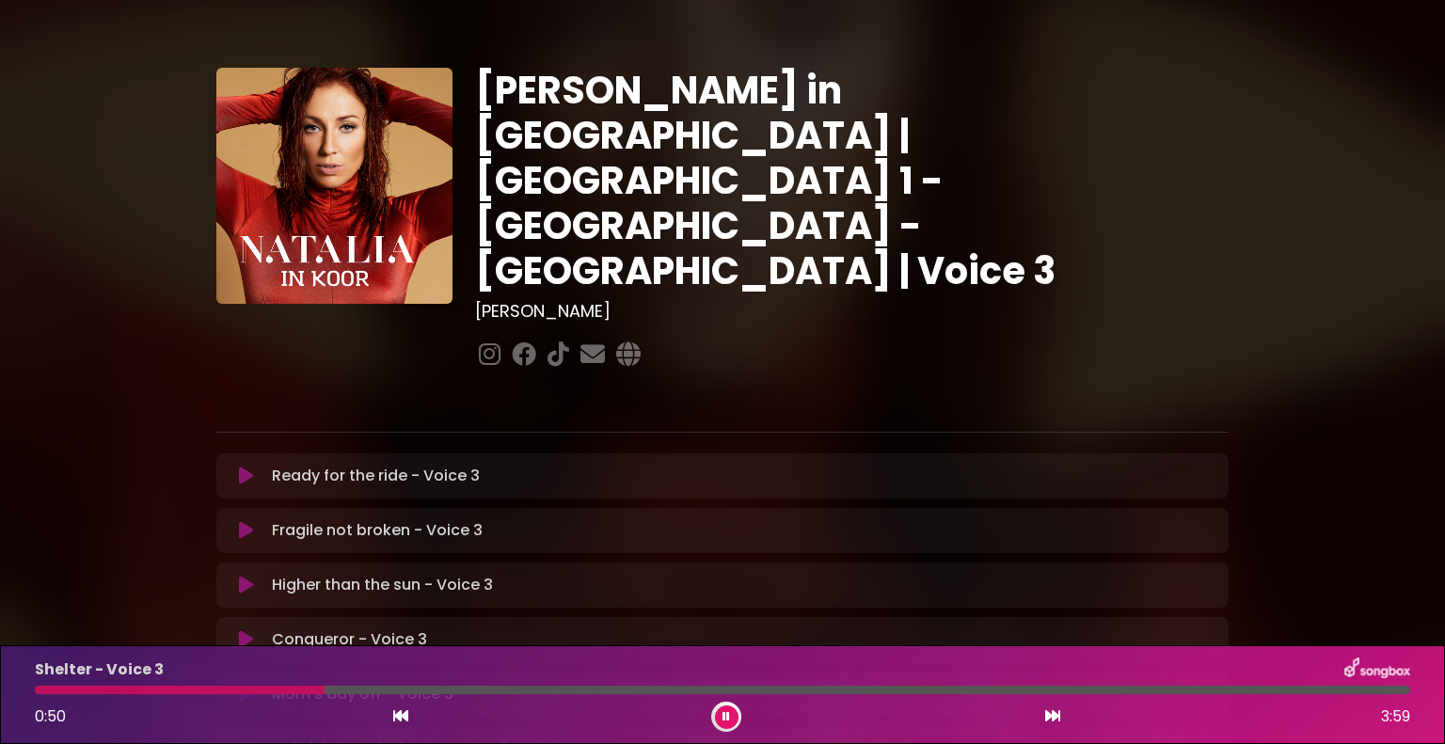
scroll to position [470, 0]
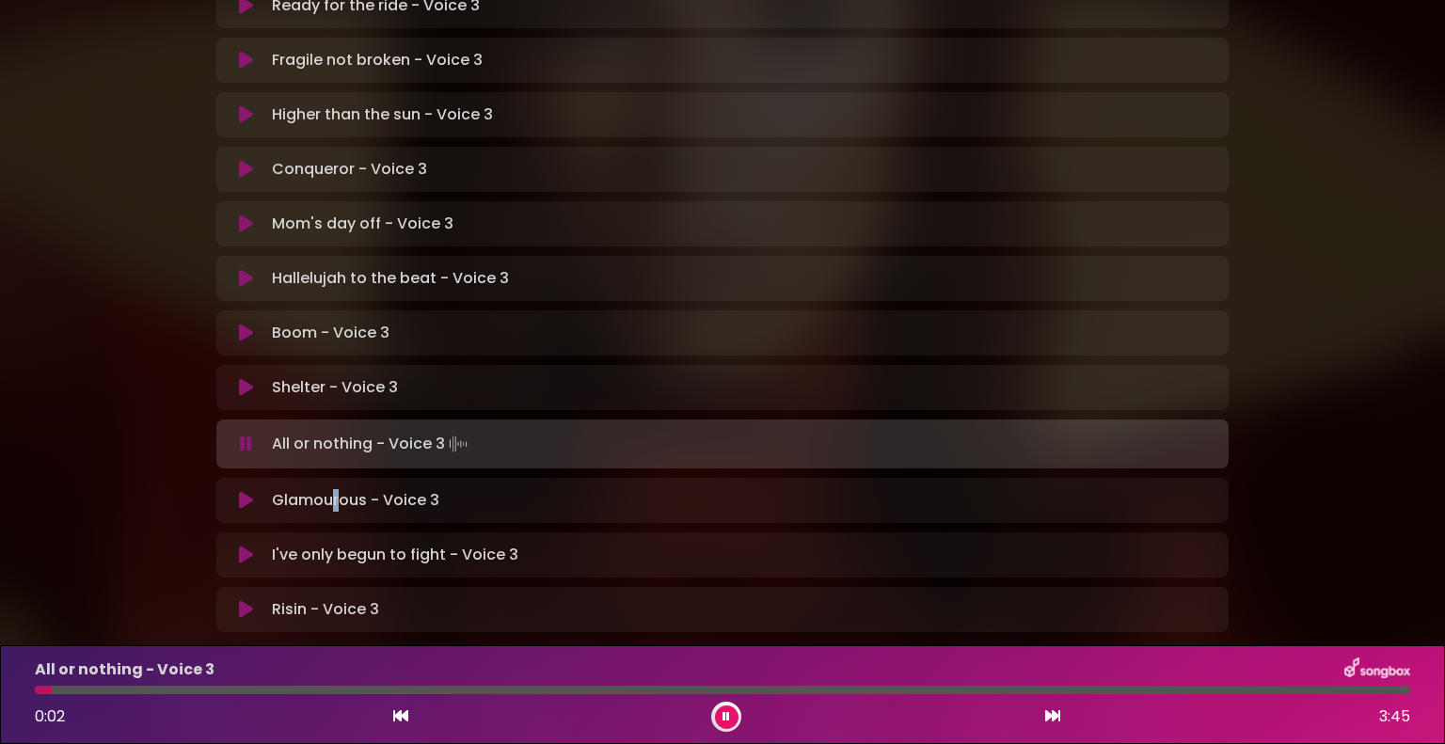
click at [331, 478] on div "Glamourous - Voice 3 Loading Track... Your Feedback" at bounding box center [722, 500] width 1012 height 45
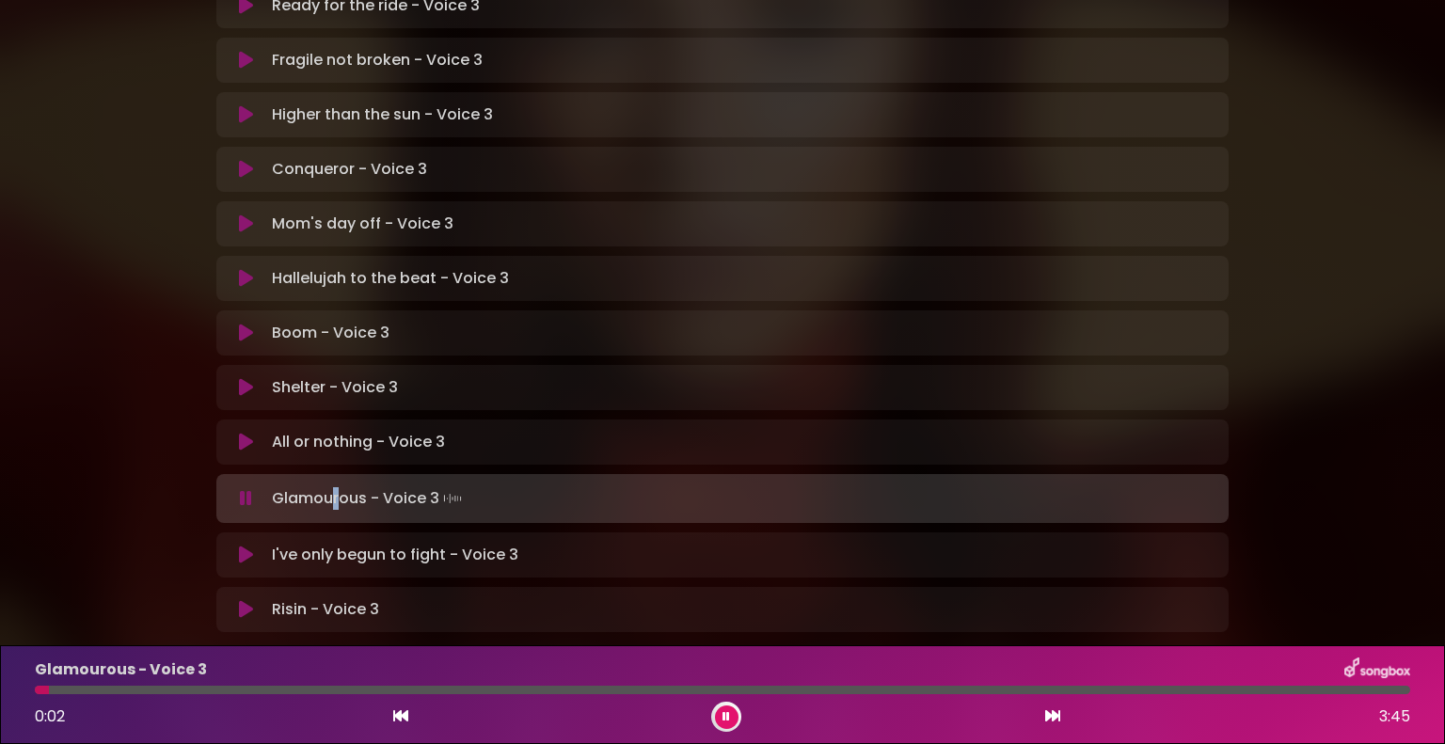
click at [245, 489] on icon at bounding box center [246, 498] width 12 height 19
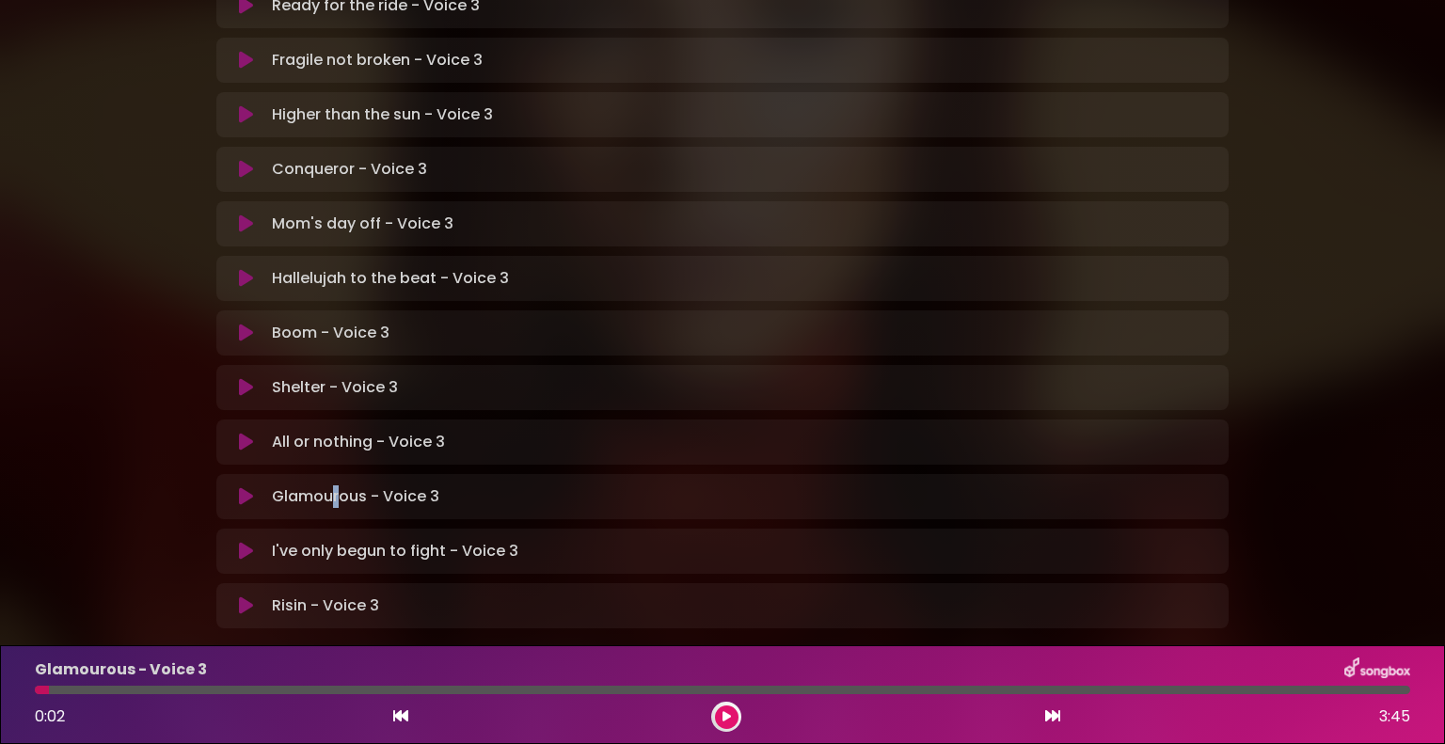
click at [242, 433] on icon at bounding box center [246, 442] width 14 height 19
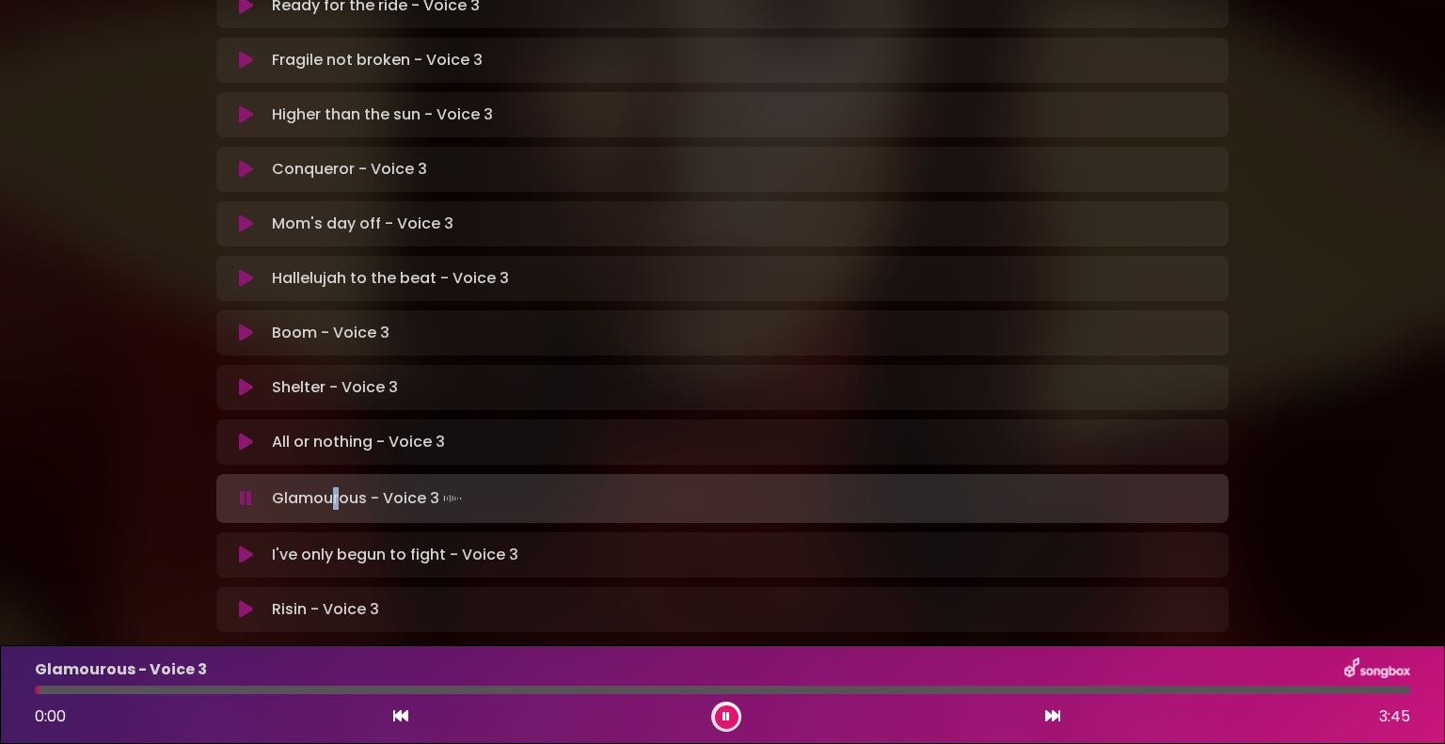
click at [248, 489] on icon at bounding box center [246, 498] width 12 height 19
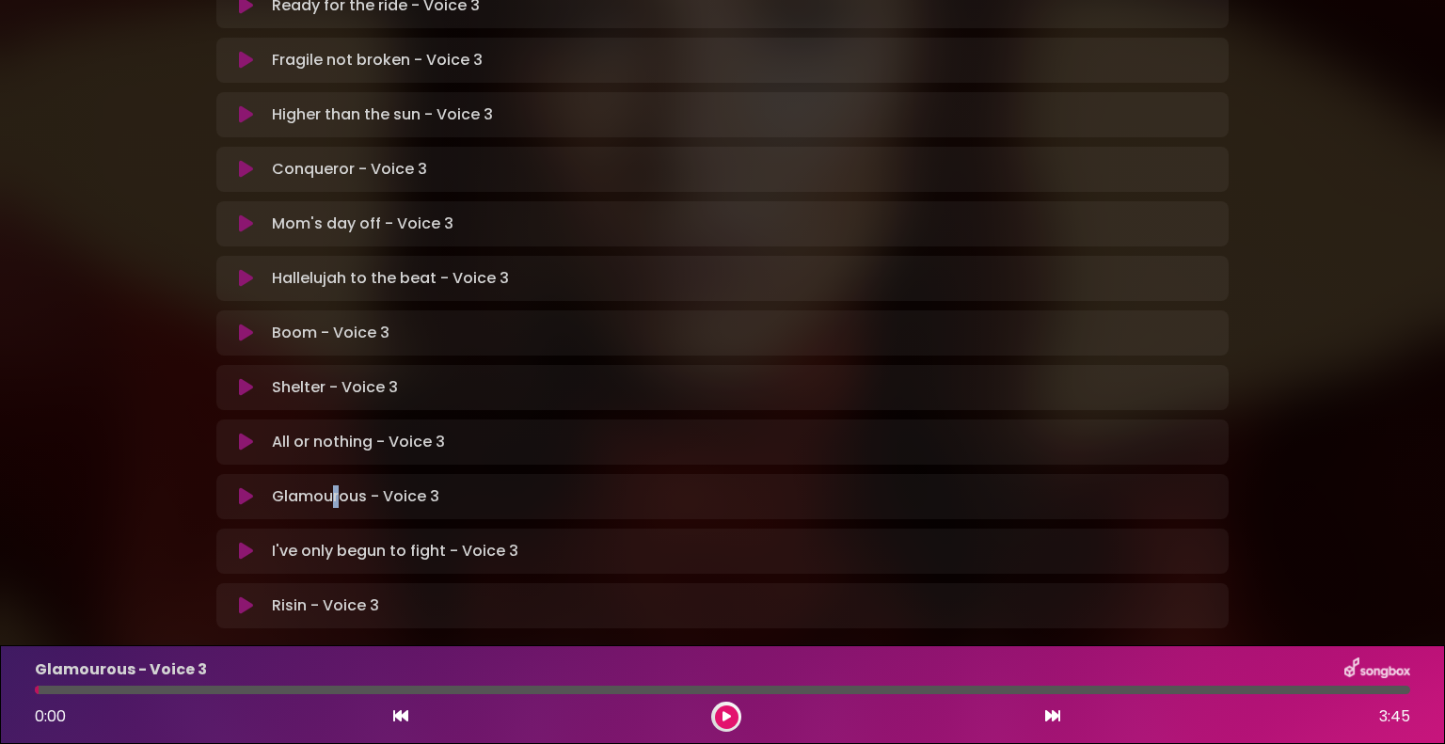
click at [249, 433] on icon at bounding box center [246, 442] width 14 height 19
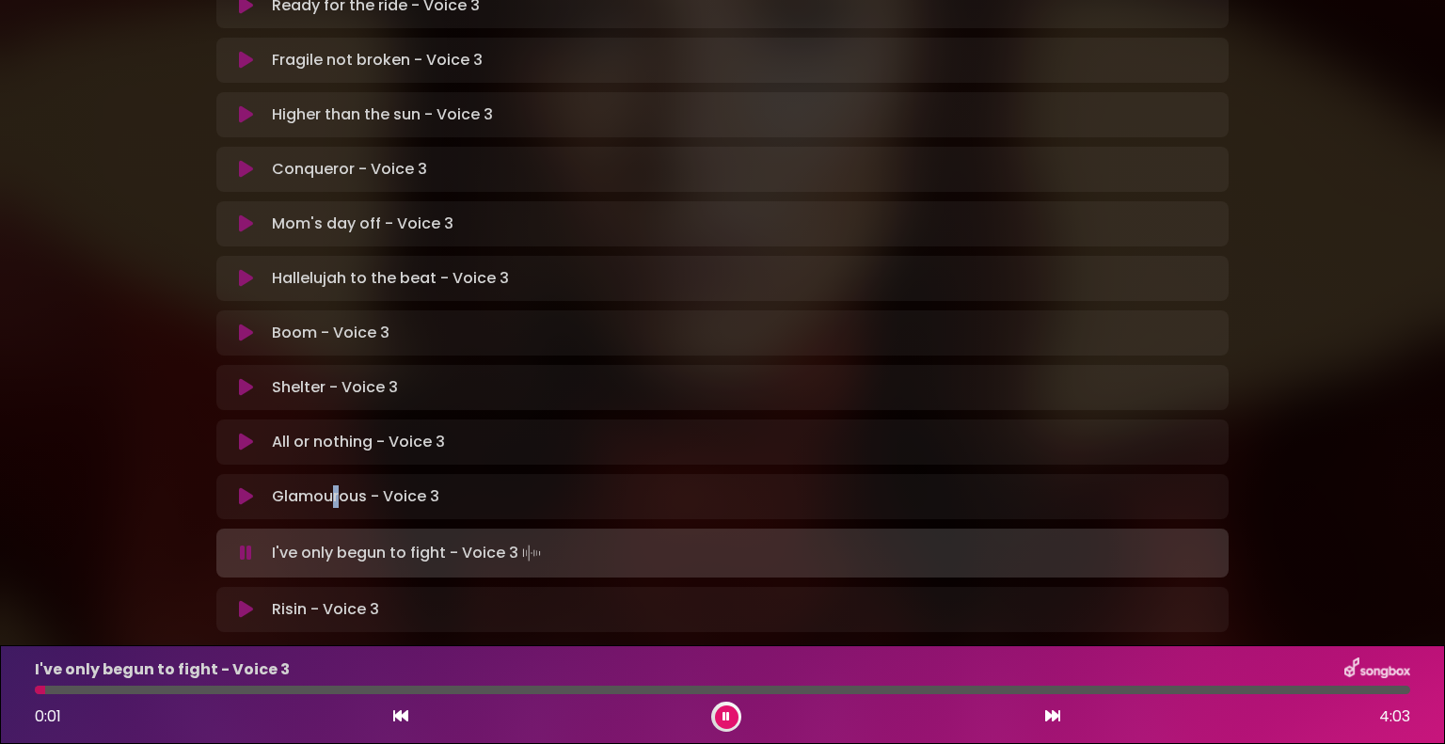
click at [244, 544] on icon at bounding box center [246, 553] width 12 height 19
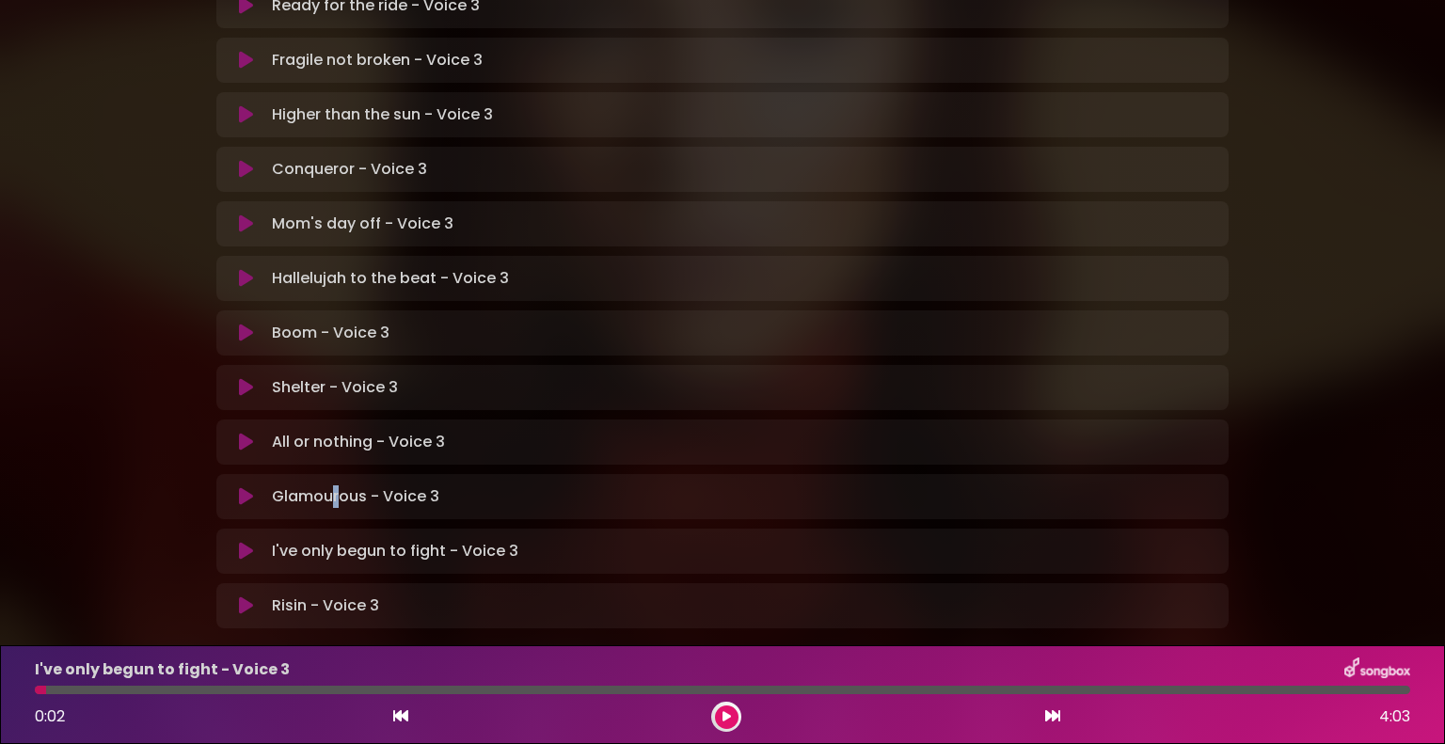
click at [239, 487] on icon at bounding box center [246, 496] width 14 height 19
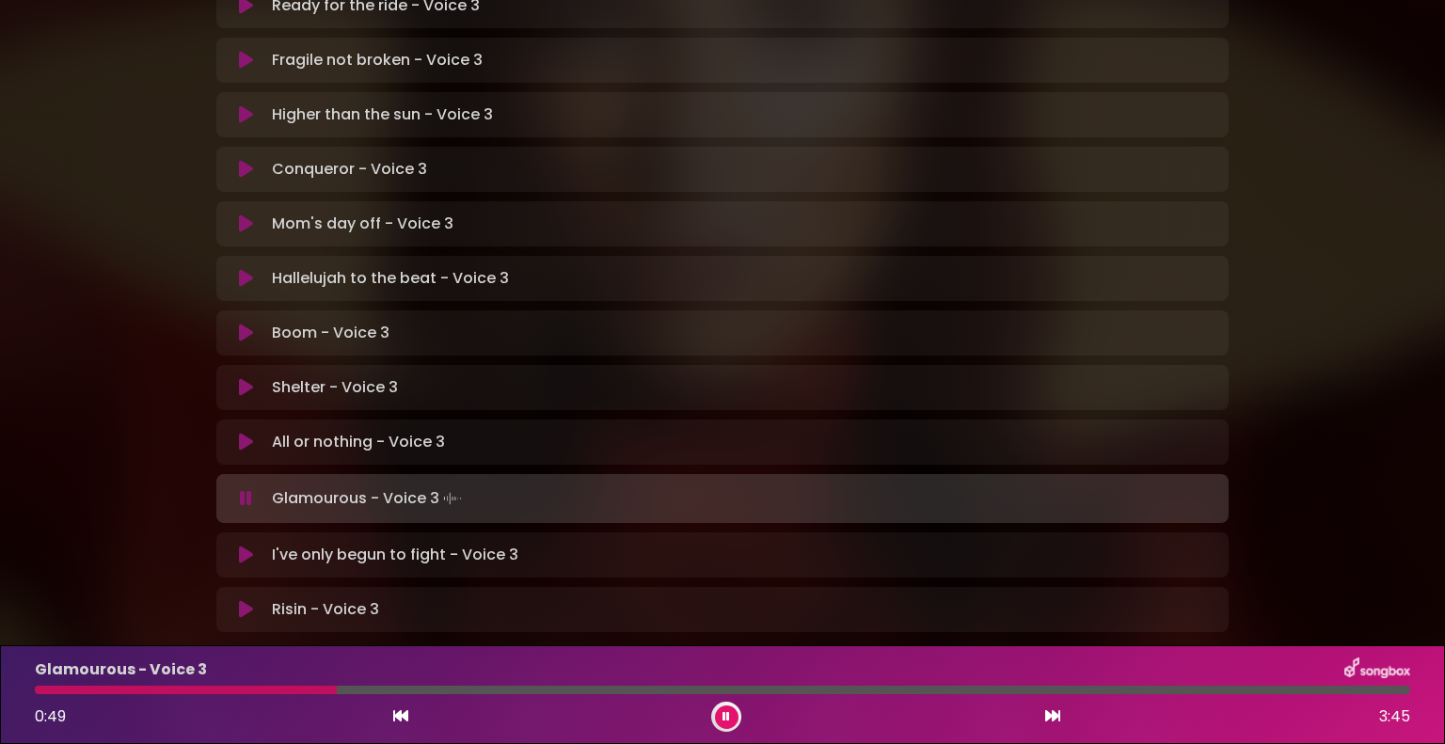
click at [62, 688] on div at bounding box center [722, 690] width 1375 height 8
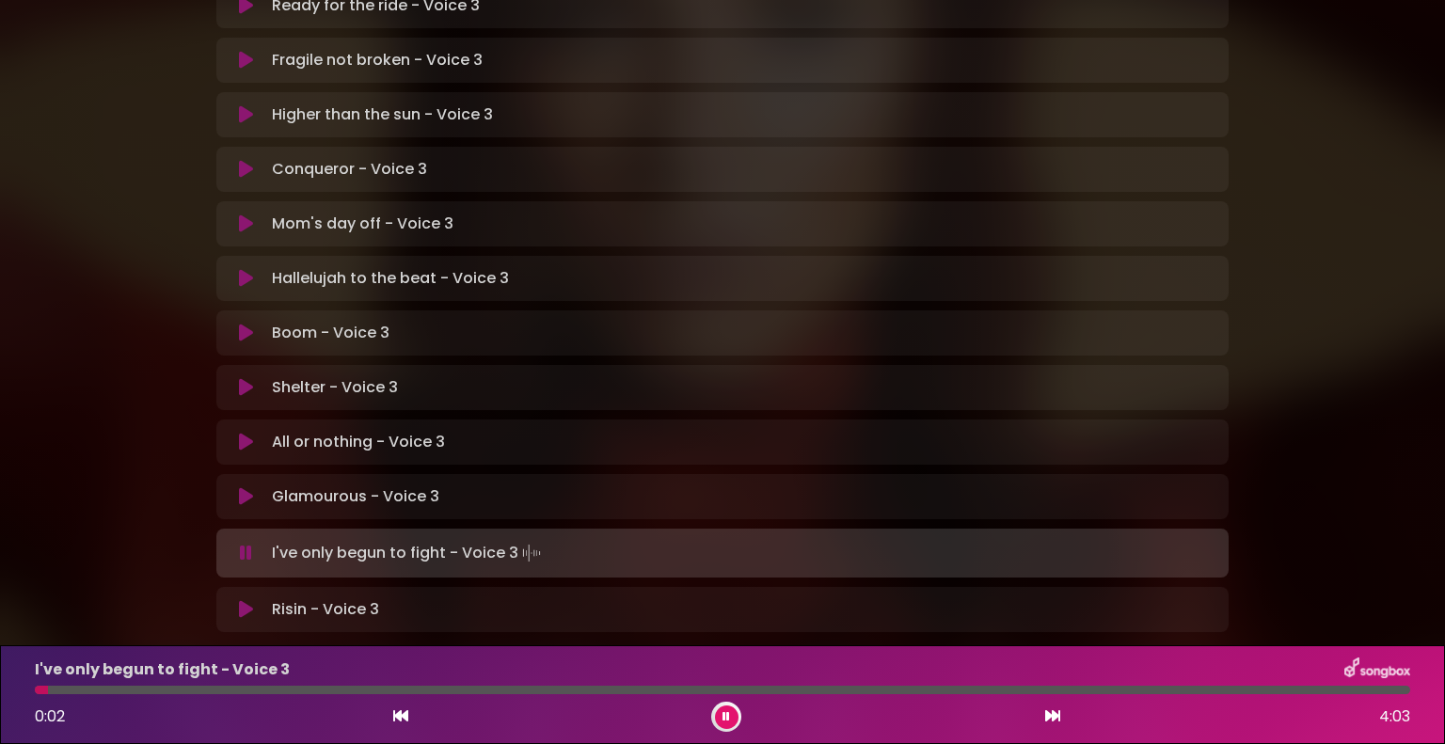
click at [251, 544] on icon at bounding box center [246, 553] width 12 height 19
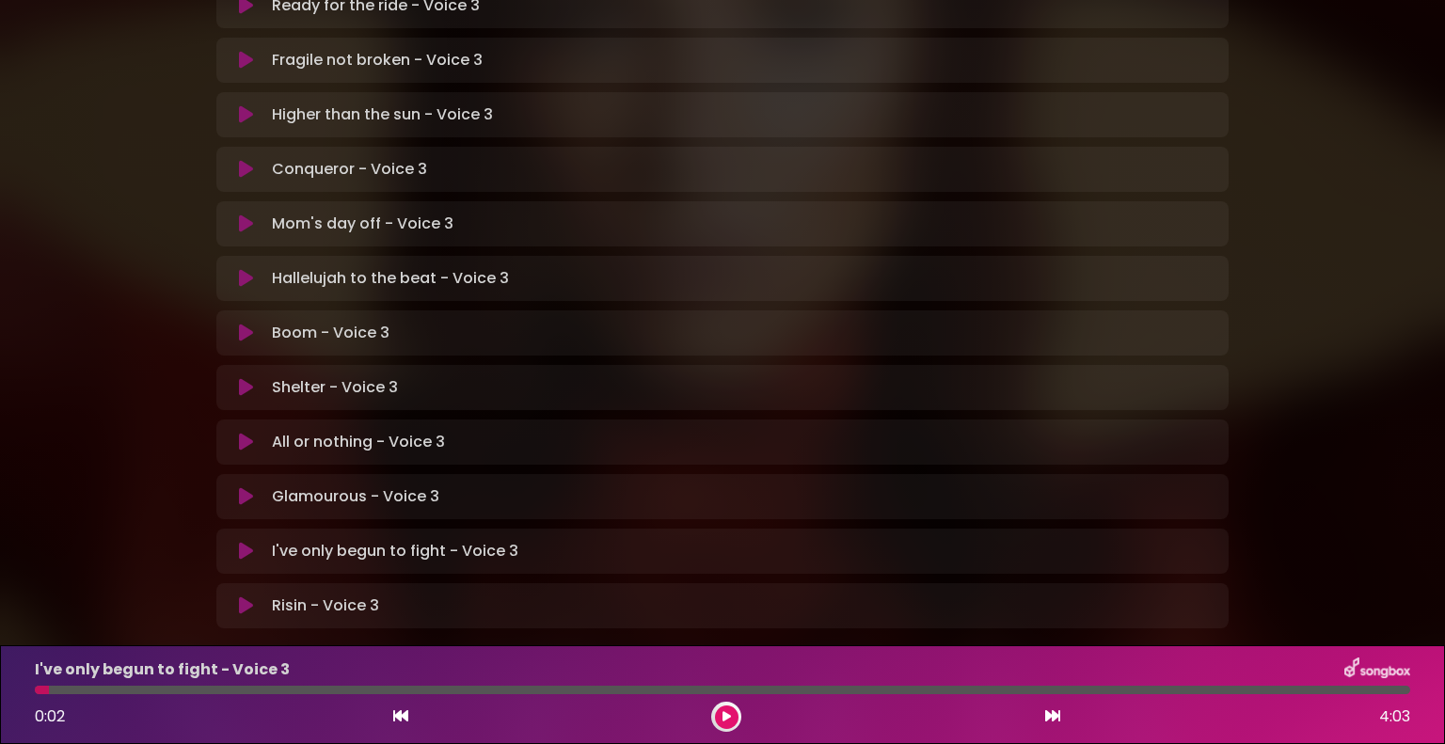
click at [245, 487] on icon at bounding box center [246, 496] width 14 height 19
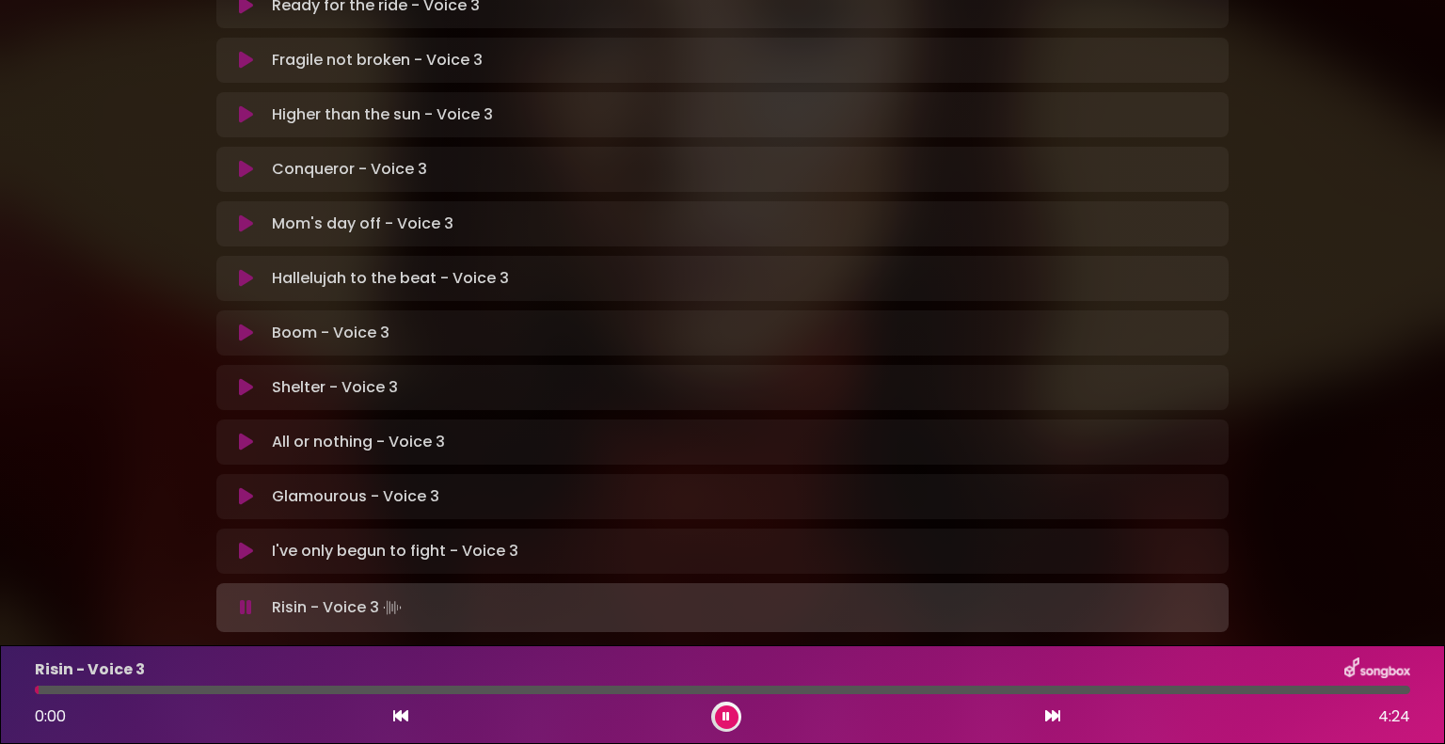
click at [254, 598] on button at bounding box center [246, 607] width 37 height 19
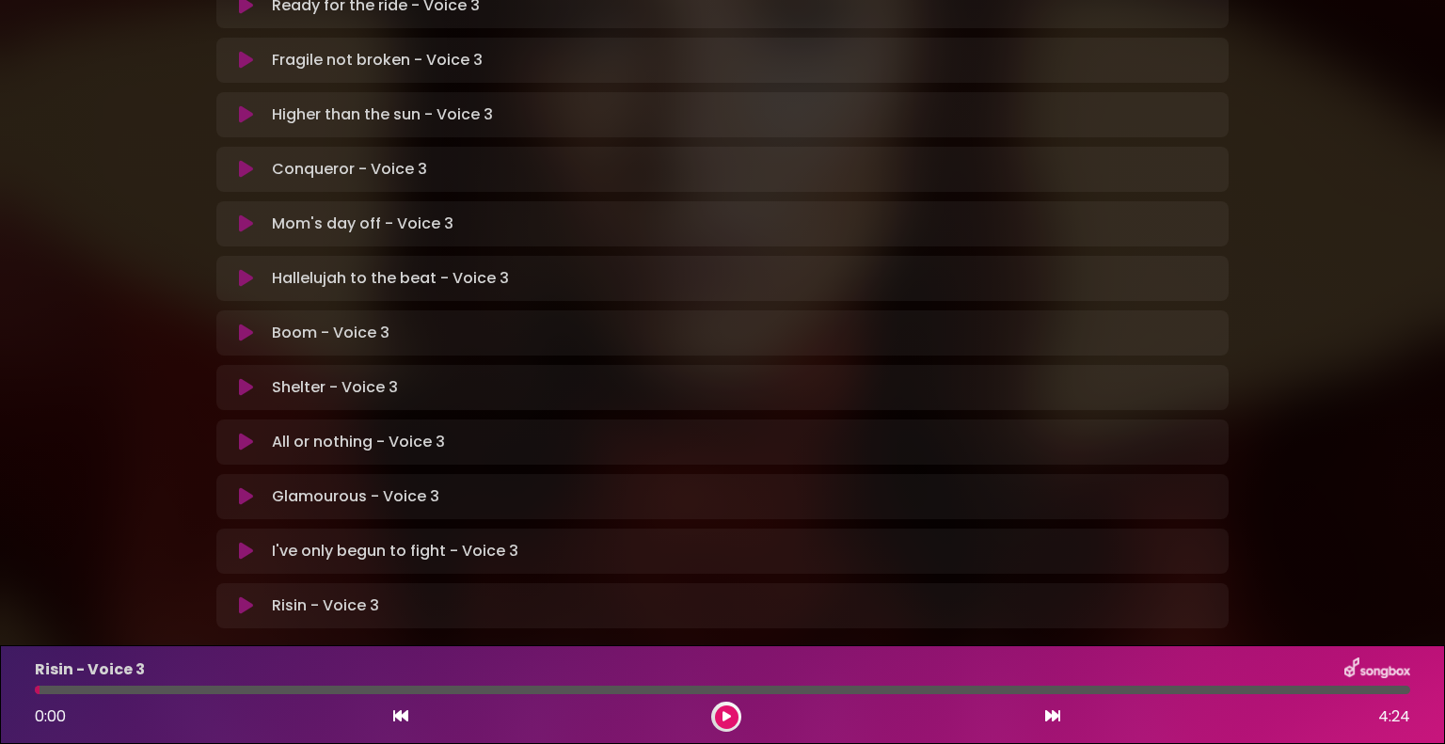
click at [241, 542] on icon at bounding box center [246, 551] width 14 height 19
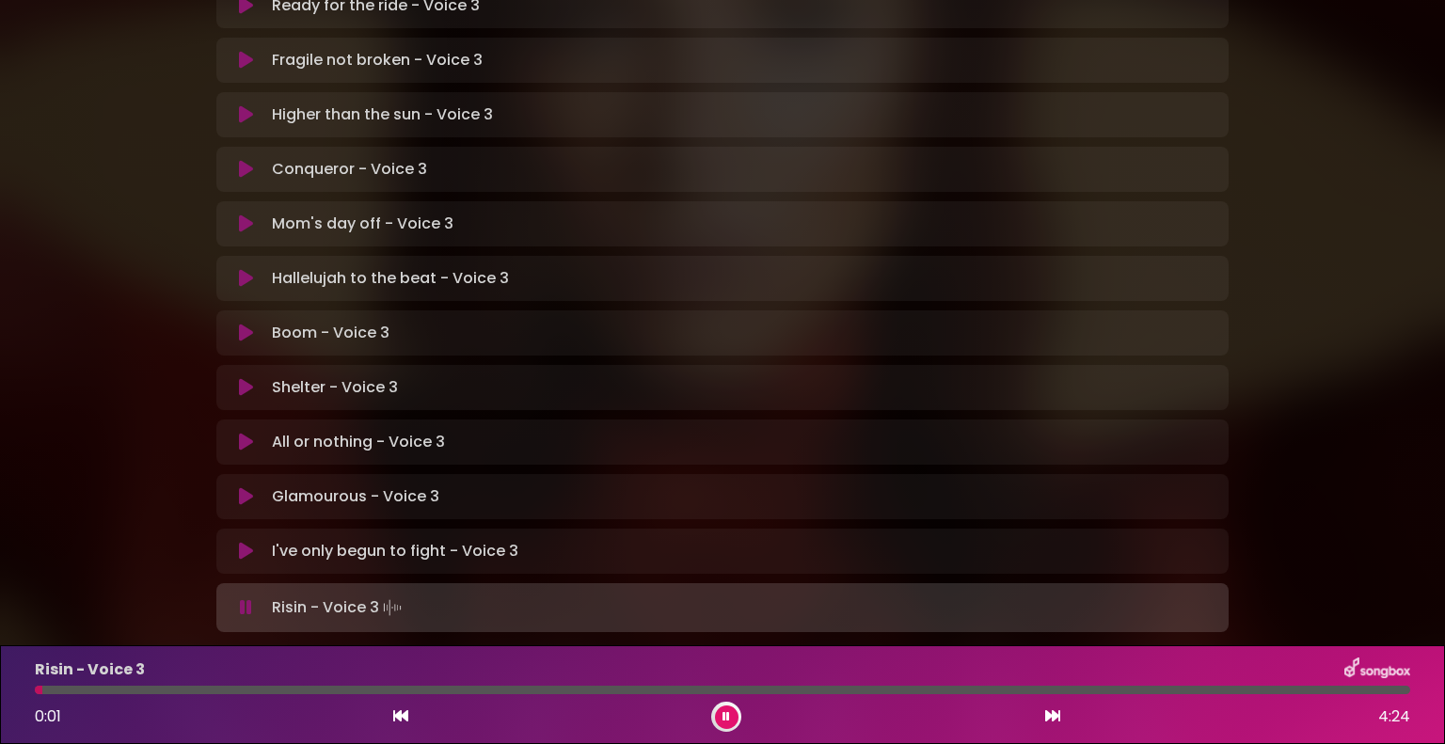
drag, startPoint x: 169, startPoint y: 457, endPoint x: 248, endPoint y: 536, distance: 111.7
click at [248, 598] on icon at bounding box center [246, 607] width 12 height 19
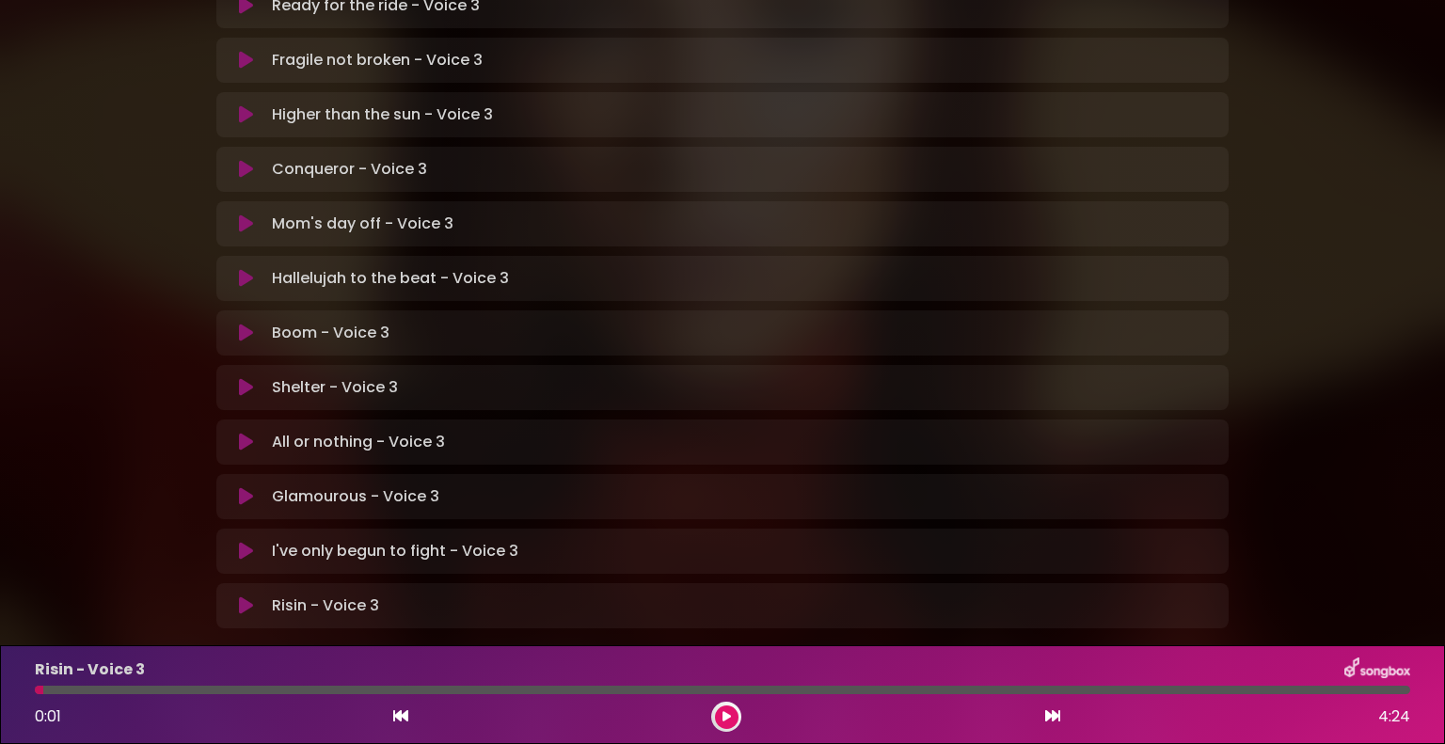
click at [248, 542] on icon at bounding box center [246, 551] width 14 height 19
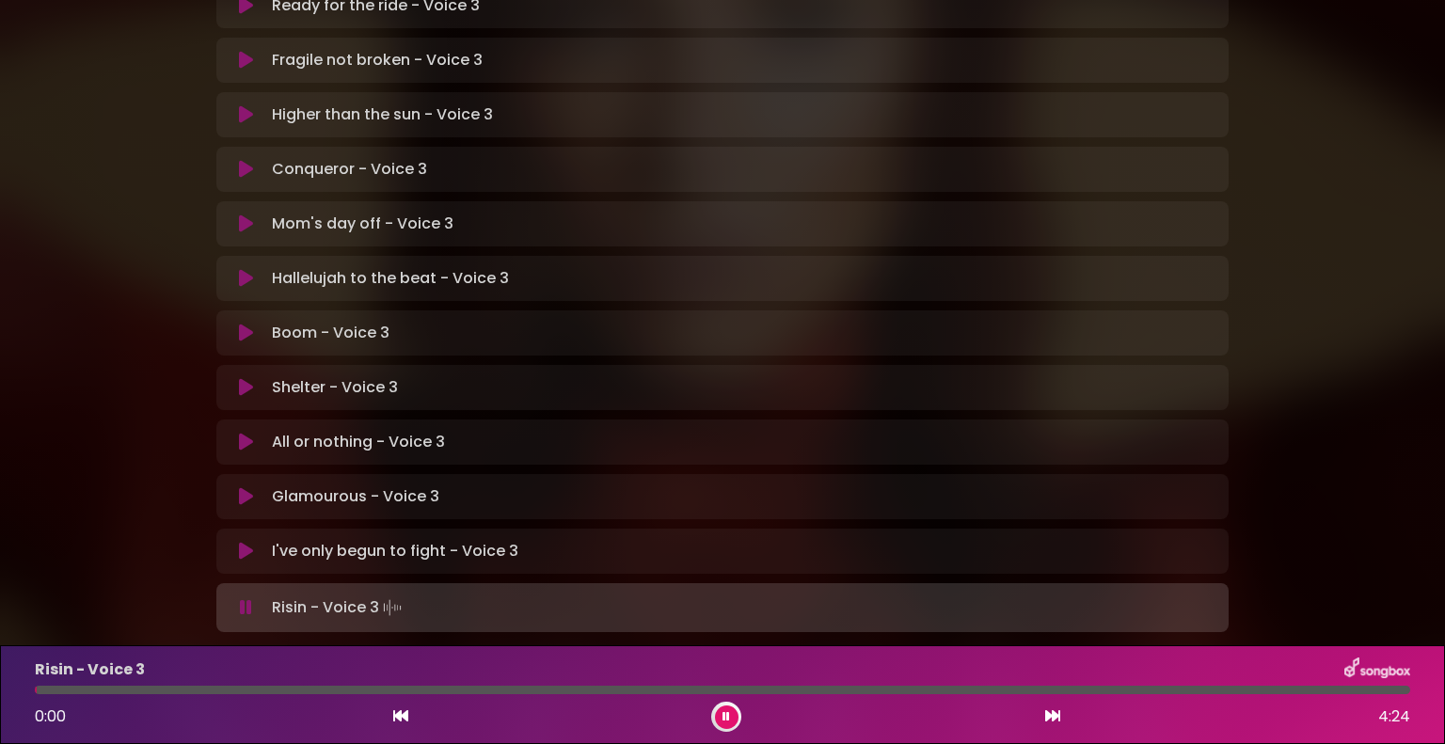
click at [252, 598] on button at bounding box center [246, 607] width 37 height 19
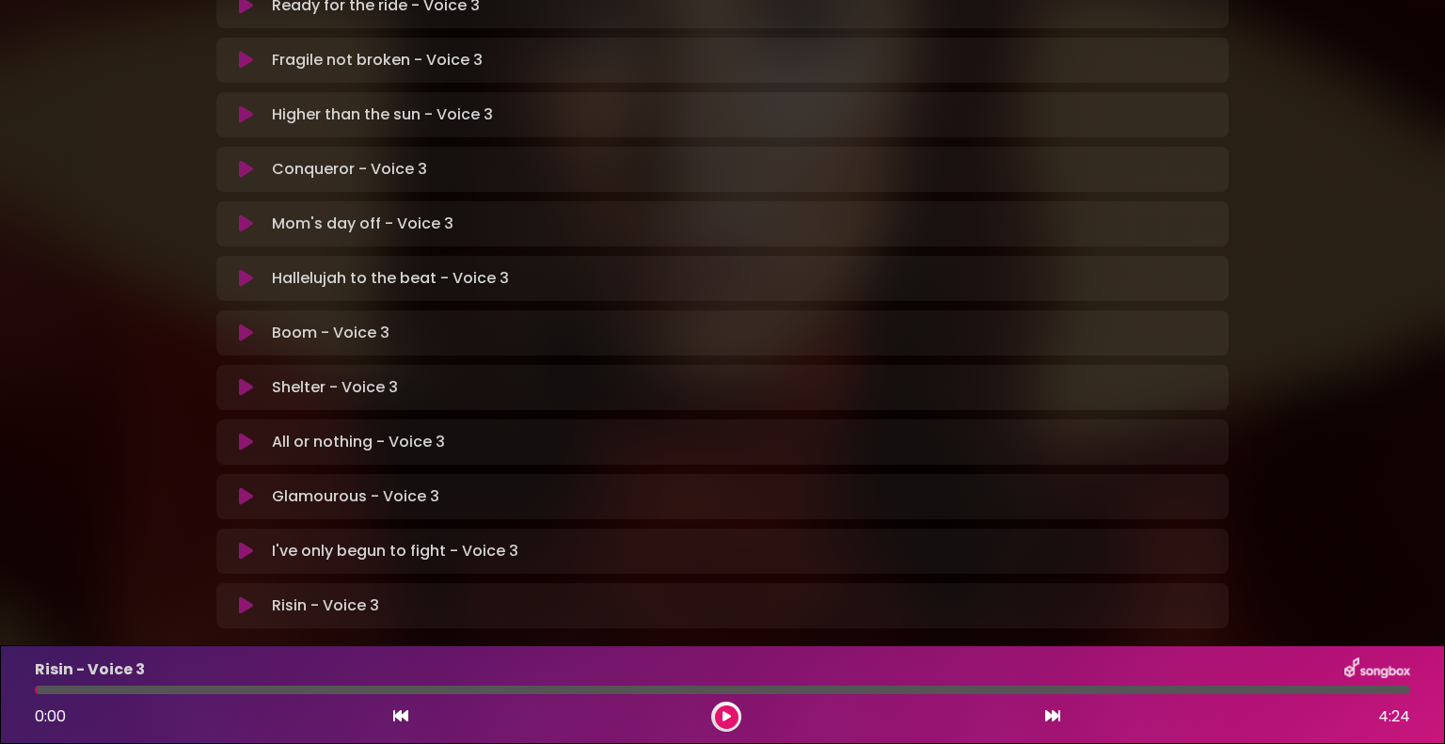
click at [237, 529] on div "I've only begun to fight - Voice 3 Loading Track... Your Feedback Name Email" at bounding box center [722, 551] width 1012 height 45
click at [241, 542] on icon at bounding box center [246, 551] width 14 height 19
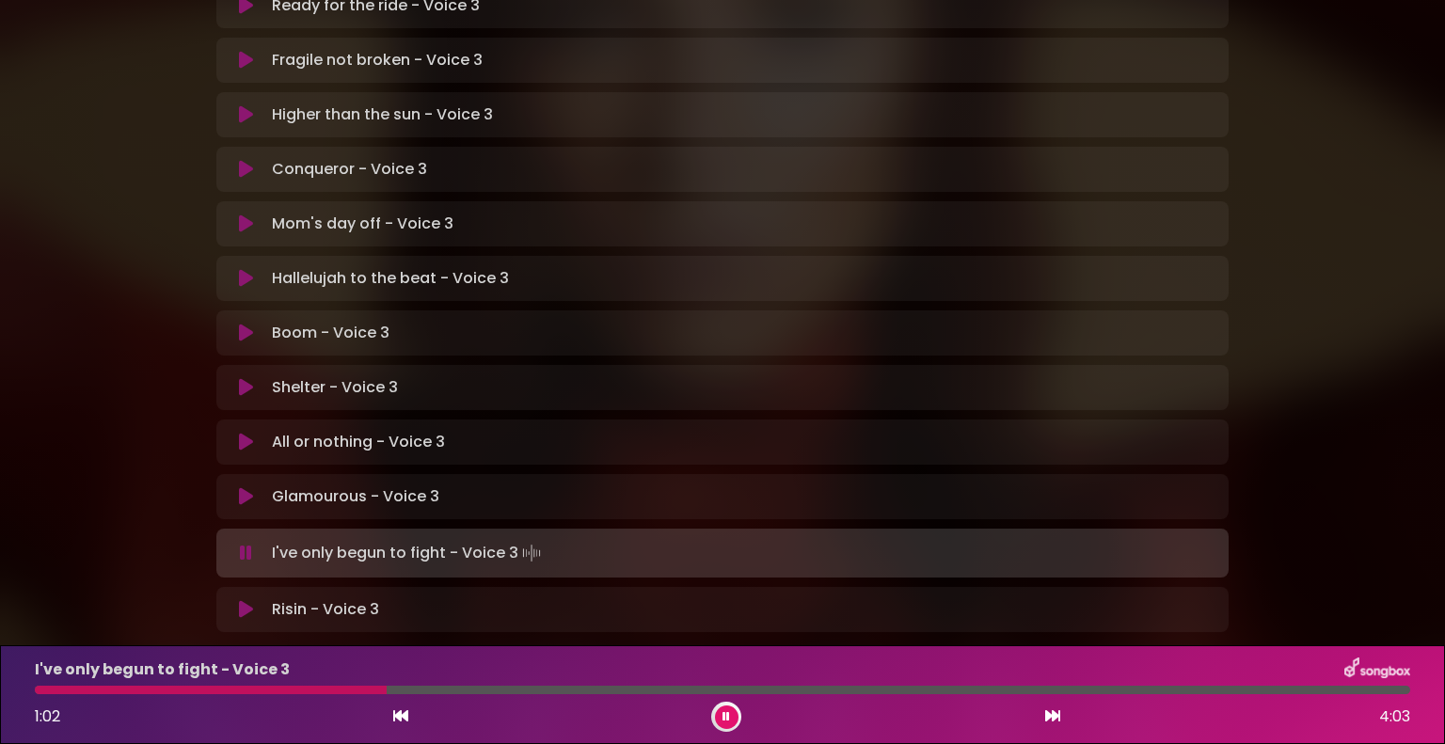
click at [141, 687] on div at bounding box center [722, 690] width 1375 height 8
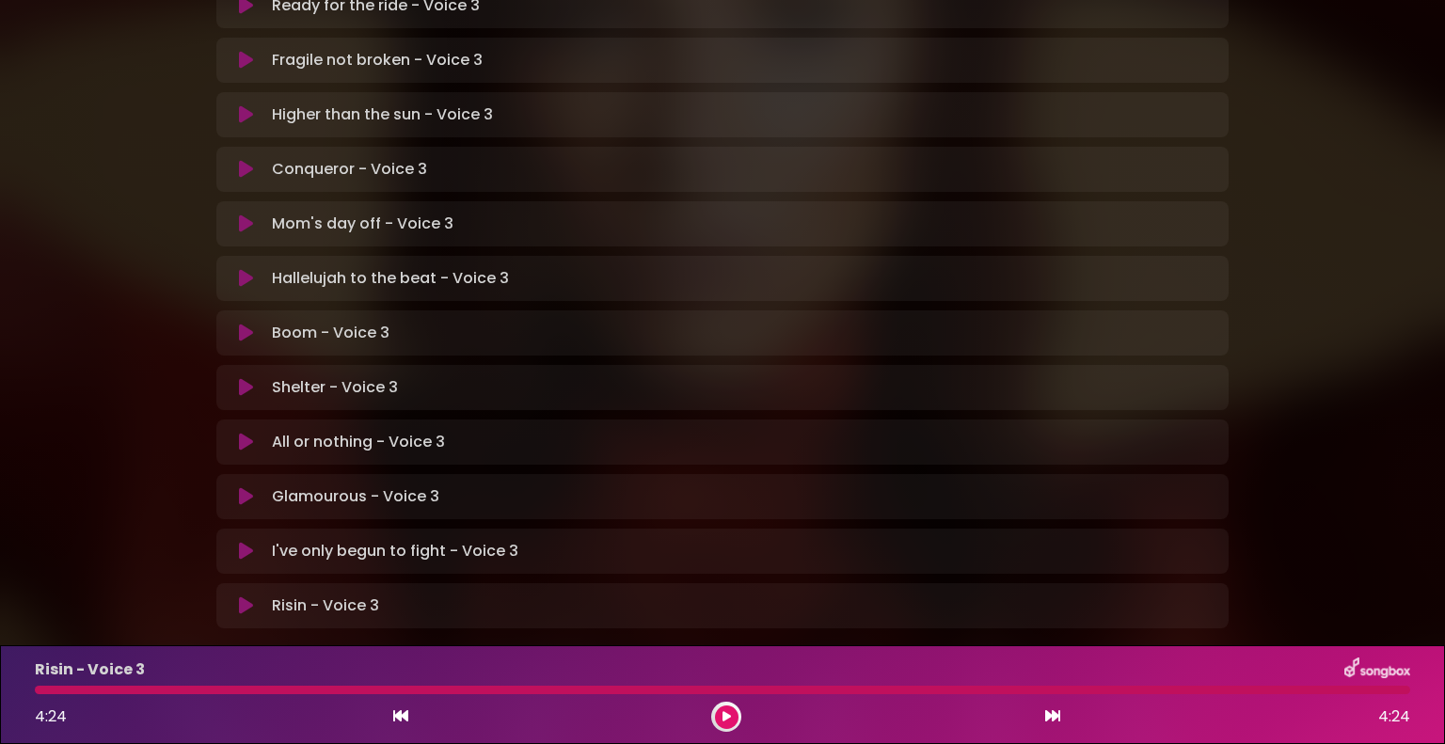
click at [257, 596] on button at bounding box center [246, 605] width 37 height 19
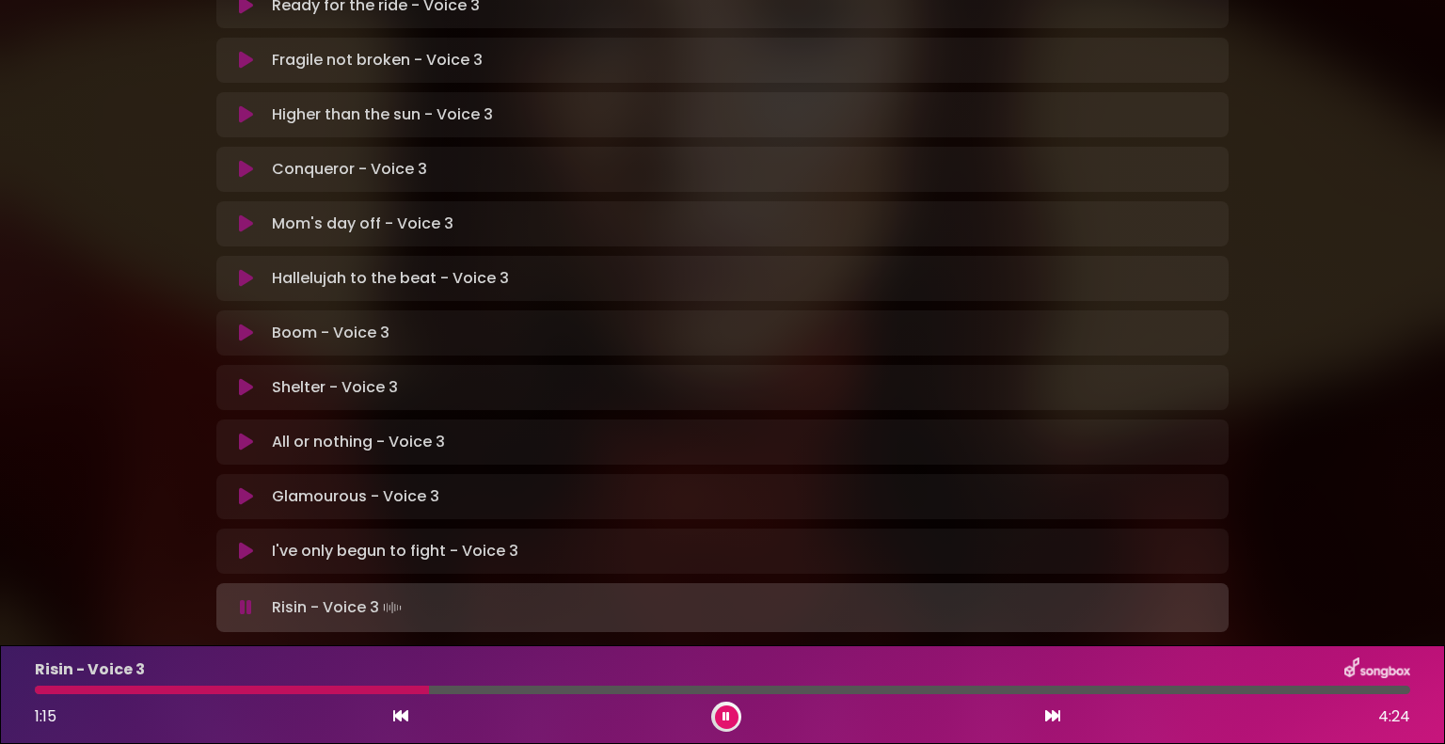
click at [252, 598] on button at bounding box center [246, 607] width 37 height 19
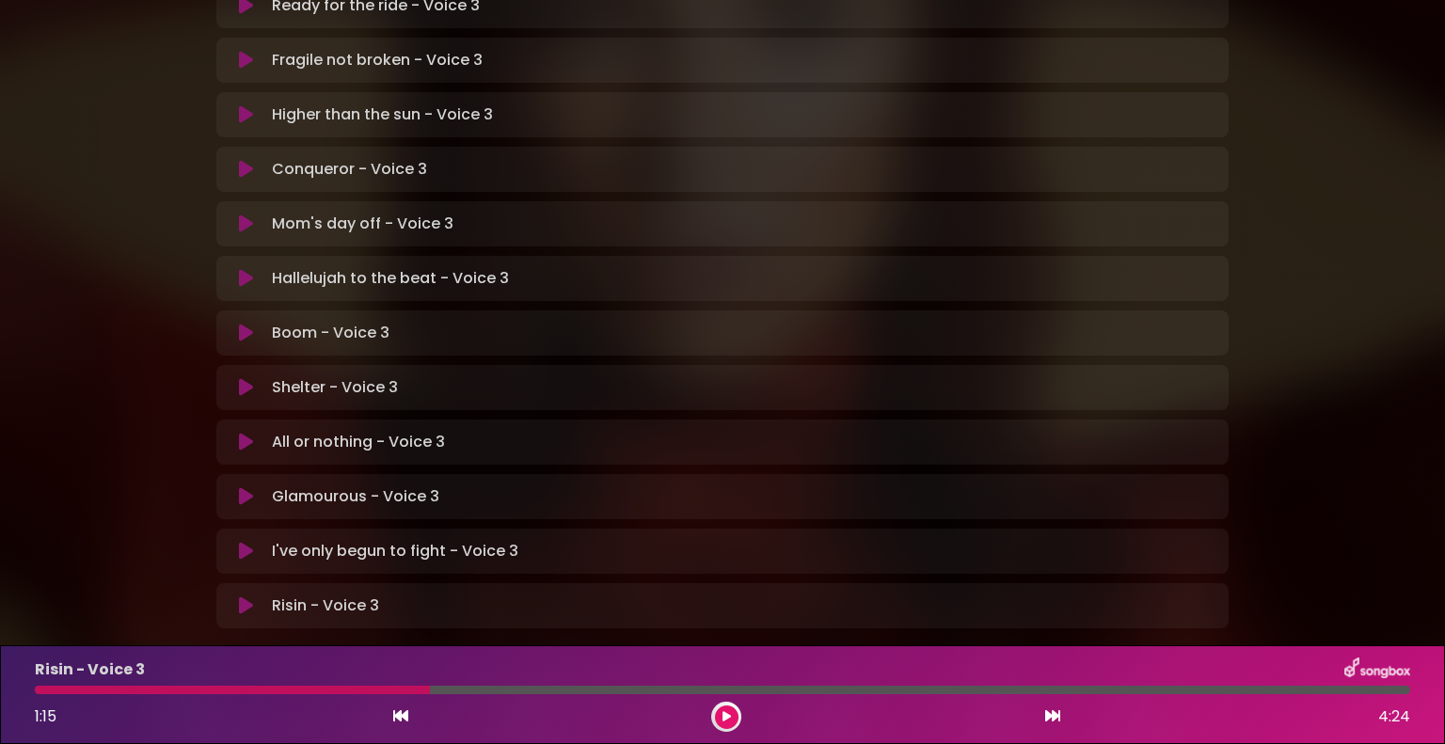
click at [36, 693] on div at bounding box center [723, 690] width 1398 height 8
click at [37, 684] on div "Risin - Voice 3 1:15 4:24" at bounding box center [723, 695] width 1398 height 74
click at [38, 690] on div at bounding box center [232, 690] width 395 height 8
drag, startPoint x: 364, startPoint y: 697, endPoint x: 37, endPoint y: 694, distance: 327.4
click at [37, 694] on div at bounding box center [232, 690] width 395 height 8
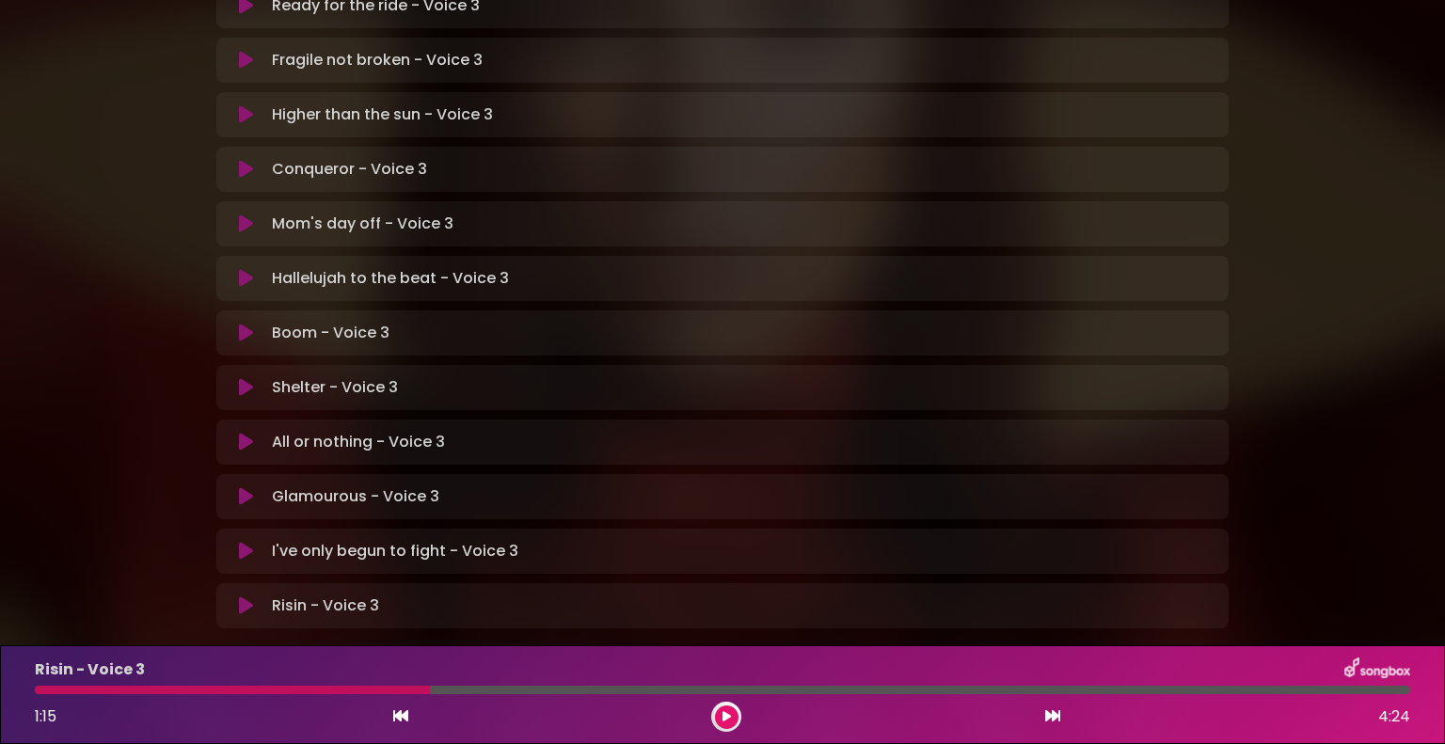
click at [245, 596] on icon at bounding box center [246, 605] width 14 height 19
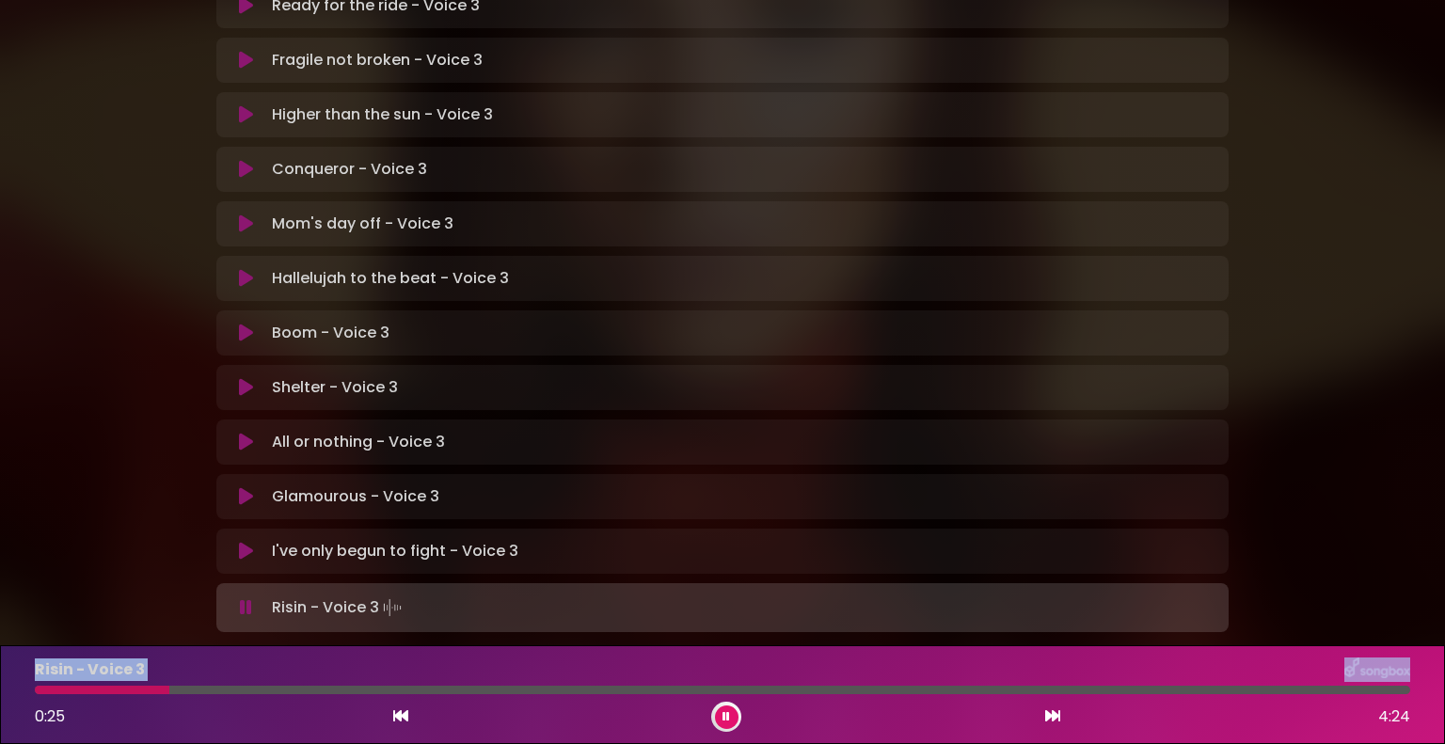
click at [38, 684] on div "Risin - Voice 3 0:25 4:24" at bounding box center [723, 695] width 1398 height 74
click at [40, 687] on div at bounding box center [722, 690] width 1375 height 8
click at [39, 688] on div at bounding box center [123, 690] width 176 height 8
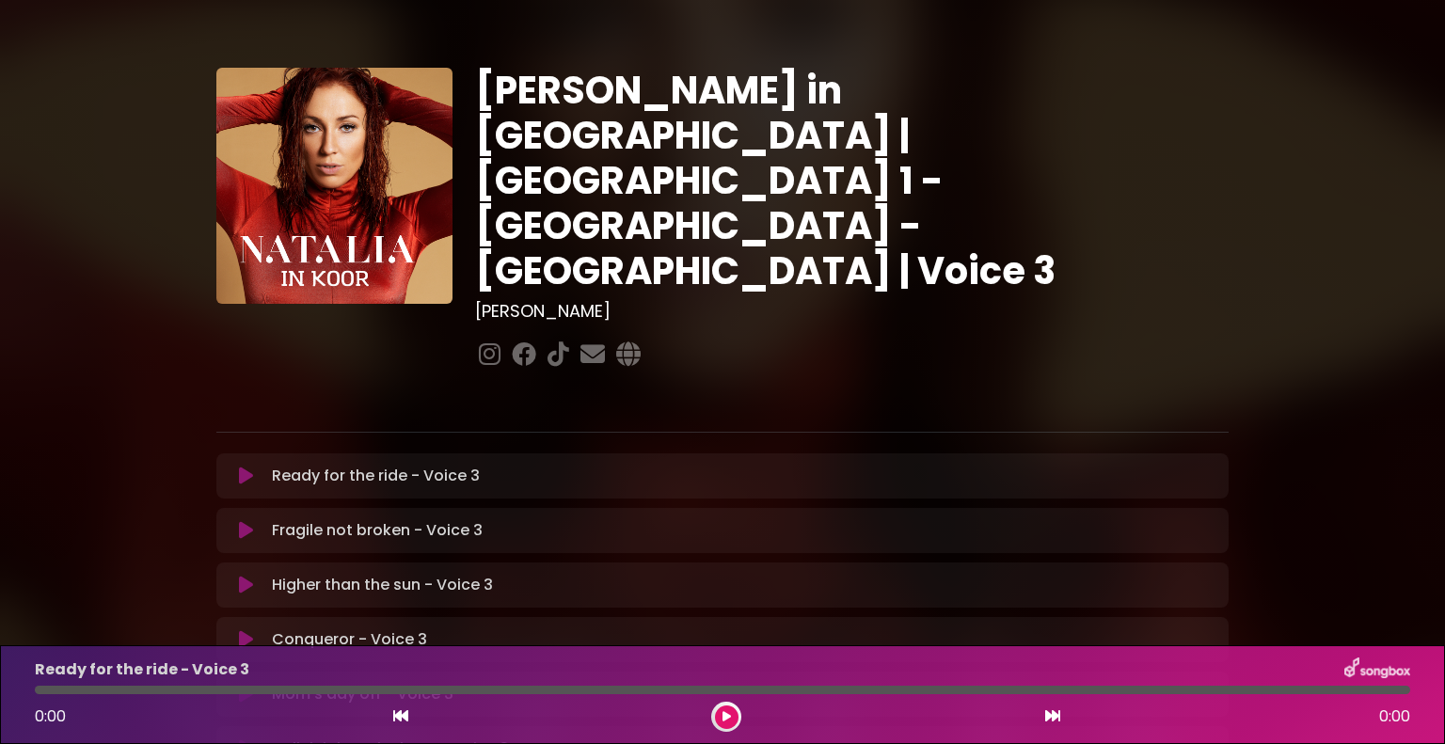
scroll to position [503, 0]
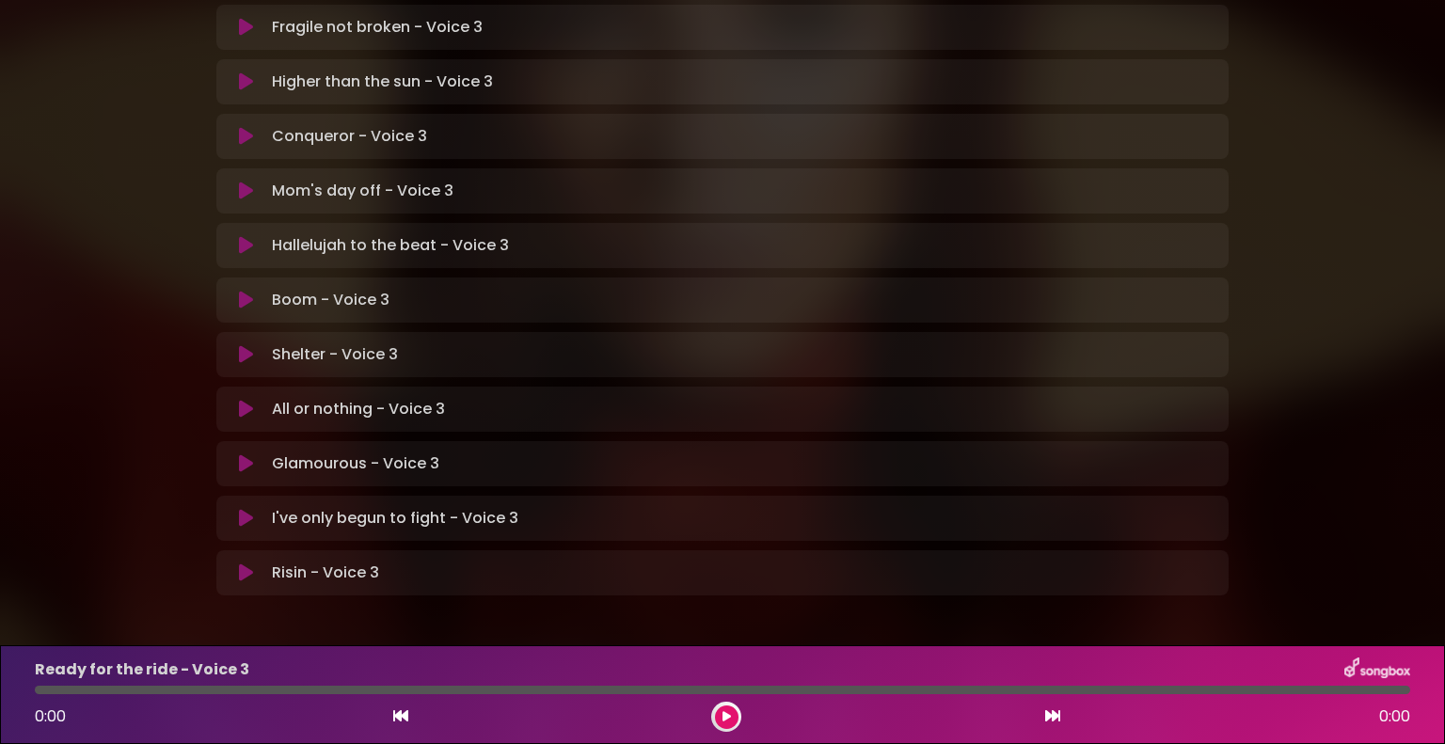
click at [243, 563] on icon at bounding box center [246, 572] width 14 height 19
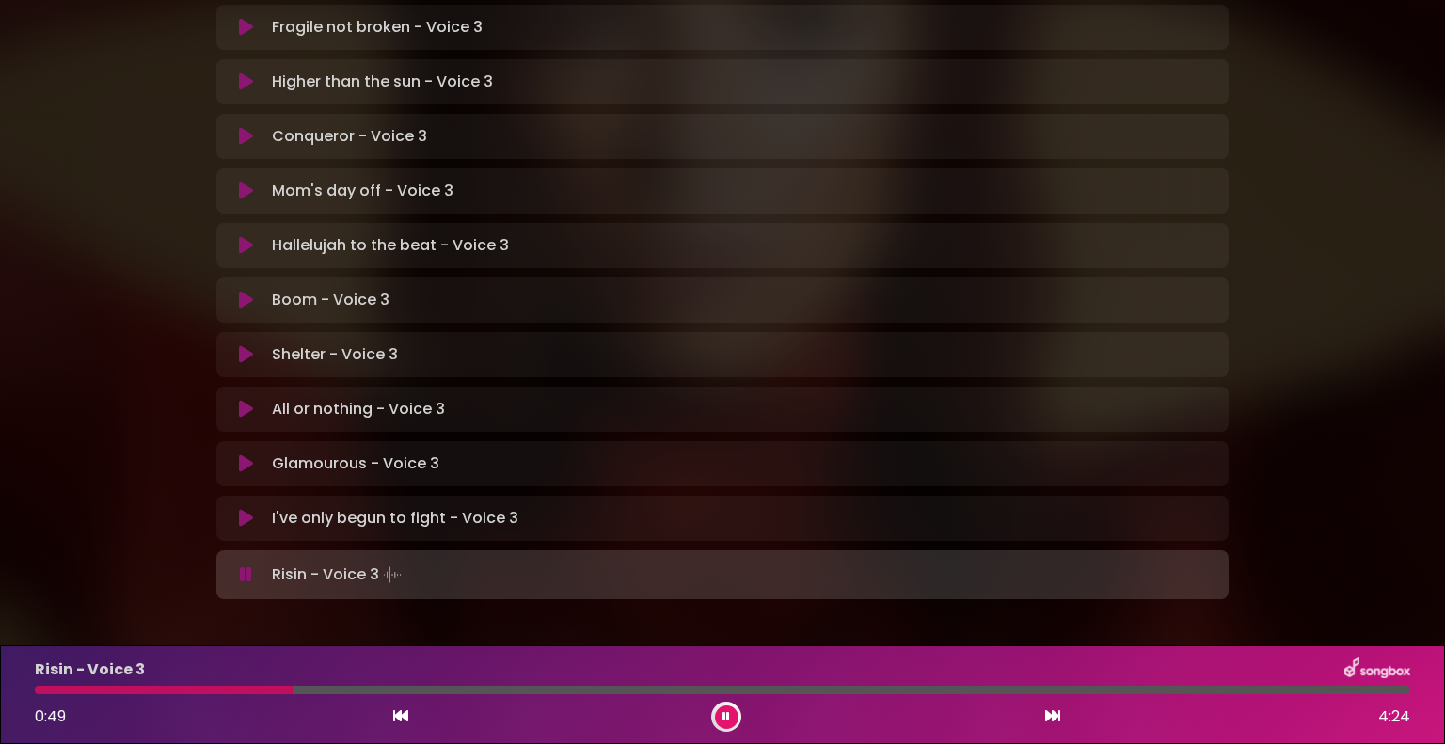
click at [38, 691] on div at bounding box center [164, 690] width 258 height 8
click at [38, 691] on div at bounding box center [722, 690] width 1375 height 8
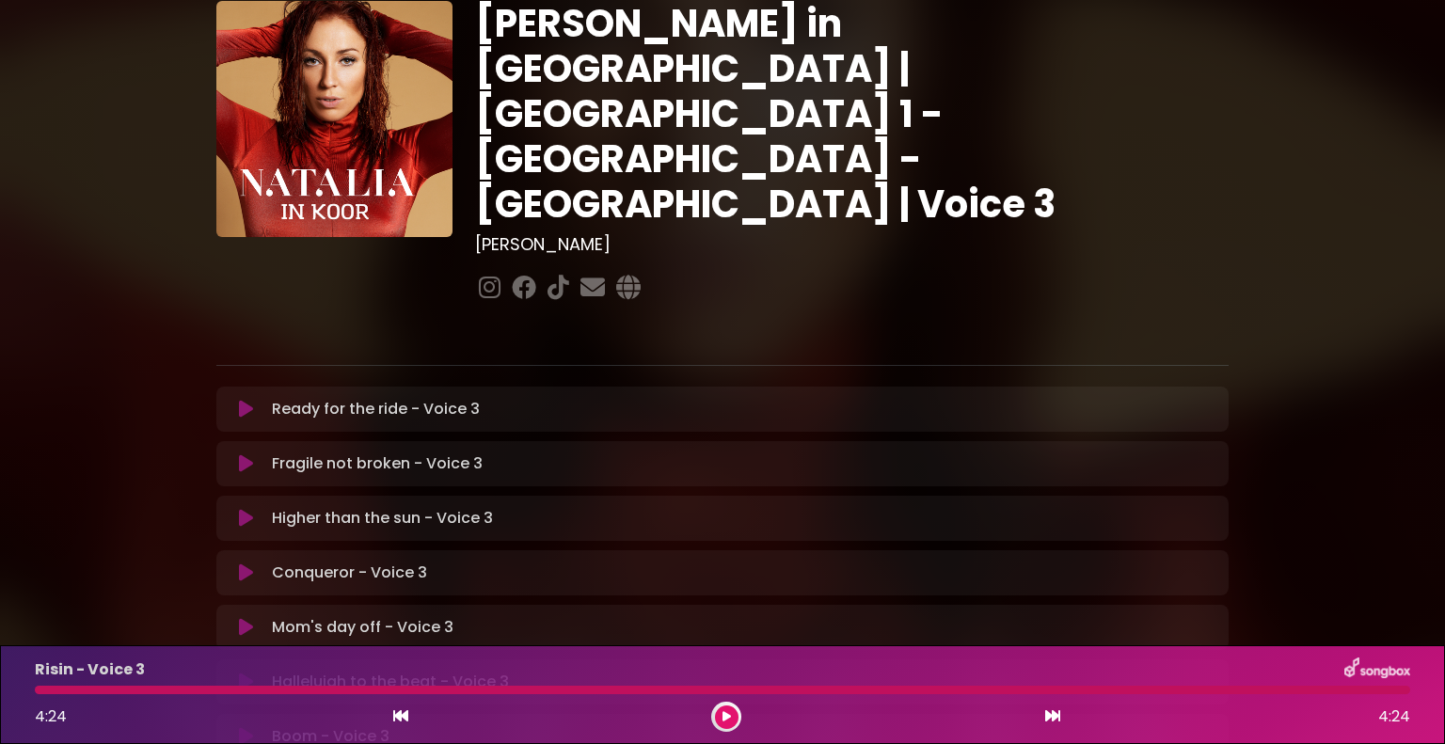
scroll to position [33, 0]
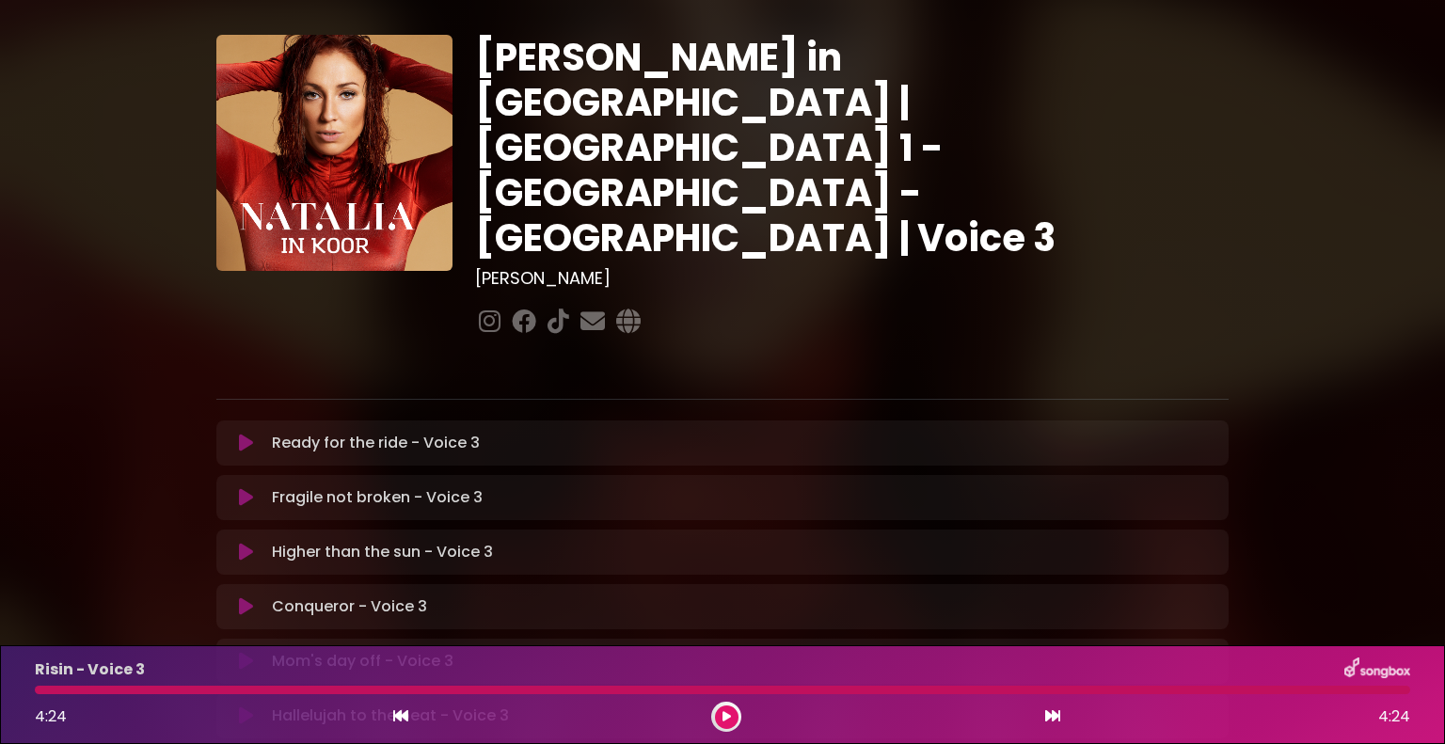
click at [247, 434] on icon at bounding box center [246, 443] width 14 height 19
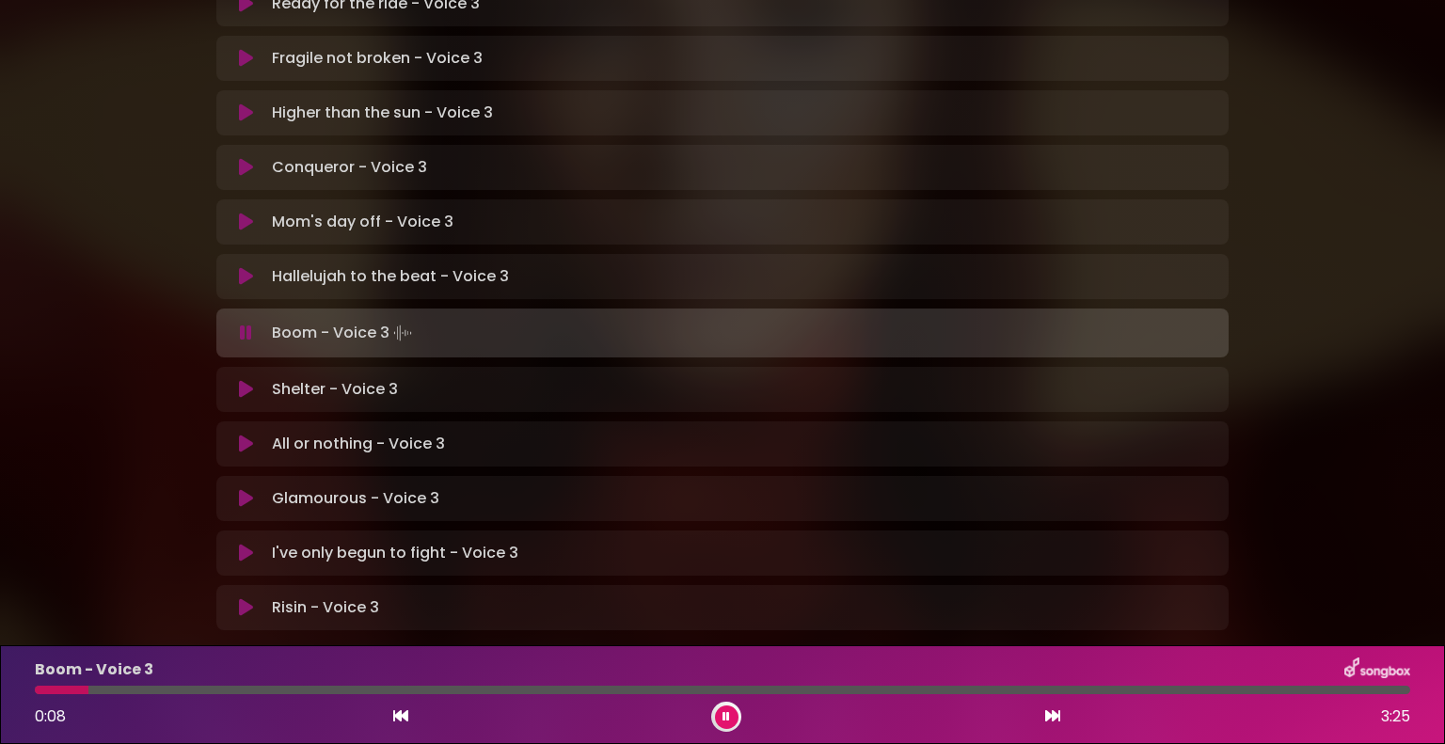
scroll to position [503, 0]
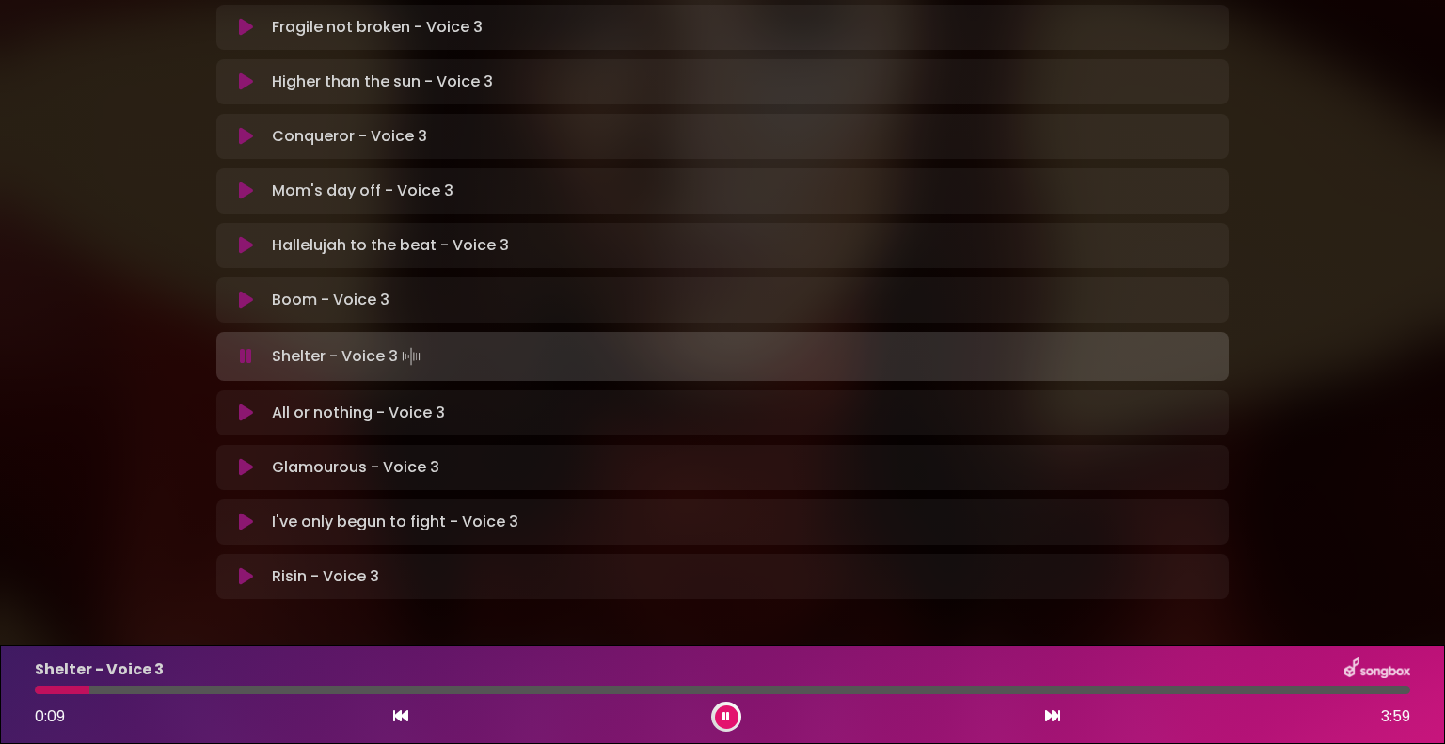
click at [244, 347] on icon at bounding box center [246, 356] width 12 height 19
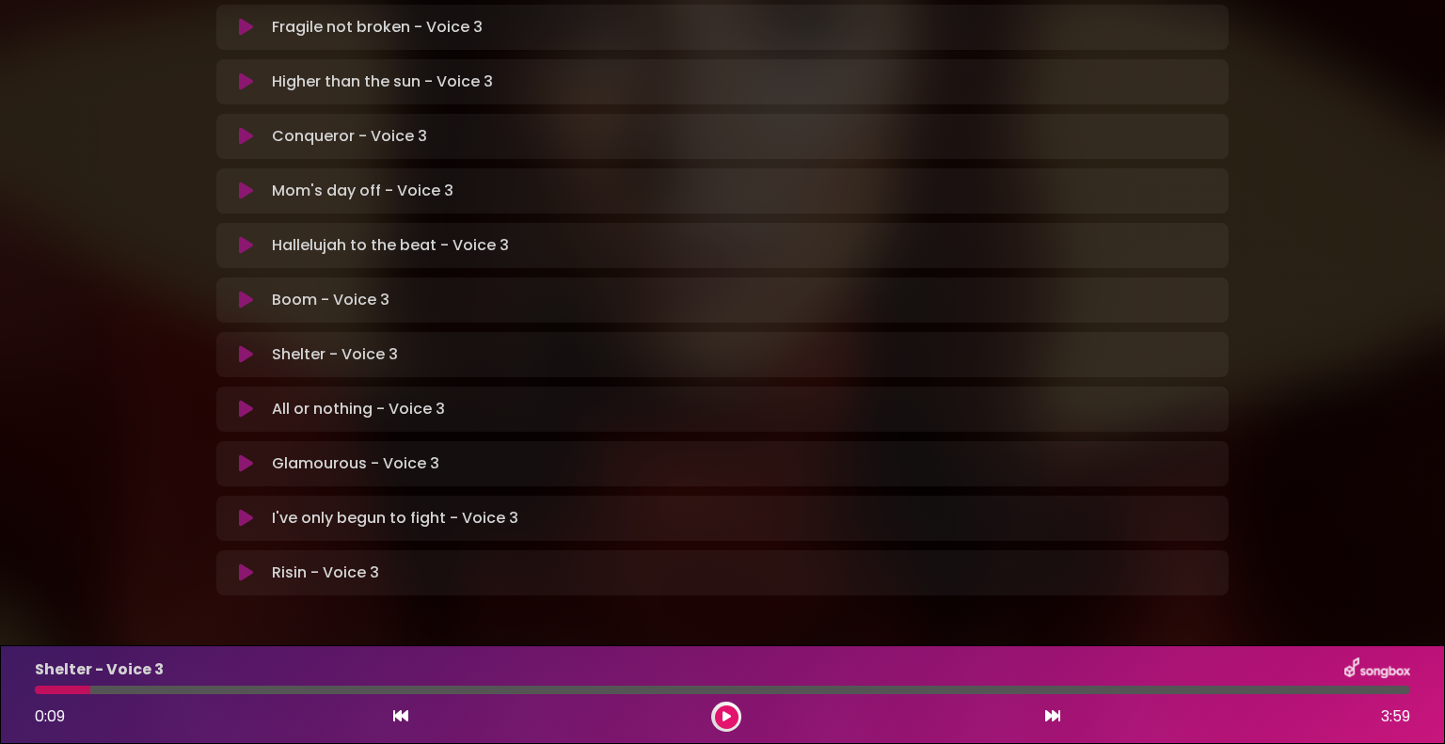
click at [242, 345] on icon at bounding box center [246, 354] width 14 height 19
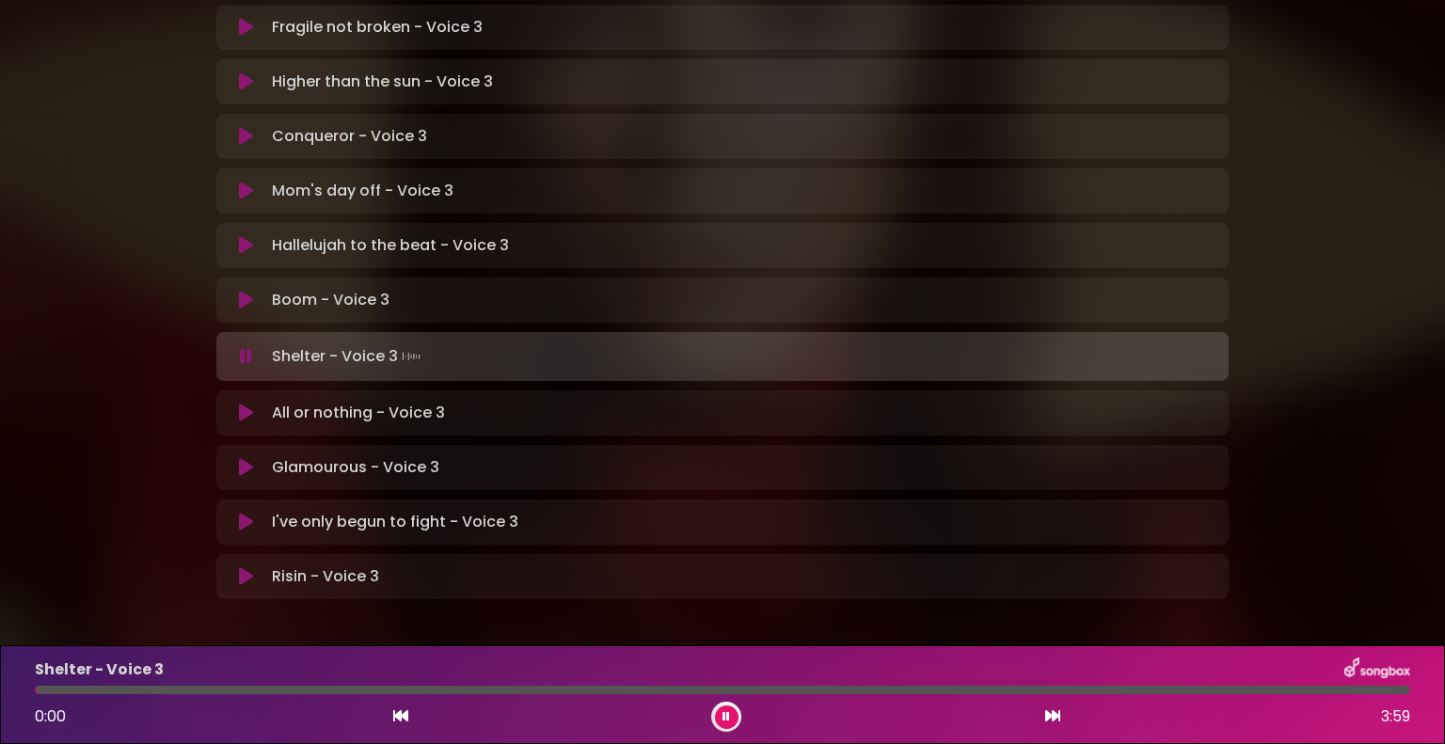
drag, startPoint x: 100, startPoint y: 688, endPoint x: 33, endPoint y: 687, distance: 66.8
click at [33, 687] on div at bounding box center [723, 690] width 1398 height 8
click at [242, 347] on icon at bounding box center [246, 356] width 12 height 19
